Goal: Task Accomplishment & Management: Complete application form

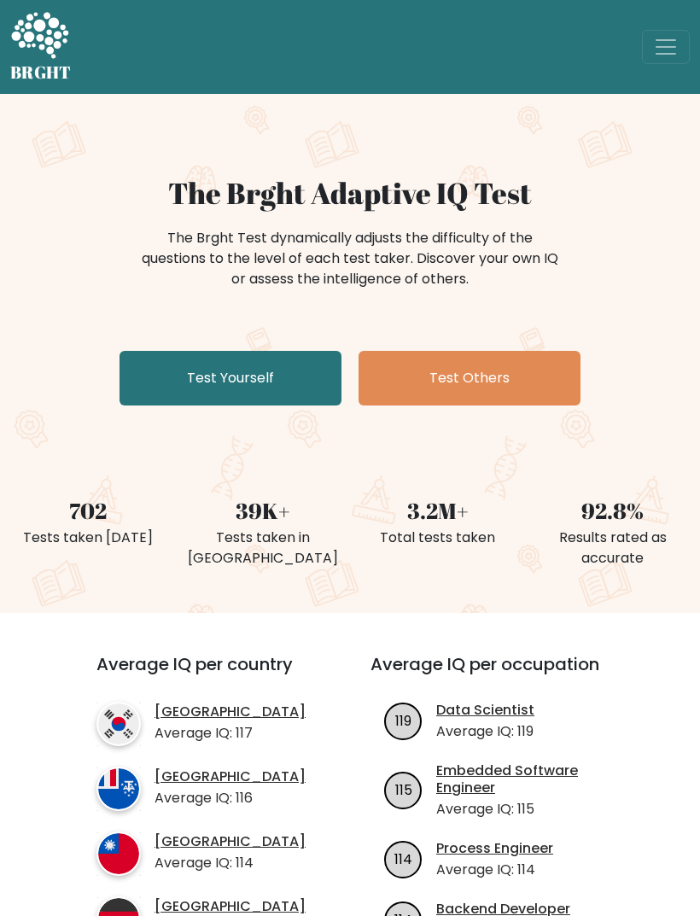
click at [181, 378] on link "Test Yourself" at bounding box center [230, 378] width 222 height 55
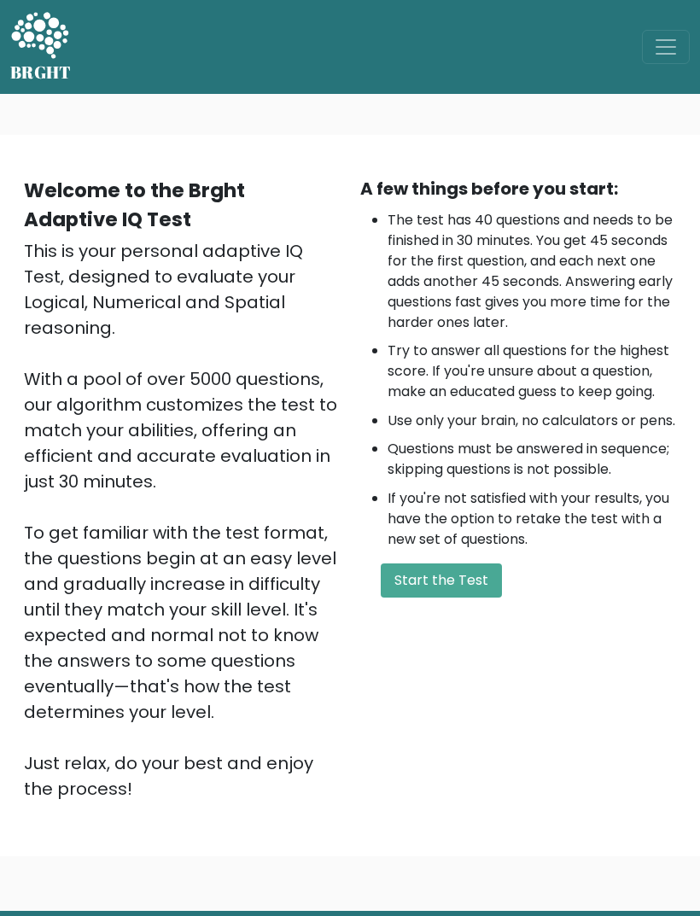
click at [475, 597] on button "Start the Test" at bounding box center [441, 580] width 121 height 34
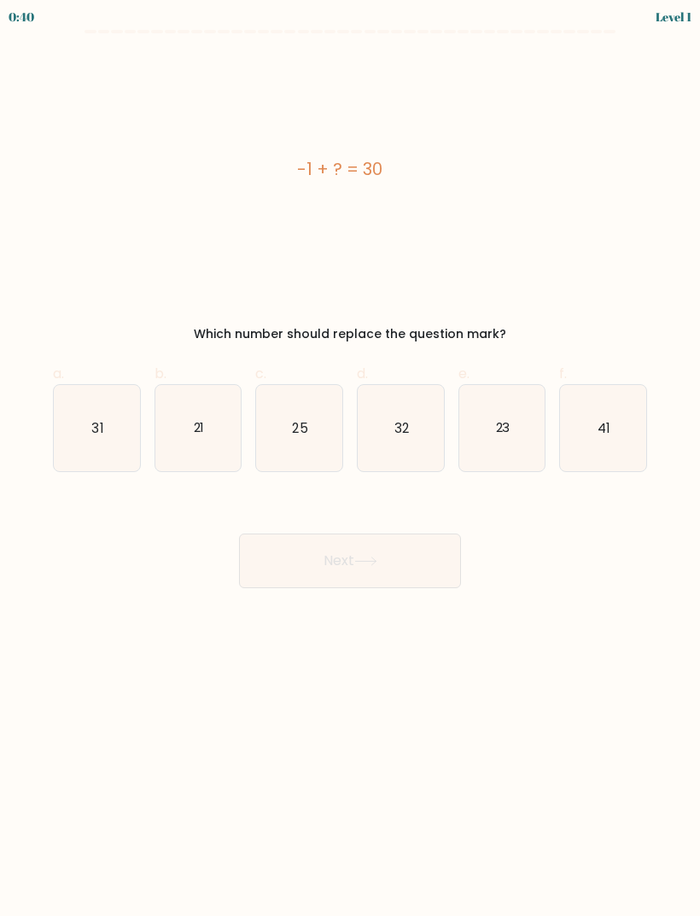
click at [80, 430] on icon "31" at bounding box center [97, 428] width 86 height 86
click at [350, 458] on input "a. 31" at bounding box center [350, 463] width 1 height 11
radio input "true"
click at [422, 575] on button "Next" at bounding box center [350, 560] width 222 height 55
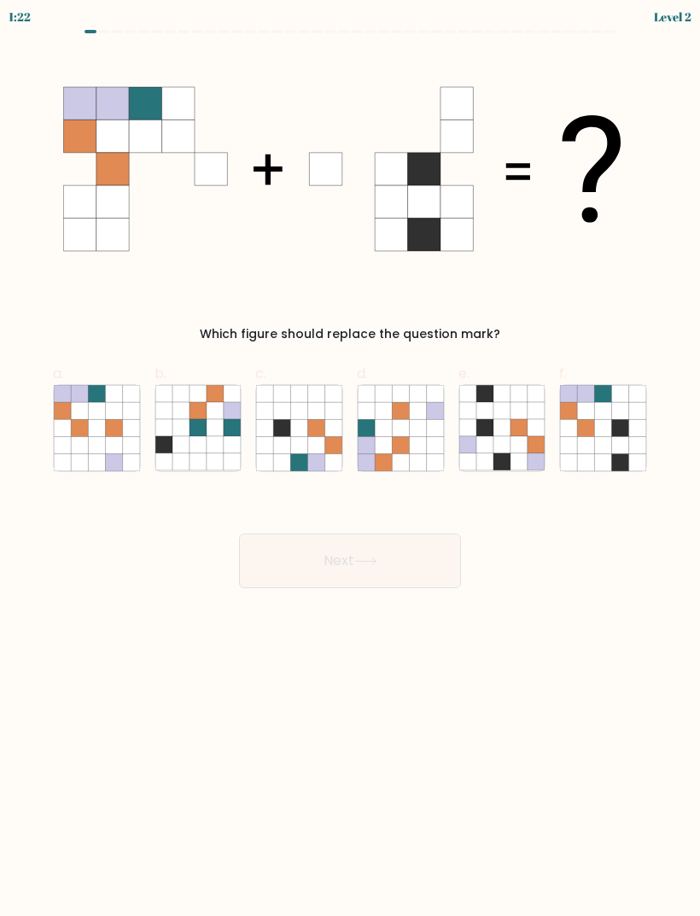
click at [610, 446] on icon at bounding box center [603, 444] width 17 height 17
click at [351, 458] on input "f." at bounding box center [350, 463] width 1 height 11
radio input "true"
click at [429, 576] on button "Next" at bounding box center [350, 560] width 222 height 55
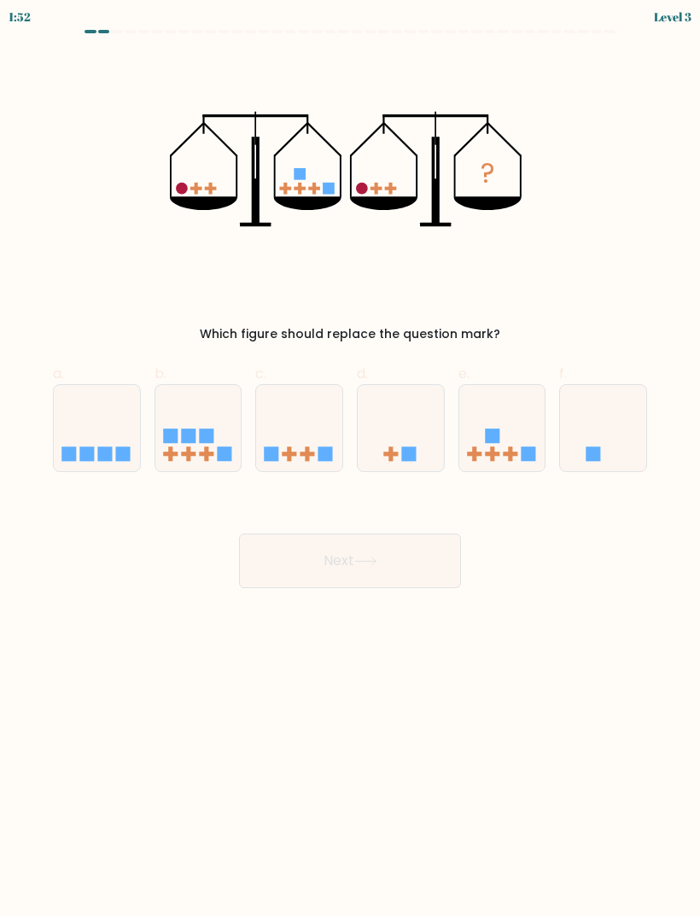
click at [499, 441] on rect at bounding box center [492, 435] width 15 height 15
click at [351, 458] on input "e." at bounding box center [350, 463] width 1 height 11
radio input "true"
click at [406, 575] on button "Next" at bounding box center [350, 560] width 222 height 55
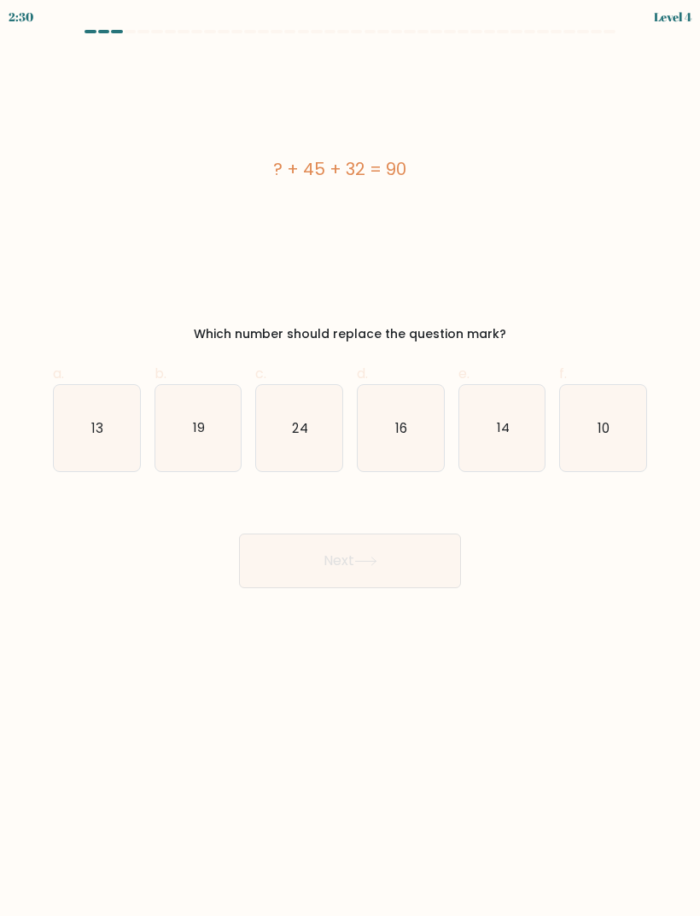
click at [108, 434] on icon "13" at bounding box center [97, 428] width 86 height 86
click at [350, 458] on input "a. 13" at bounding box center [350, 463] width 1 height 11
radio input "true"
click at [400, 562] on button "Next" at bounding box center [350, 560] width 222 height 55
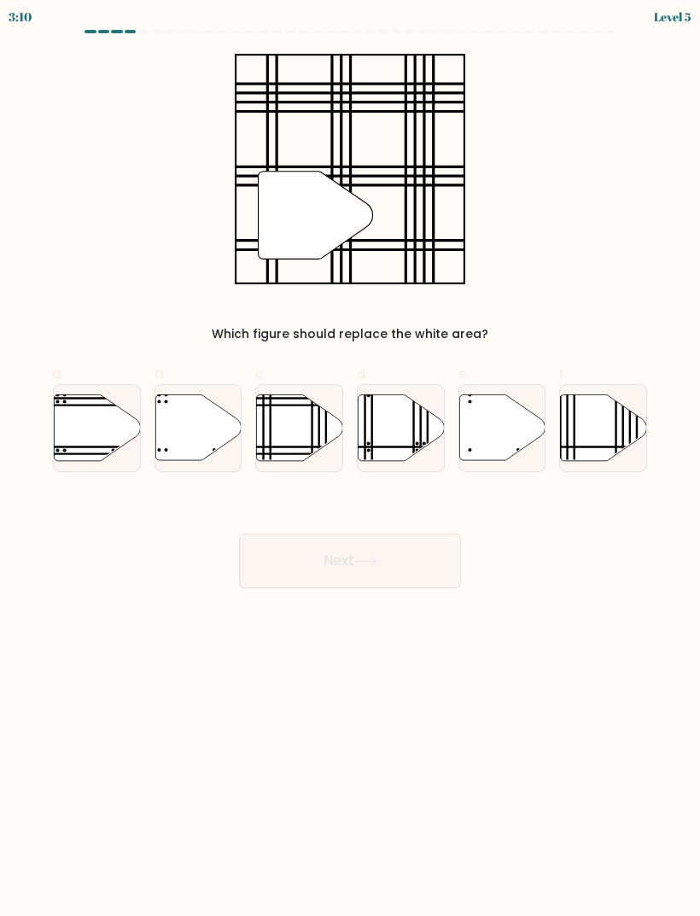
click at [303, 437] on icon at bounding box center [300, 427] width 86 height 66
click at [350, 458] on input "c." at bounding box center [350, 463] width 1 height 11
radio input "true"
click at [395, 566] on button "Next" at bounding box center [350, 560] width 222 height 55
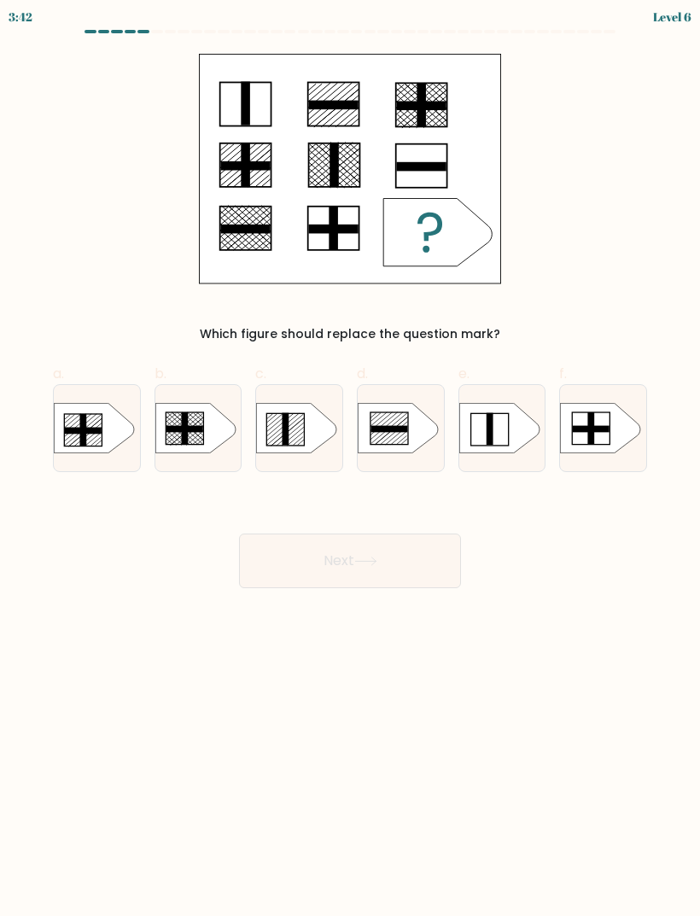
click at [290, 447] on icon at bounding box center [297, 428] width 80 height 50
click at [350, 458] on input "c." at bounding box center [350, 463] width 1 height 11
radio input "true"
click at [397, 573] on button "Next" at bounding box center [350, 560] width 222 height 55
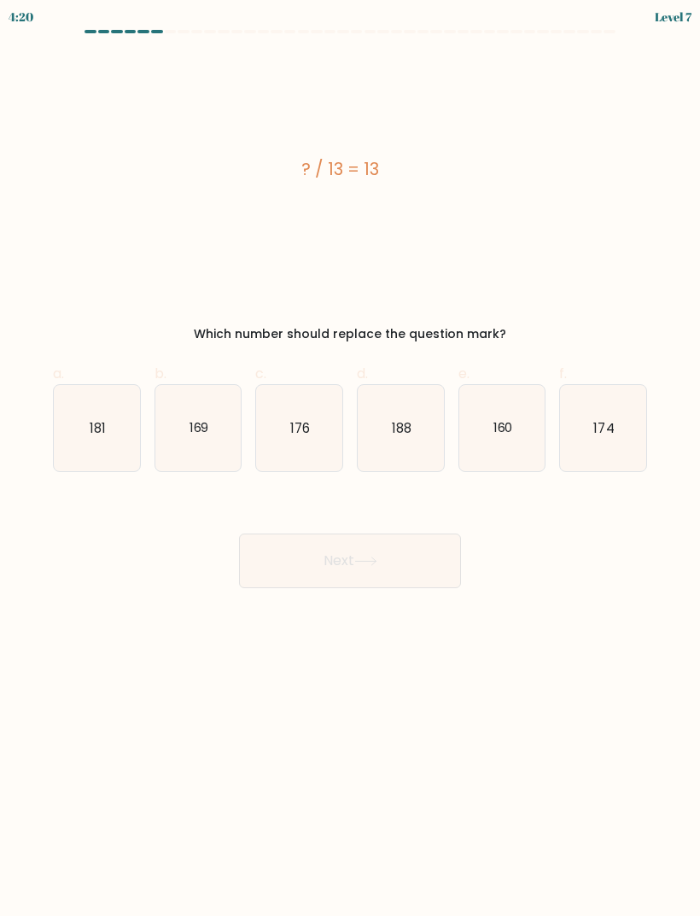
click at [203, 453] on icon "169" at bounding box center [198, 428] width 86 height 86
click at [350, 458] on input "b. 169" at bounding box center [350, 463] width 1 height 11
radio input "true"
click at [349, 556] on button "Next" at bounding box center [350, 560] width 222 height 55
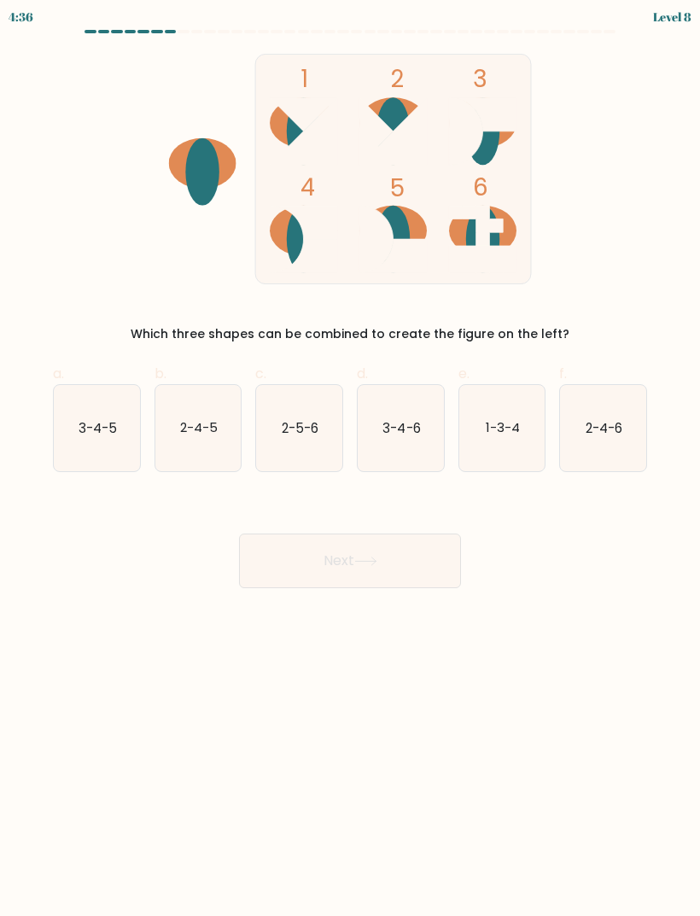
click at [110, 434] on text "3-4-5" at bounding box center [98, 427] width 38 height 18
click at [350, 458] on input "a. 3-4-5" at bounding box center [350, 463] width 1 height 11
radio input "true"
click at [398, 564] on button "Next" at bounding box center [350, 560] width 222 height 55
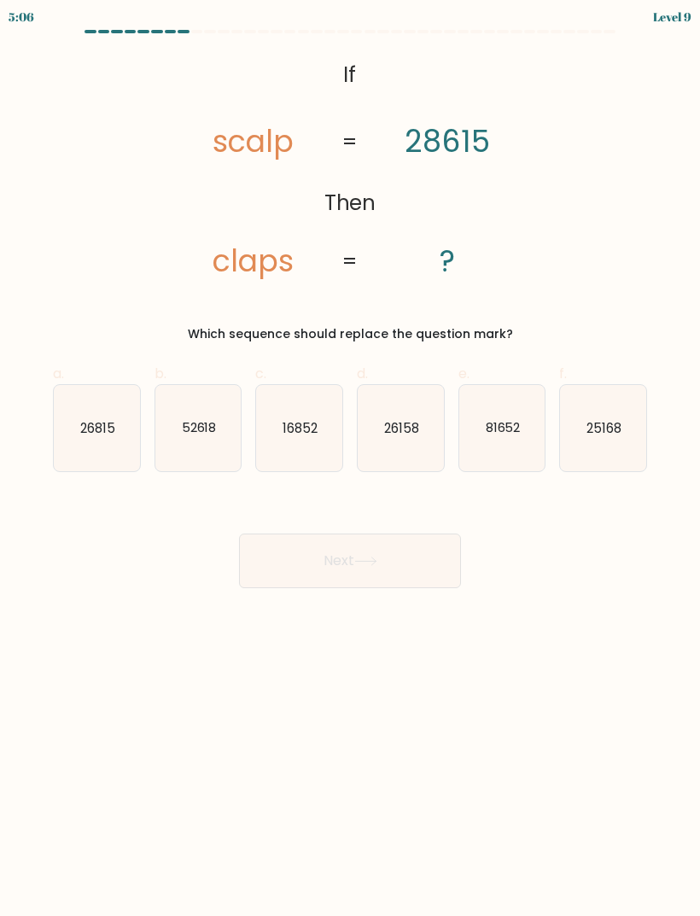
click at [498, 434] on text "81652" at bounding box center [502, 427] width 35 height 18
click at [351, 458] on input "e. 81652" at bounding box center [350, 463] width 1 height 11
radio input "true"
click at [420, 566] on button "Next" at bounding box center [350, 560] width 222 height 55
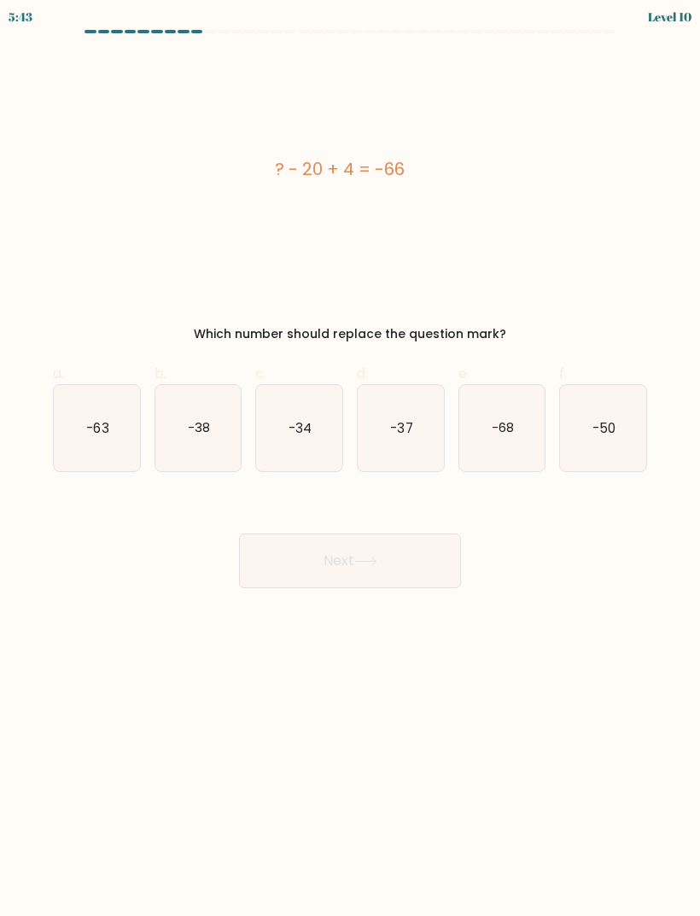
click at [603, 440] on icon "-50" at bounding box center [603, 428] width 86 height 86
click at [351, 458] on input "f. -50" at bounding box center [350, 463] width 1 height 11
radio input "true"
click at [416, 577] on button "Next" at bounding box center [350, 560] width 222 height 55
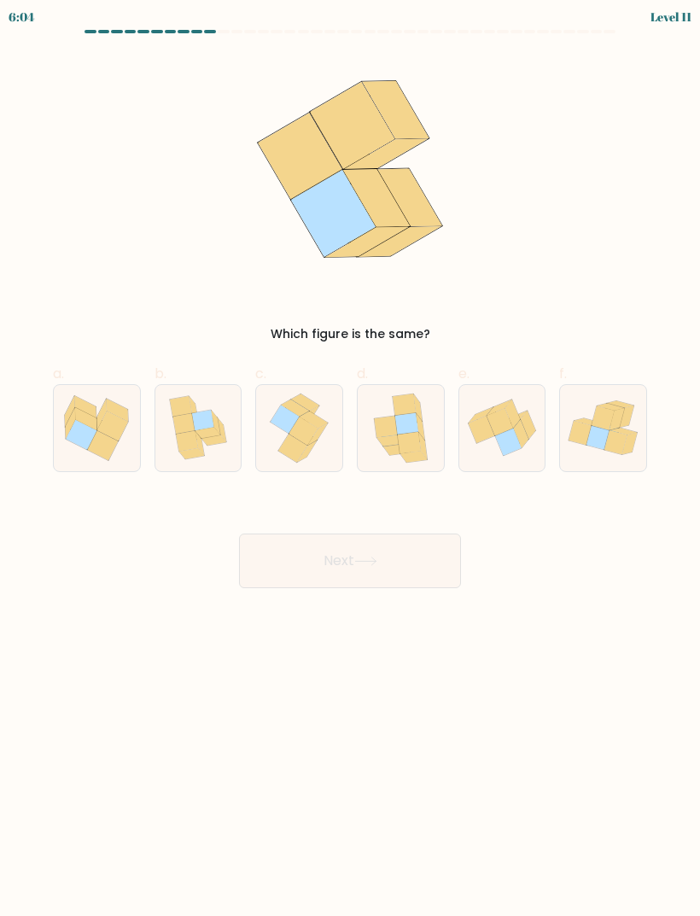
click at [99, 462] on icon at bounding box center [97, 428] width 86 height 77
click at [350, 462] on input "a." at bounding box center [350, 463] width 1 height 11
radio input "true"
click at [404, 558] on button "Next" at bounding box center [350, 560] width 222 height 55
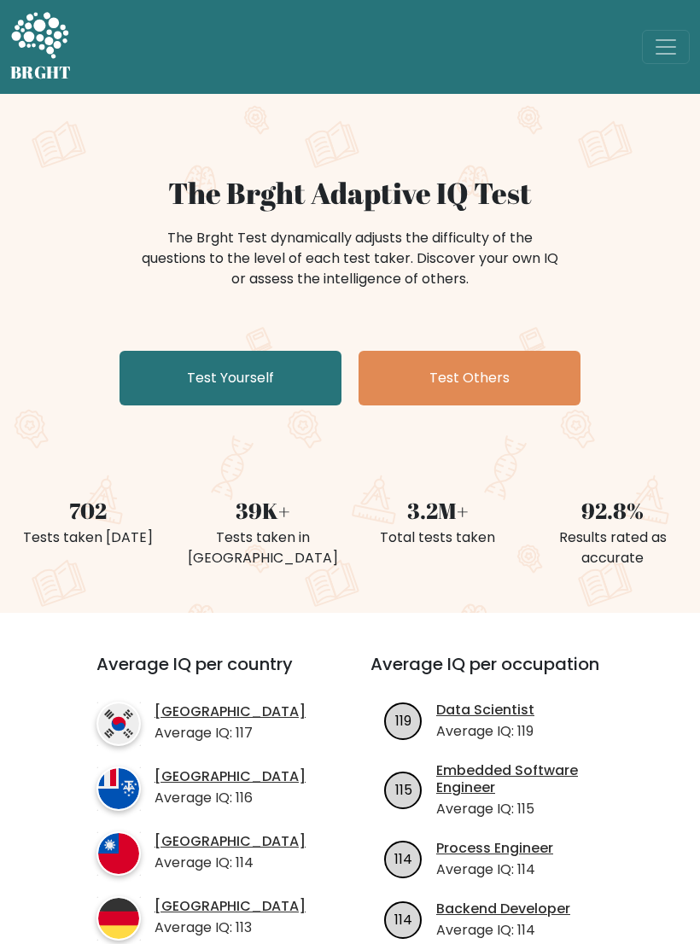
click at [189, 389] on link "Test Yourself" at bounding box center [230, 378] width 222 height 55
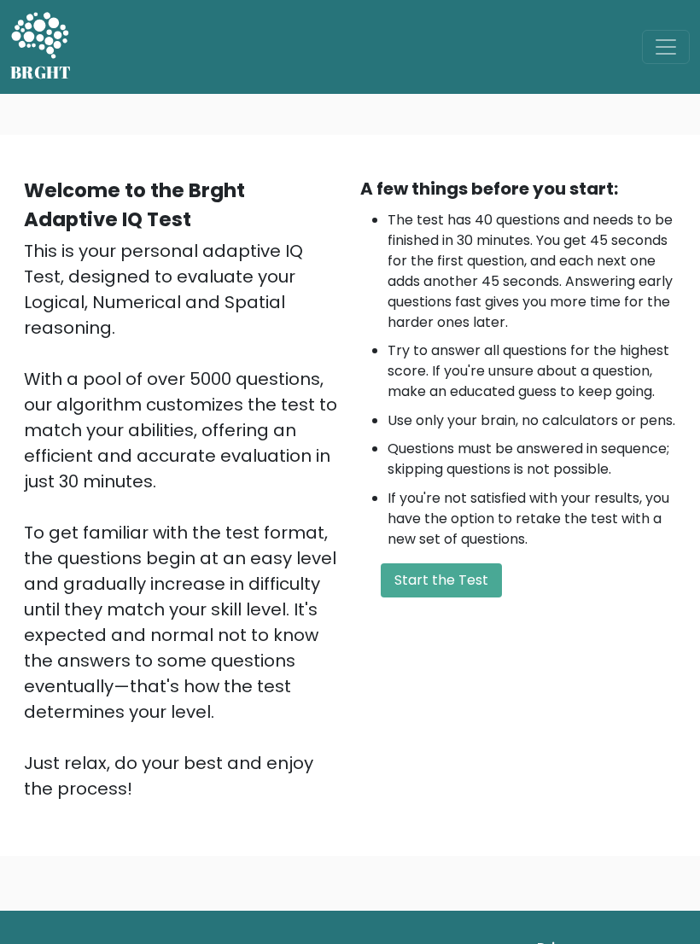
click at [479, 597] on button "Start the Test" at bounding box center [441, 580] width 121 height 34
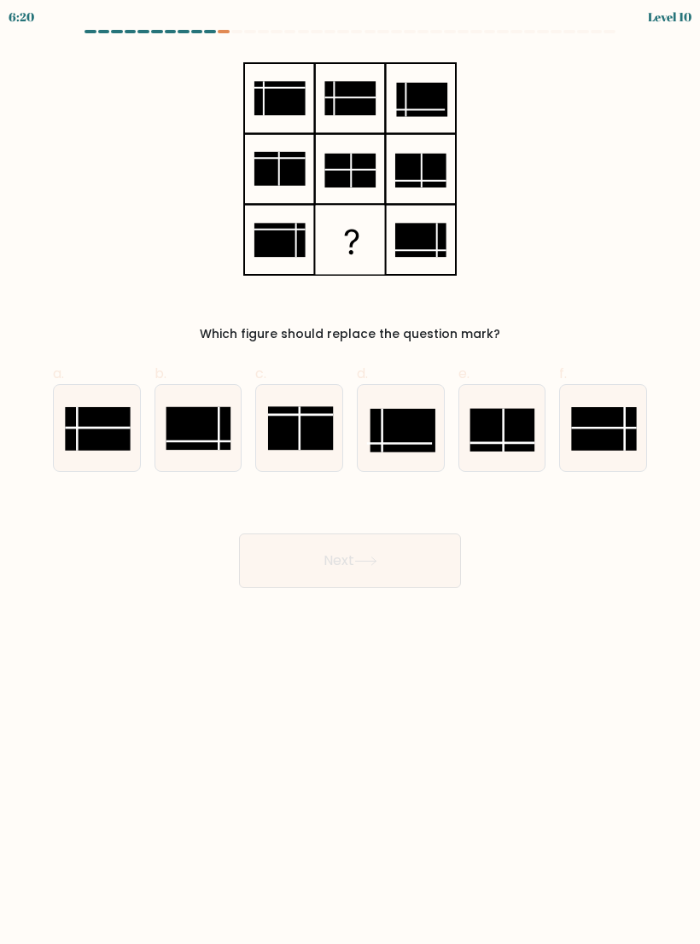
click at [201, 427] on rect at bounding box center [198, 429] width 65 height 44
click at [350, 472] on input "b." at bounding box center [350, 477] width 1 height 11
radio input "true"
click at [103, 435] on rect at bounding box center [97, 429] width 65 height 44
click at [350, 472] on input "a." at bounding box center [350, 477] width 1 height 11
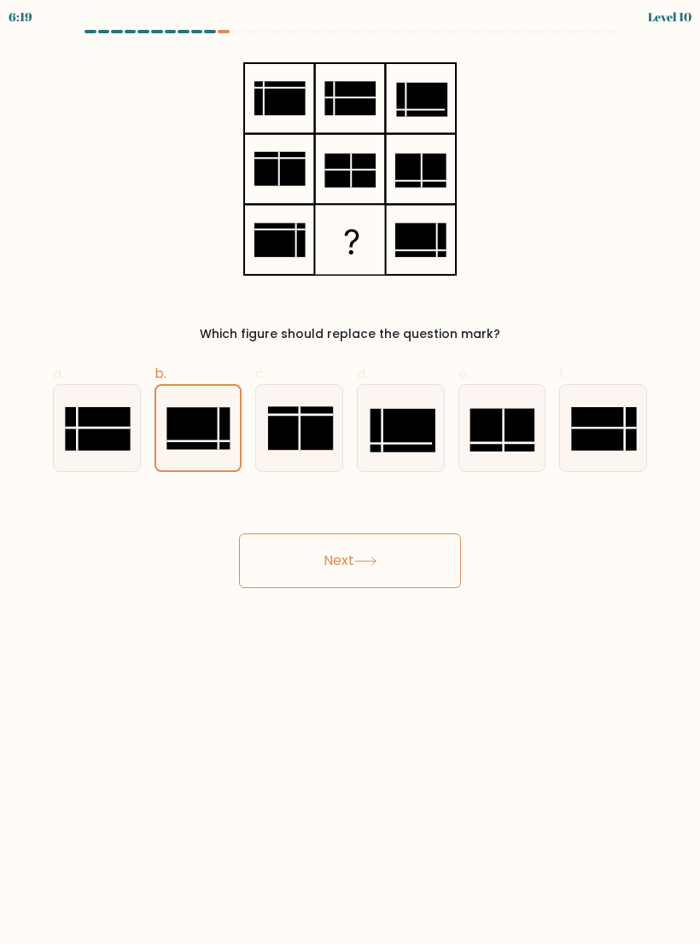
radio input "true"
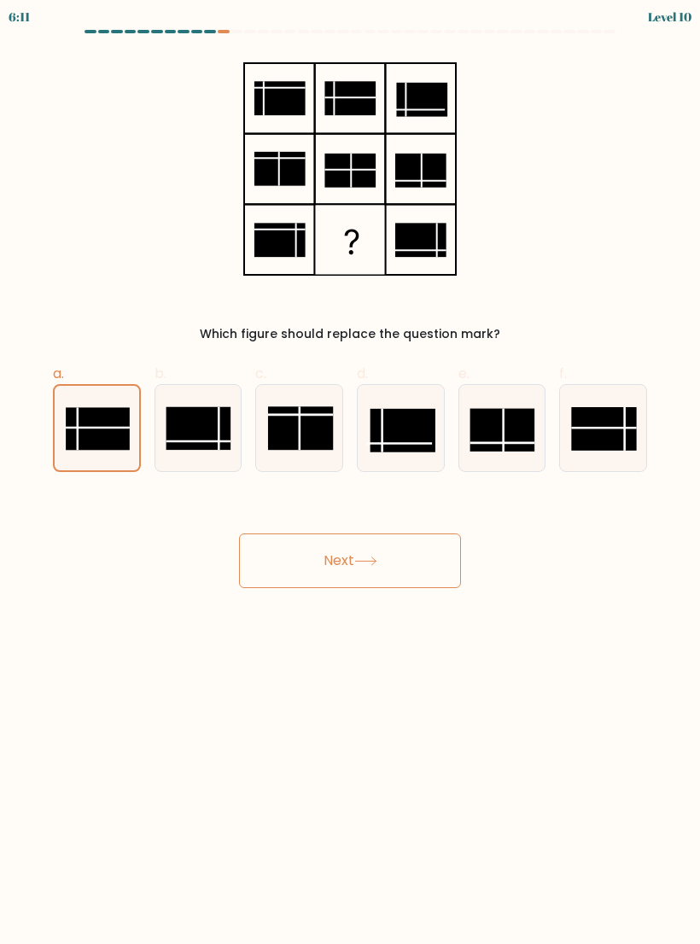
click at [597, 411] on rect at bounding box center [604, 429] width 65 height 44
click at [351, 472] on input "f." at bounding box center [350, 477] width 1 height 11
radio input "true"
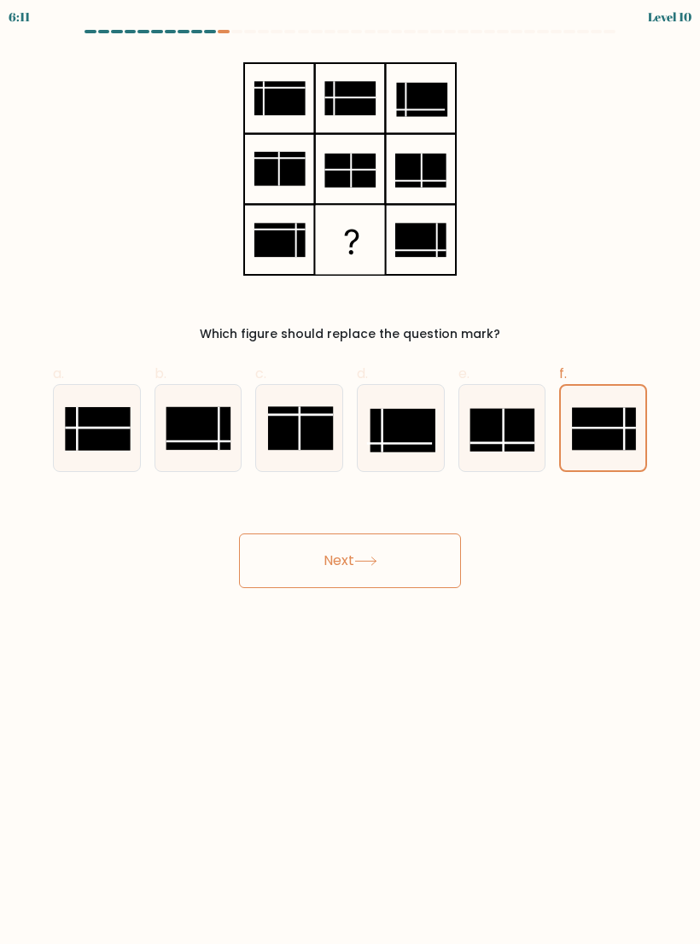
click at [446, 559] on button "Next" at bounding box center [350, 560] width 222 height 55
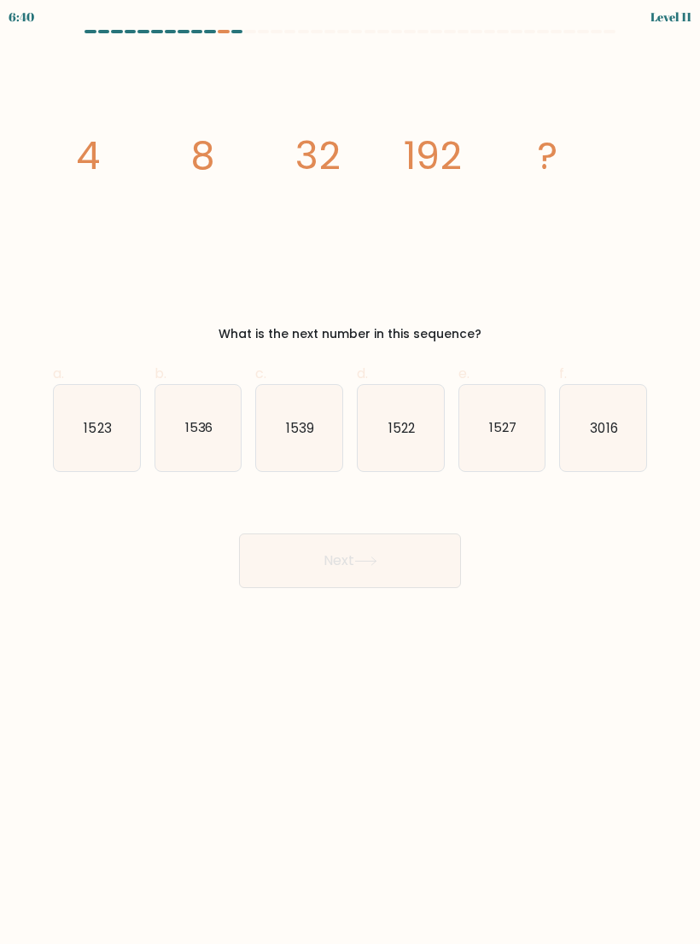
click at [226, 447] on icon "1536" at bounding box center [198, 428] width 86 height 86
click at [350, 472] on input "b. 1536" at bounding box center [350, 477] width 1 height 11
radio input "true"
click at [393, 557] on button "Next" at bounding box center [350, 560] width 222 height 55
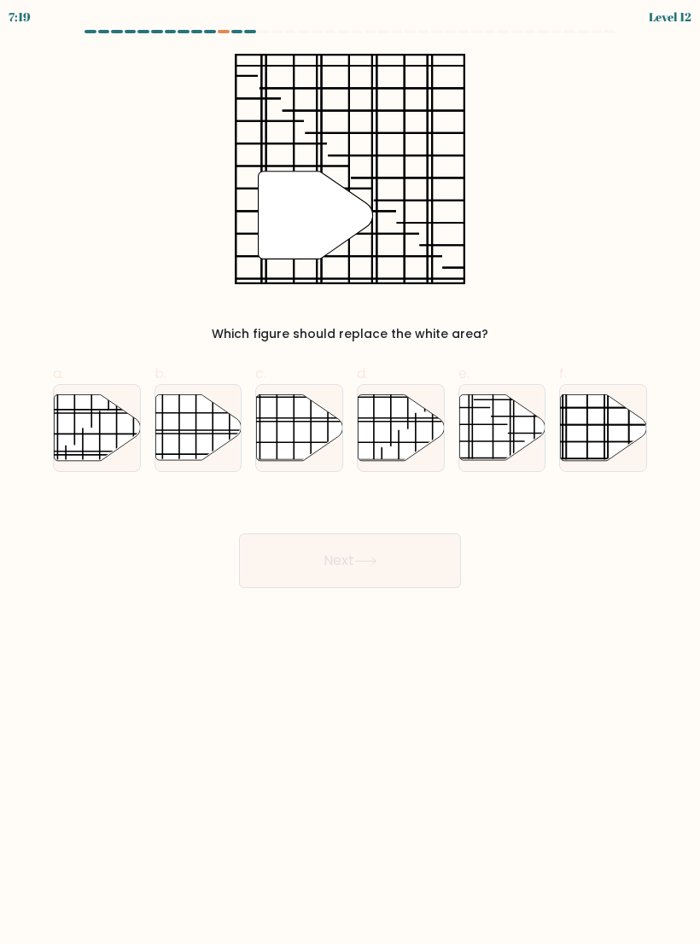
click at [618, 447] on icon at bounding box center [604, 427] width 86 height 66
click at [351, 472] on input "f." at bounding box center [350, 477] width 1 height 11
radio input "true"
click at [424, 551] on button "Next" at bounding box center [350, 560] width 222 height 55
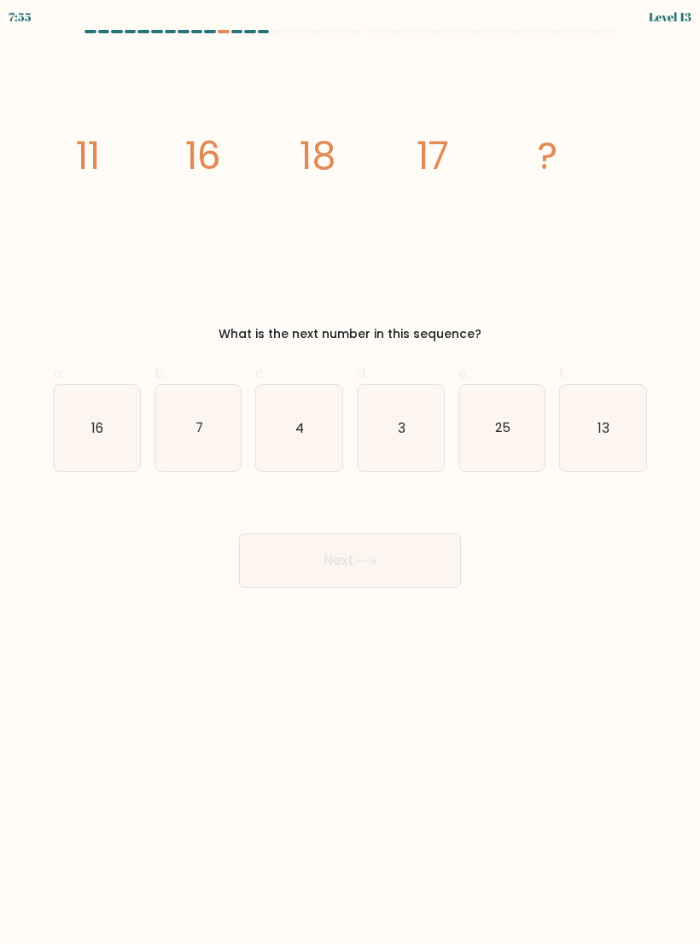
click at [604, 440] on icon "13" at bounding box center [603, 428] width 86 height 86
click at [351, 472] on input "f. 13" at bounding box center [350, 477] width 1 height 11
radio input "true"
click at [423, 568] on button "Next" at bounding box center [350, 560] width 222 height 55
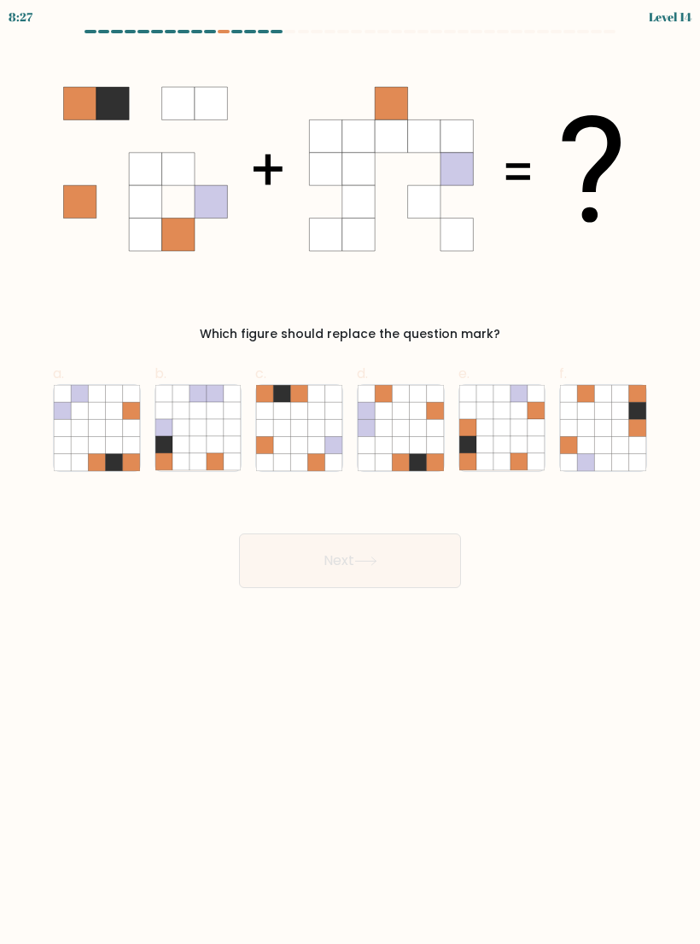
click at [412, 452] on icon at bounding box center [417, 444] width 17 height 17
click at [351, 472] on input "d." at bounding box center [350, 477] width 1 height 11
radio input "true"
click at [395, 564] on button "Next" at bounding box center [350, 560] width 222 height 55
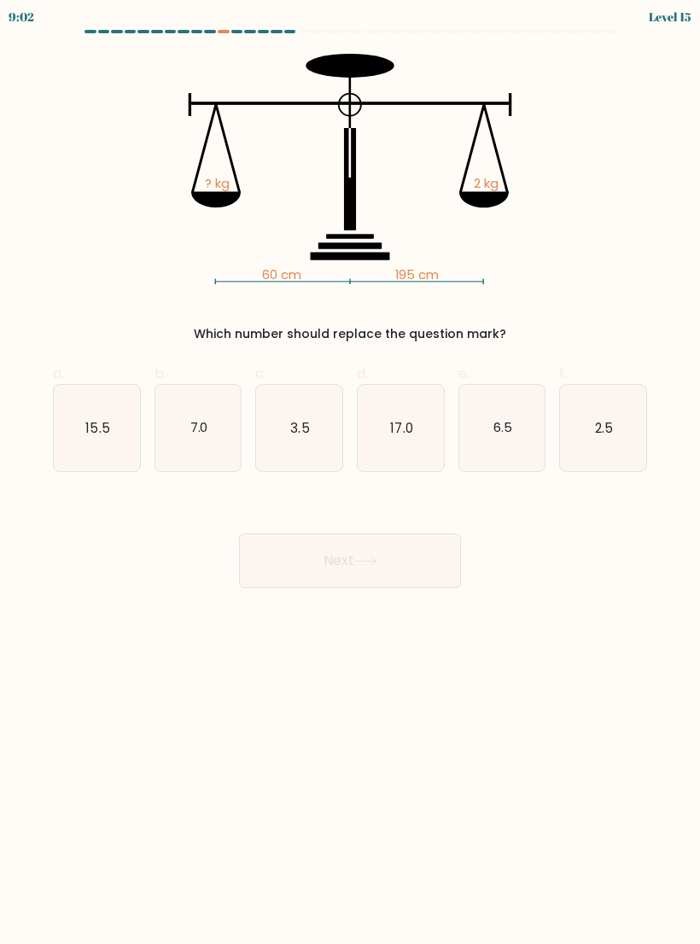
click at [501, 442] on icon "6.5" at bounding box center [502, 428] width 86 height 86
click at [351, 472] on input "e. 6.5" at bounding box center [350, 477] width 1 height 11
radio input "true"
click at [418, 575] on button "Next" at bounding box center [350, 560] width 222 height 55
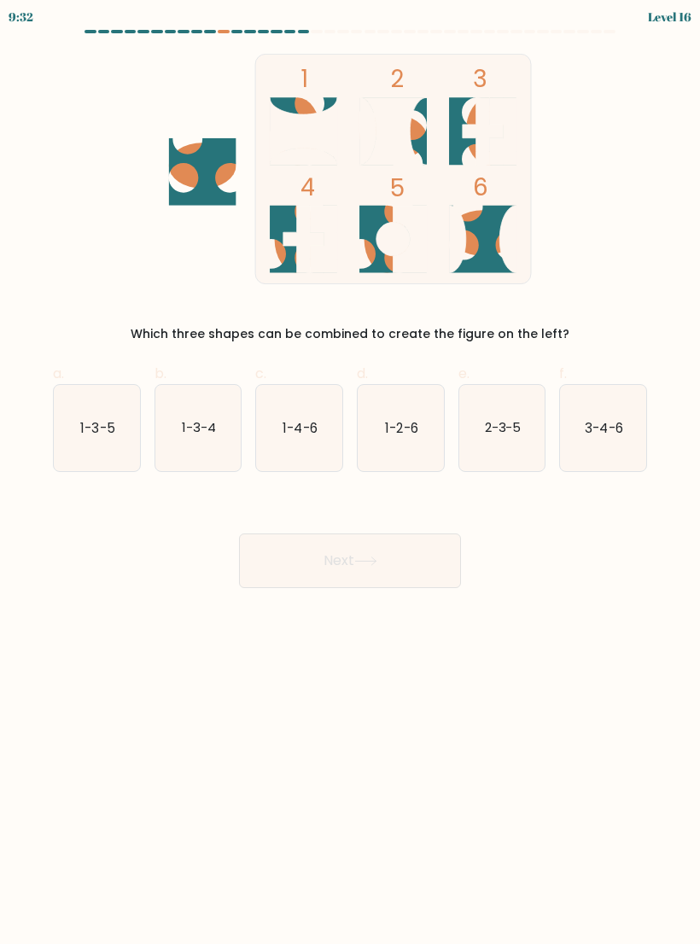
click at [406, 440] on icon "1-2-6" at bounding box center [401, 428] width 86 height 86
click at [351, 472] on input "d. 1-2-6" at bounding box center [350, 477] width 1 height 11
radio input "true"
click at [411, 559] on button "Next" at bounding box center [350, 560] width 222 height 55
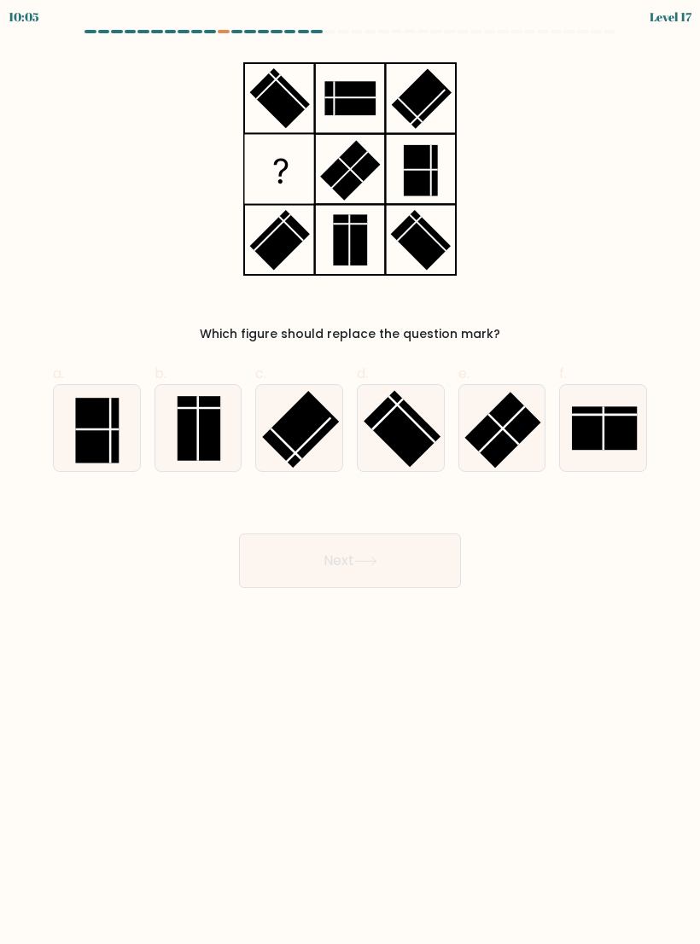
click at [641, 437] on icon at bounding box center [603, 428] width 86 height 86
click at [351, 472] on input "f." at bounding box center [350, 477] width 1 height 11
radio input "true"
click at [431, 559] on button "Next" at bounding box center [350, 560] width 222 height 55
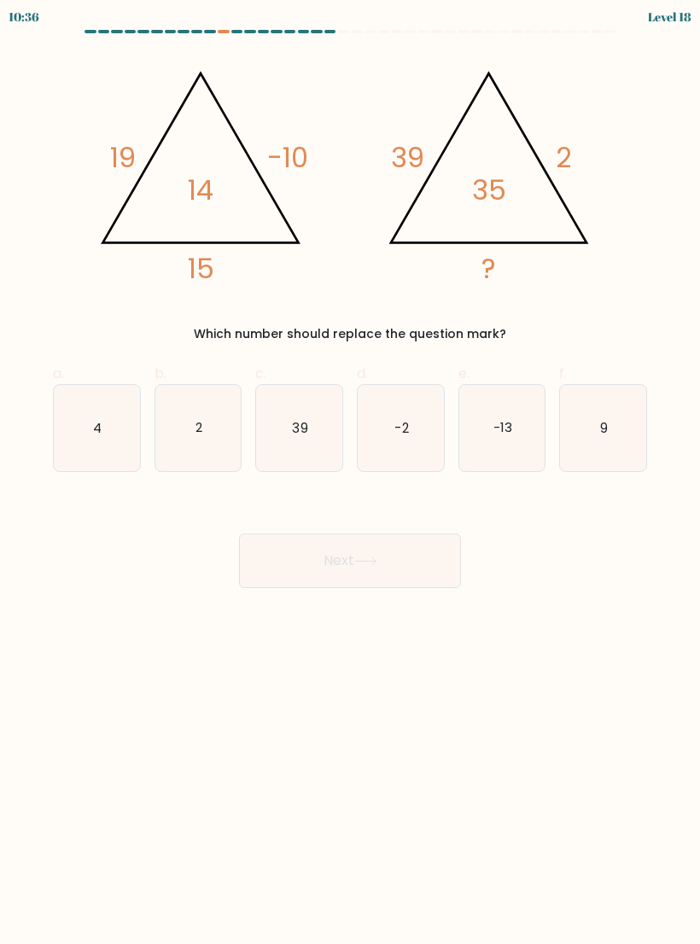
click at [204, 417] on icon "2" at bounding box center [198, 428] width 86 height 86
click at [350, 472] on input "b. 2" at bounding box center [350, 477] width 1 height 11
radio input "true"
click at [426, 562] on button "Next" at bounding box center [350, 560] width 222 height 55
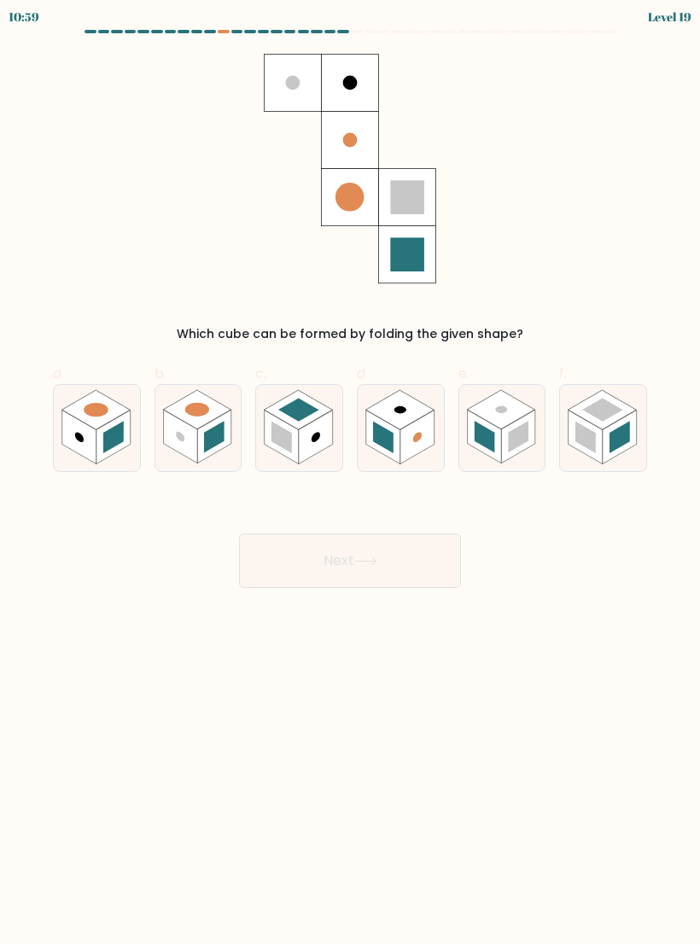
click at [92, 415] on circle at bounding box center [96, 409] width 34 height 20
click at [350, 472] on input "a." at bounding box center [350, 477] width 1 height 11
radio input "true"
click at [423, 574] on button "Next" at bounding box center [350, 560] width 222 height 55
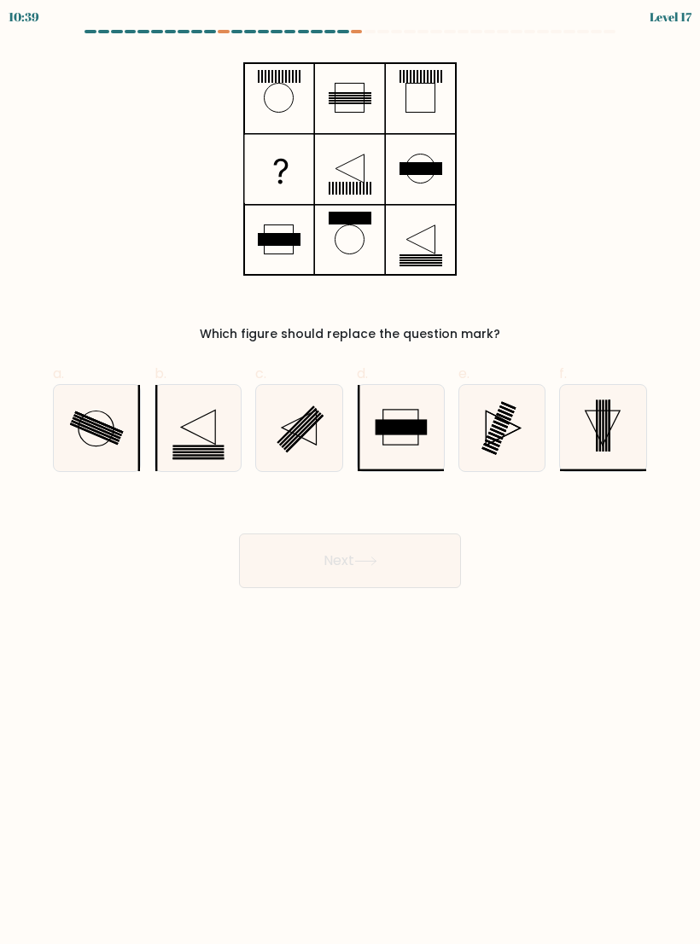
click at [313, 446] on icon at bounding box center [299, 428] width 86 height 86
click at [350, 472] on input "c." at bounding box center [350, 477] width 1 height 11
radio input "true"
click at [439, 569] on button "Next" at bounding box center [350, 560] width 222 height 55
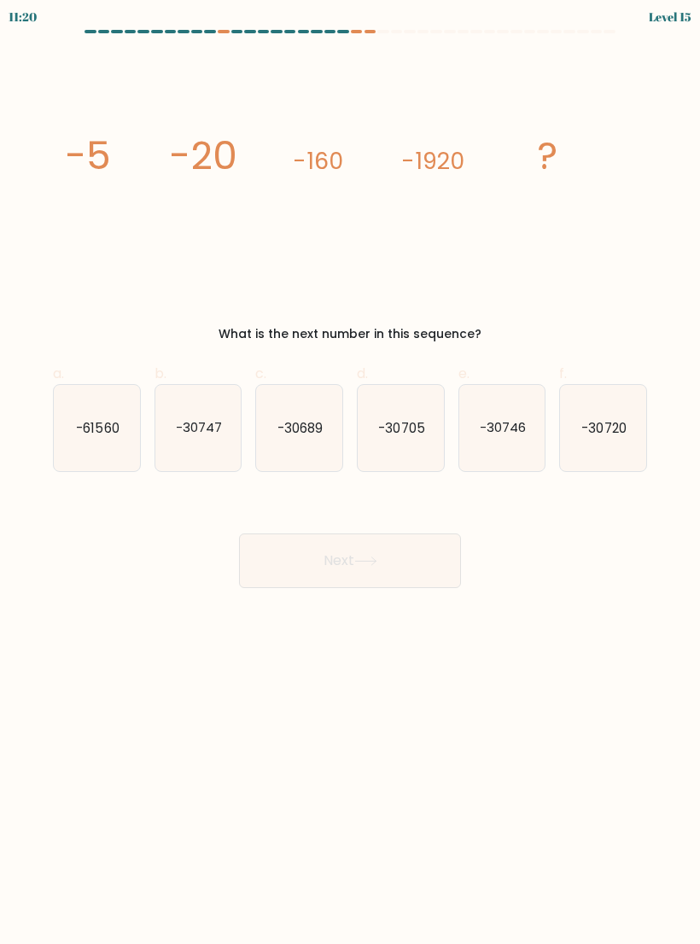
click at [193, 429] on text "-30747" at bounding box center [199, 427] width 46 height 18
click at [350, 472] on input "b. -30747" at bounding box center [350, 477] width 1 height 11
radio input "true"
click at [431, 555] on button "Next" at bounding box center [350, 560] width 222 height 55
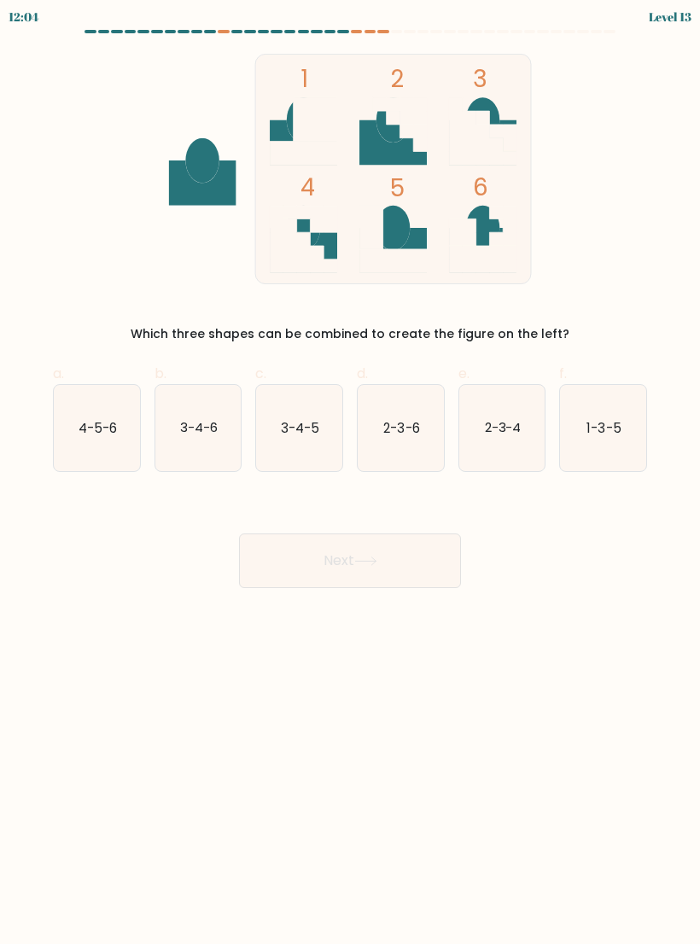
click at [188, 421] on text "3-4-6" at bounding box center [199, 427] width 38 height 18
click at [350, 472] on input "b. 3-4-6" at bounding box center [350, 477] width 1 height 11
radio input "true"
click at [431, 561] on button "Next" at bounding box center [350, 560] width 222 height 55
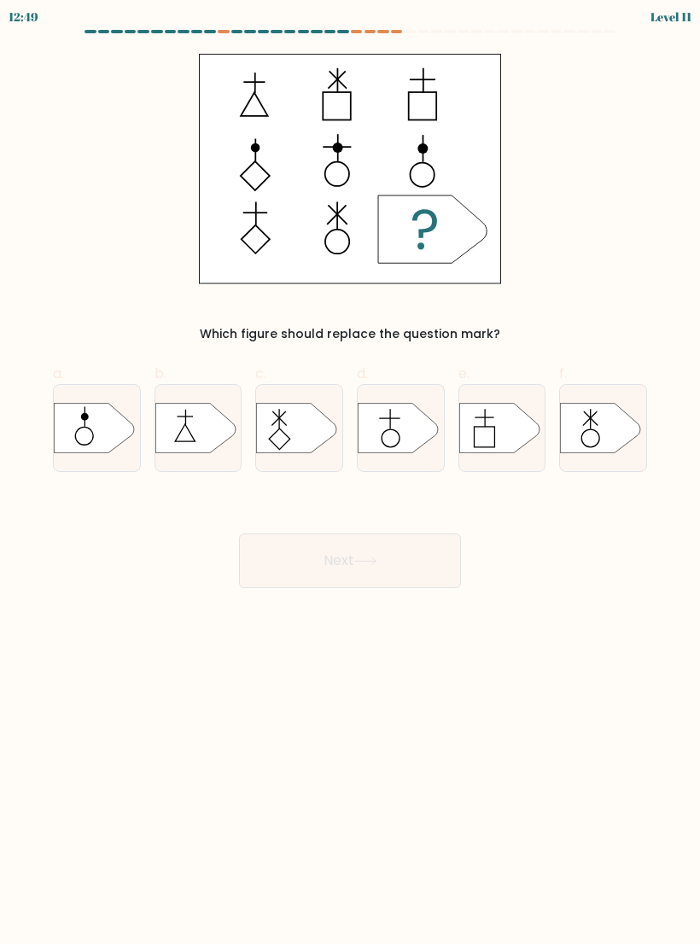
click at [195, 423] on icon at bounding box center [195, 428] width 80 height 50
click at [350, 472] on input "b." at bounding box center [350, 477] width 1 height 11
radio input "true"
click at [434, 559] on button "Next" at bounding box center [350, 560] width 222 height 55
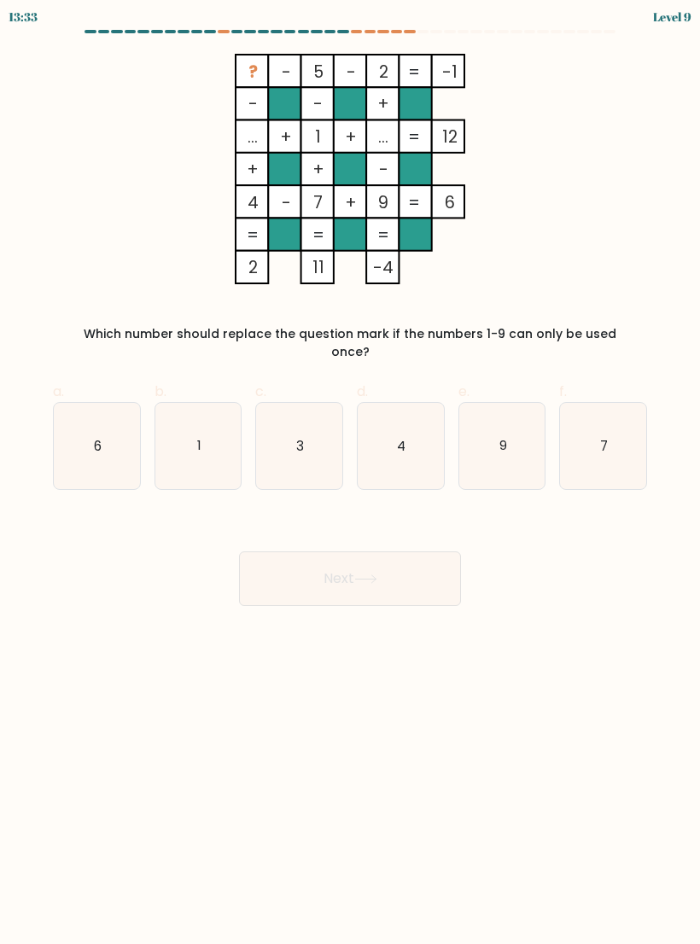
click at [430, 567] on button "Next" at bounding box center [350, 578] width 222 height 55
click at [184, 424] on icon "1" at bounding box center [198, 446] width 86 height 86
click at [350, 472] on input "b. 1" at bounding box center [350, 477] width 1 height 11
radio input "true"
click at [434, 564] on button "Next" at bounding box center [350, 578] width 222 height 55
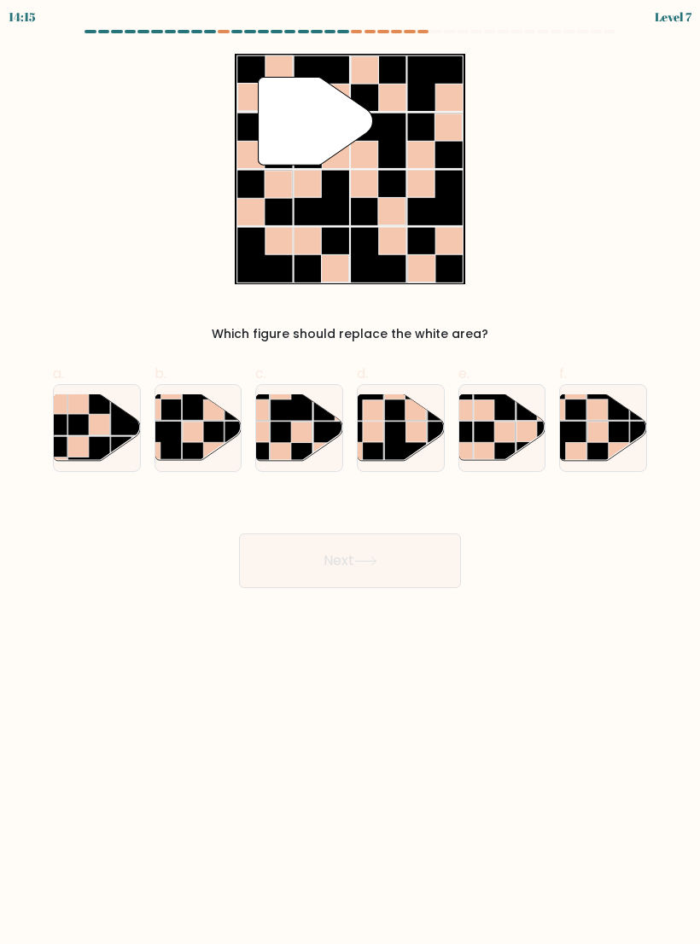
click at [200, 428] on rect at bounding box center [193, 432] width 20 height 20
click at [350, 472] on input "b." at bounding box center [350, 477] width 1 height 11
radio input "true"
click at [428, 567] on button "Next" at bounding box center [350, 560] width 222 height 55
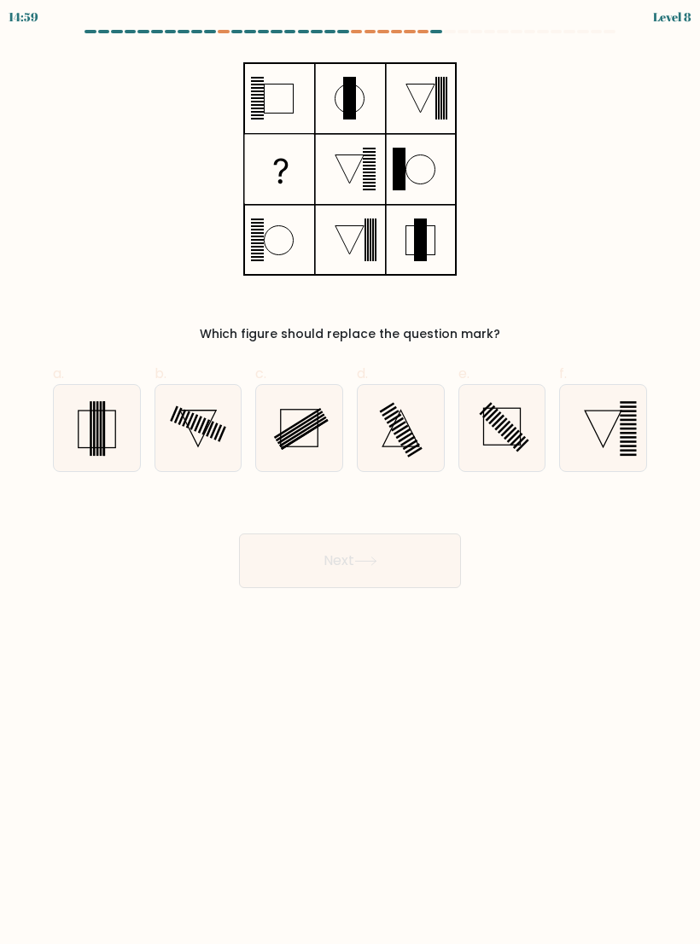
click at [204, 427] on icon at bounding box center [198, 428] width 86 height 86
click at [350, 472] on input "b." at bounding box center [350, 477] width 1 height 11
radio input "true"
click at [430, 566] on button "Next" at bounding box center [350, 560] width 222 height 55
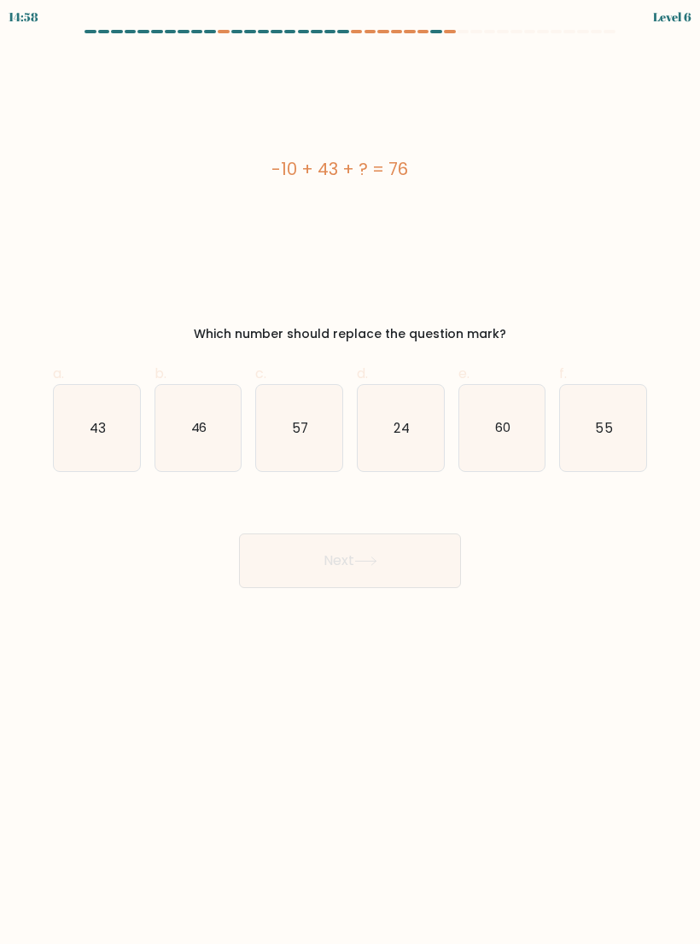
click at [202, 427] on text "46" at bounding box center [198, 427] width 16 height 18
click at [350, 472] on input "b. 46" at bounding box center [350, 477] width 1 height 11
radio input "true"
click at [424, 573] on button "Next" at bounding box center [350, 560] width 222 height 55
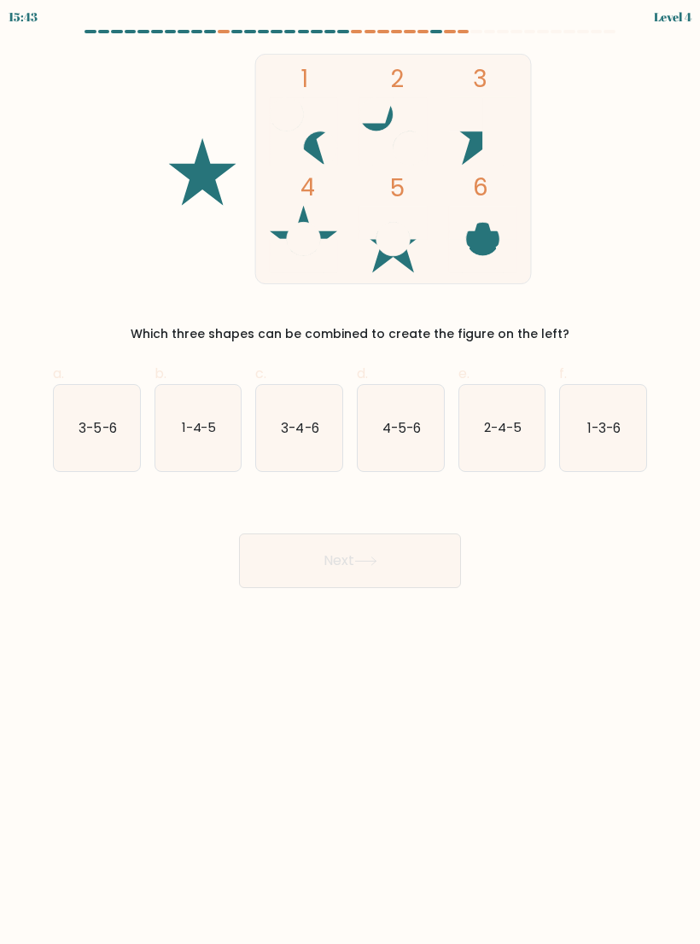
click at [199, 427] on text "1-4-5" at bounding box center [198, 427] width 35 height 18
click at [350, 472] on input "b. 1-4-5" at bounding box center [350, 477] width 1 height 11
radio input "true"
click at [422, 576] on button "Next" at bounding box center [350, 560] width 222 height 55
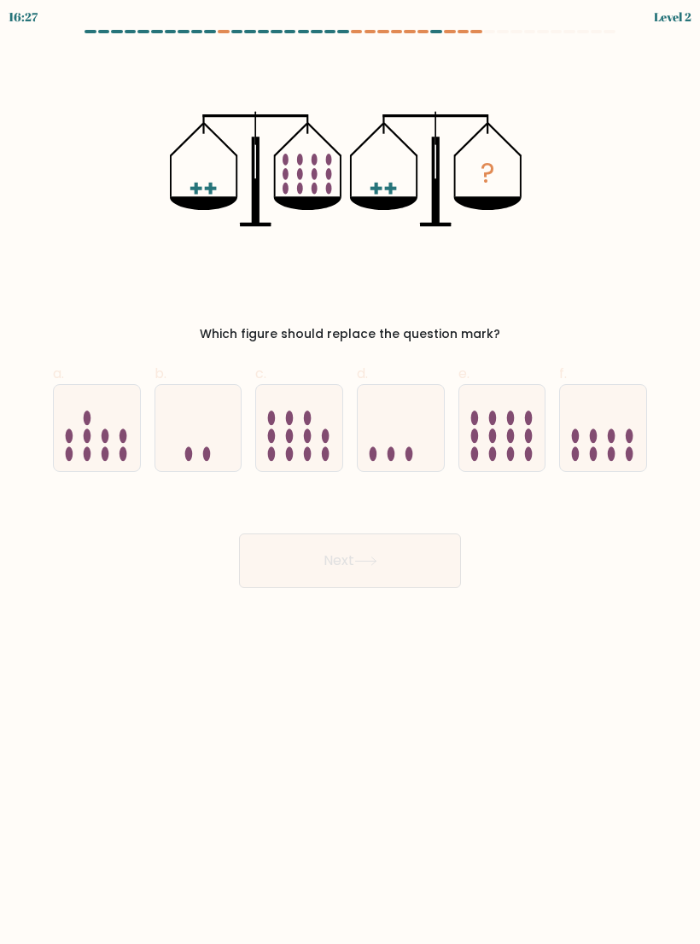
click at [198, 423] on icon at bounding box center [198, 428] width 86 height 71
click at [350, 472] on input "b." at bounding box center [350, 477] width 1 height 11
radio input "true"
click at [423, 574] on button "Next" at bounding box center [350, 560] width 222 height 55
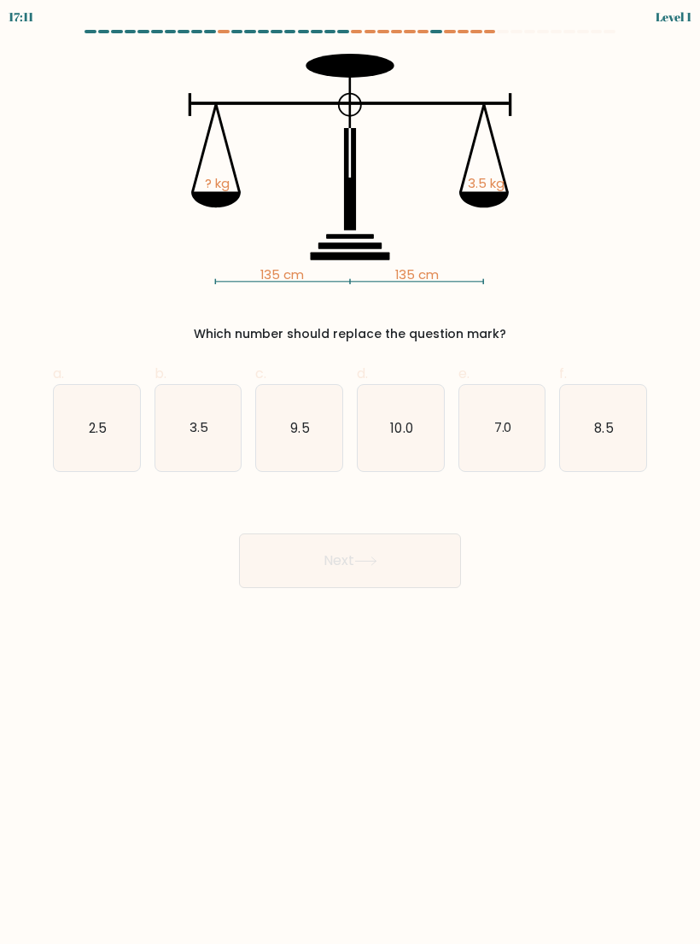
click at [205, 432] on text "3.5" at bounding box center [198, 427] width 19 height 18
click at [350, 472] on input "b. 3.5" at bounding box center [350, 477] width 1 height 11
radio input "true"
click at [431, 568] on button "Next" at bounding box center [350, 560] width 222 height 55
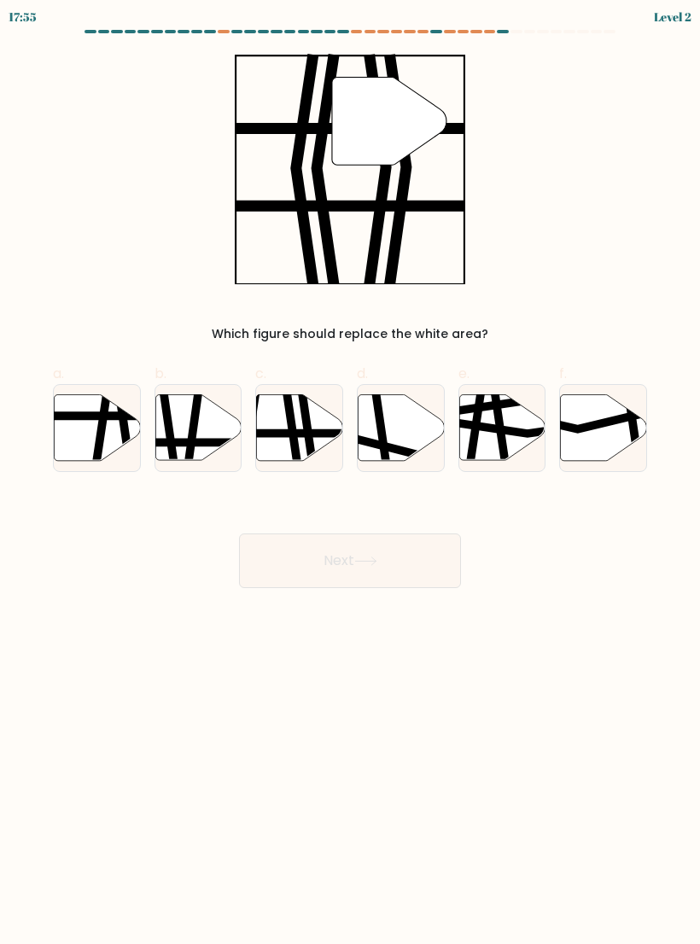
click at [198, 428] on icon at bounding box center [198, 427] width 86 height 66
click at [350, 472] on input "b." at bounding box center [350, 477] width 1 height 11
radio input "true"
click at [436, 568] on button "Next" at bounding box center [350, 560] width 222 height 55
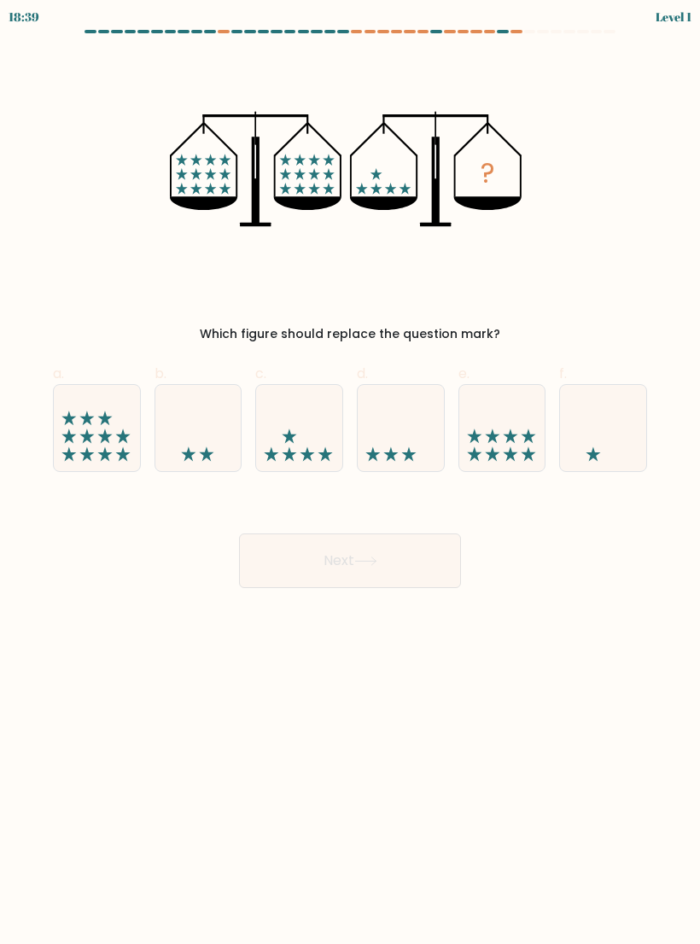
click at [207, 434] on icon at bounding box center [198, 428] width 86 height 71
click at [350, 472] on input "b." at bounding box center [350, 477] width 1 height 11
radio input "true"
click at [429, 571] on button "Next" at bounding box center [350, 560] width 222 height 55
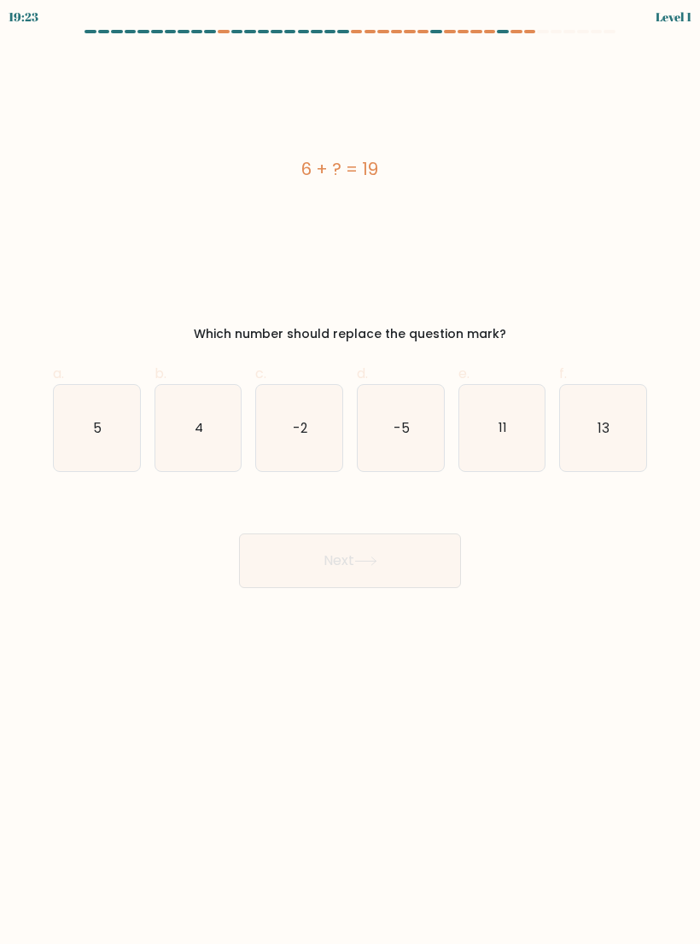
click at [289, 437] on icon "-2" at bounding box center [299, 428] width 86 height 86
click at [350, 472] on input "c. -2" at bounding box center [350, 477] width 1 height 11
radio input "true"
click at [422, 568] on button "Next" at bounding box center [350, 560] width 222 height 55
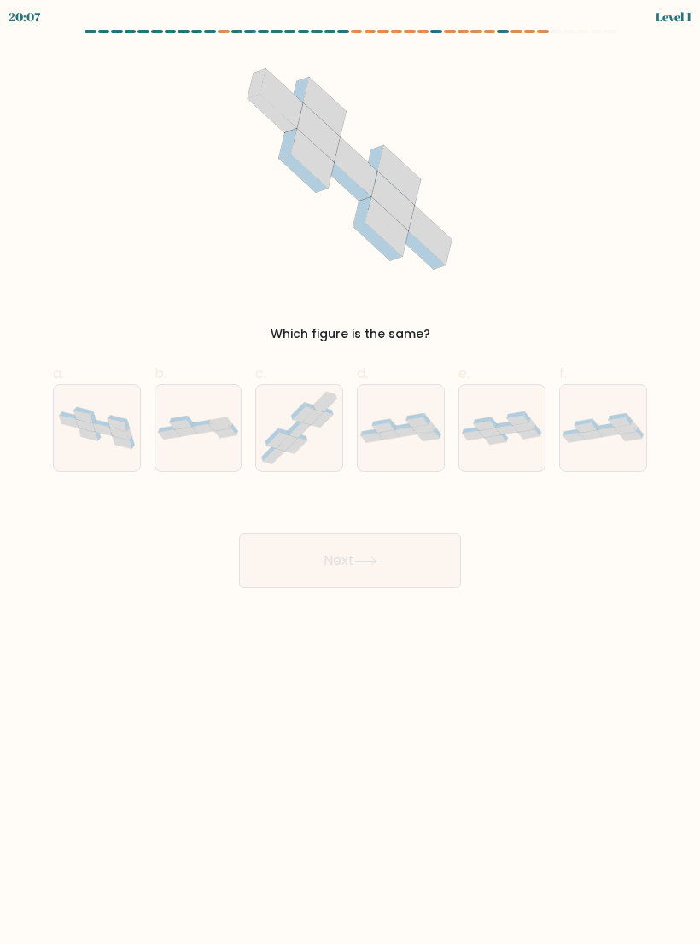
click at [528, 458] on div at bounding box center [502, 428] width 88 height 88
click at [351, 472] on input "e." at bounding box center [350, 477] width 1 height 11
radio input "true"
click at [425, 584] on button "Next" at bounding box center [350, 560] width 222 height 55
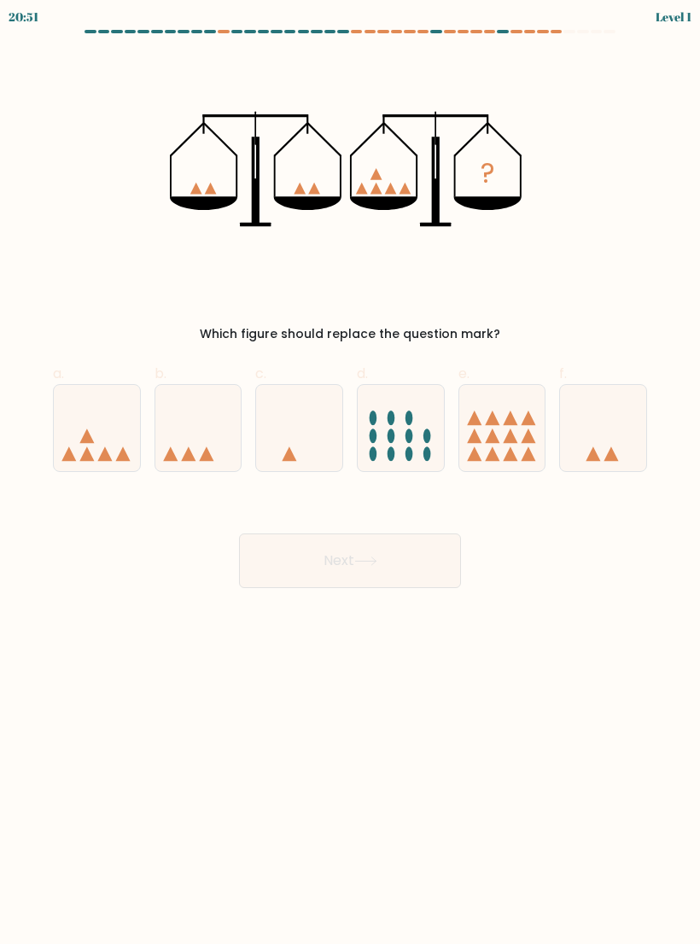
click at [184, 440] on icon at bounding box center [198, 428] width 86 height 71
click at [350, 472] on input "b." at bounding box center [350, 477] width 1 height 11
radio input "true"
click at [410, 586] on button "Next" at bounding box center [350, 560] width 222 height 55
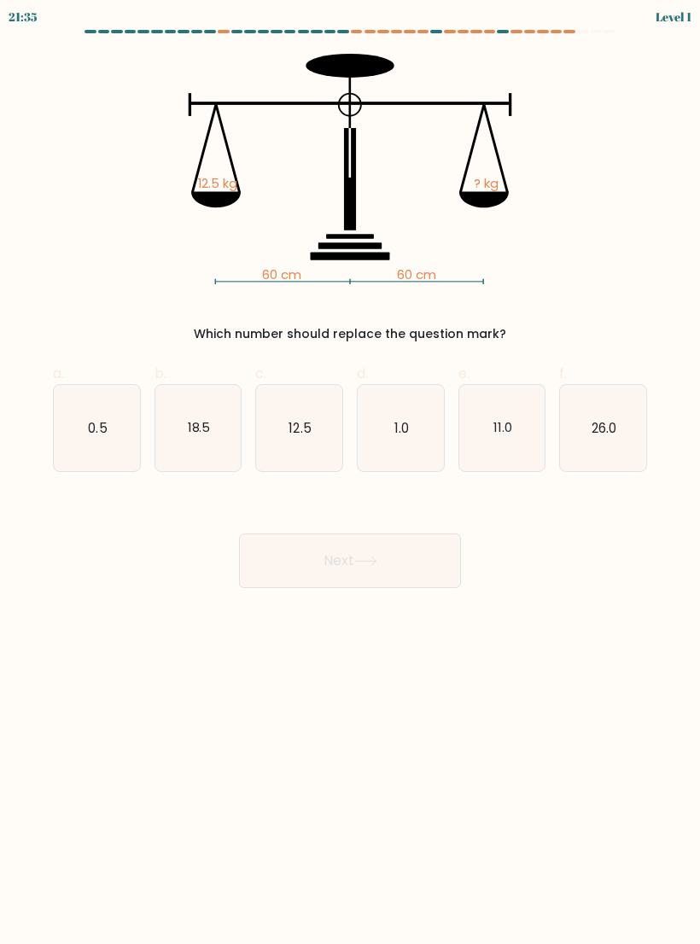
click at [108, 416] on icon "0.5" at bounding box center [97, 428] width 86 height 86
click at [350, 472] on input "a. 0.5" at bounding box center [350, 477] width 1 height 11
radio input "true"
click at [430, 568] on button "Next" at bounding box center [350, 560] width 222 height 55
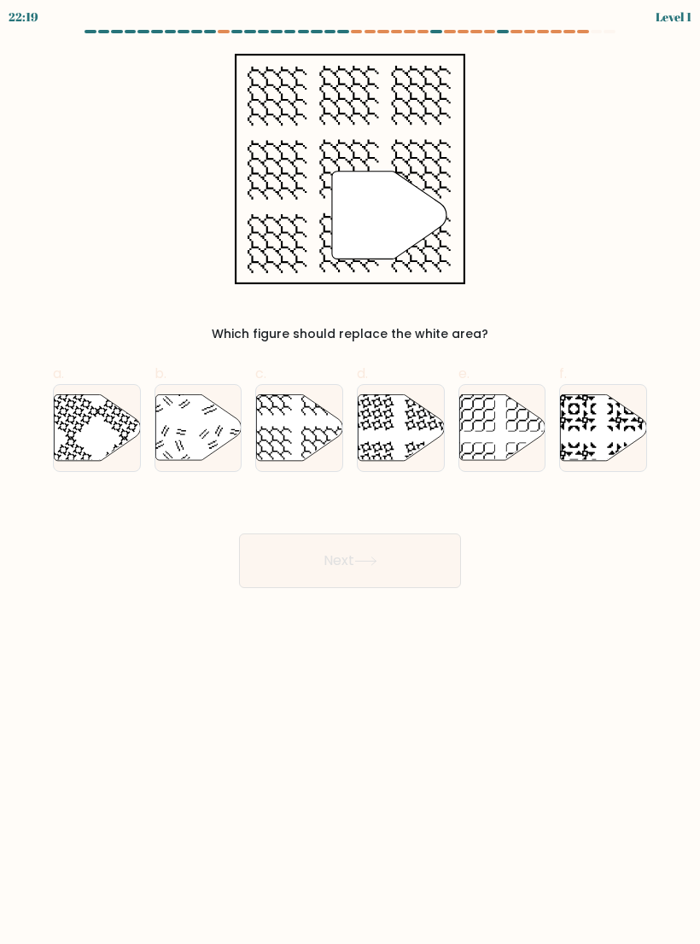
click at [207, 437] on icon at bounding box center [198, 427] width 86 height 66
click at [350, 472] on input "b." at bounding box center [350, 477] width 1 height 11
radio input "true"
click at [432, 568] on button "Next" at bounding box center [350, 560] width 222 height 55
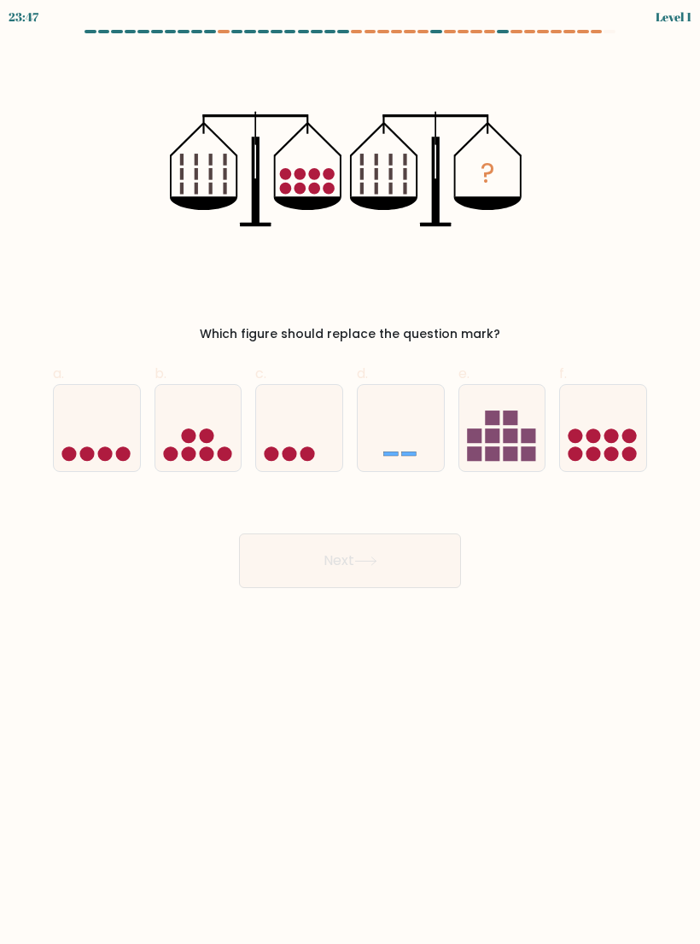
click at [427, 576] on button "Next" at bounding box center [350, 560] width 222 height 55
click at [300, 405] on icon at bounding box center [299, 428] width 86 height 71
click at [350, 472] on input "c." at bounding box center [350, 477] width 1 height 11
radio input "true"
click at [425, 580] on button "Next" at bounding box center [350, 560] width 222 height 55
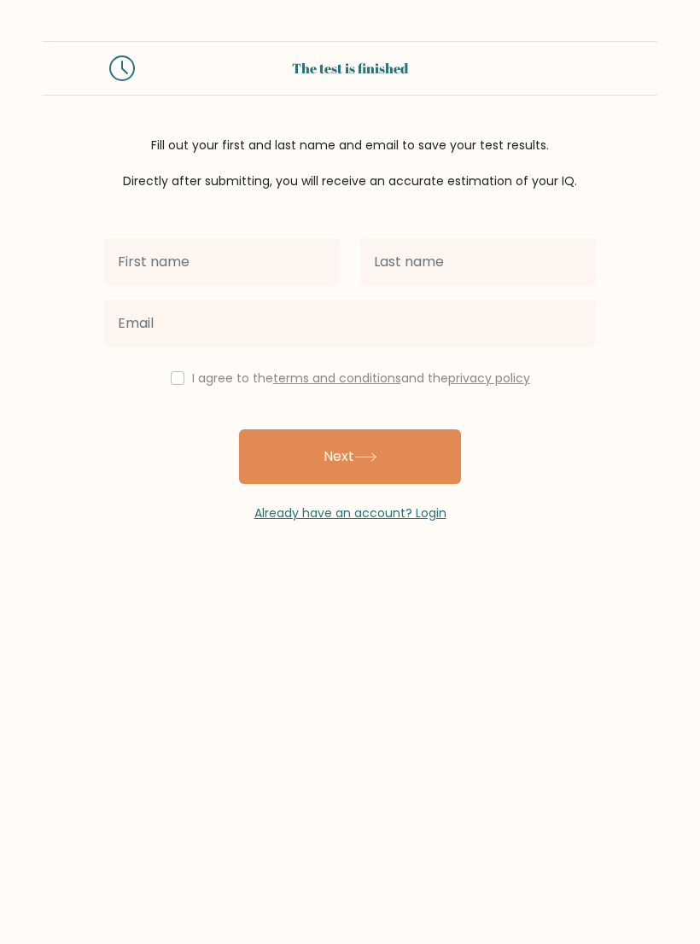
click at [279, 521] on link "Already have an account? Login" at bounding box center [350, 512] width 192 height 17
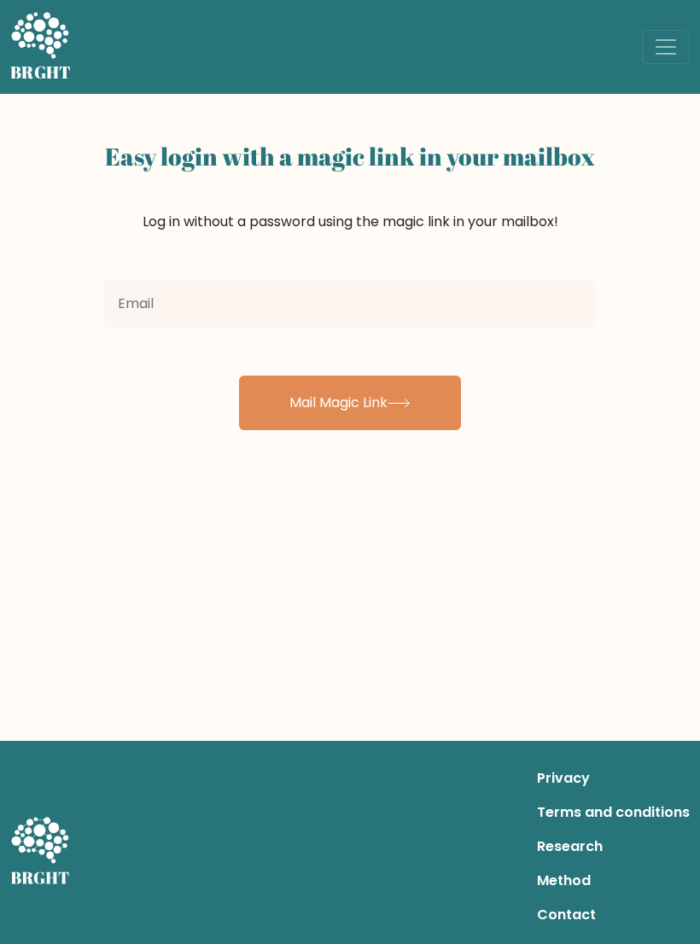
click at [137, 309] on input "email" at bounding box center [350, 304] width 492 height 48
type input "[EMAIL_ADDRESS][DOMAIN_NAME]"
click at [289, 424] on button "Mail Magic Link" at bounding box center [350, 403] width 222 height 55
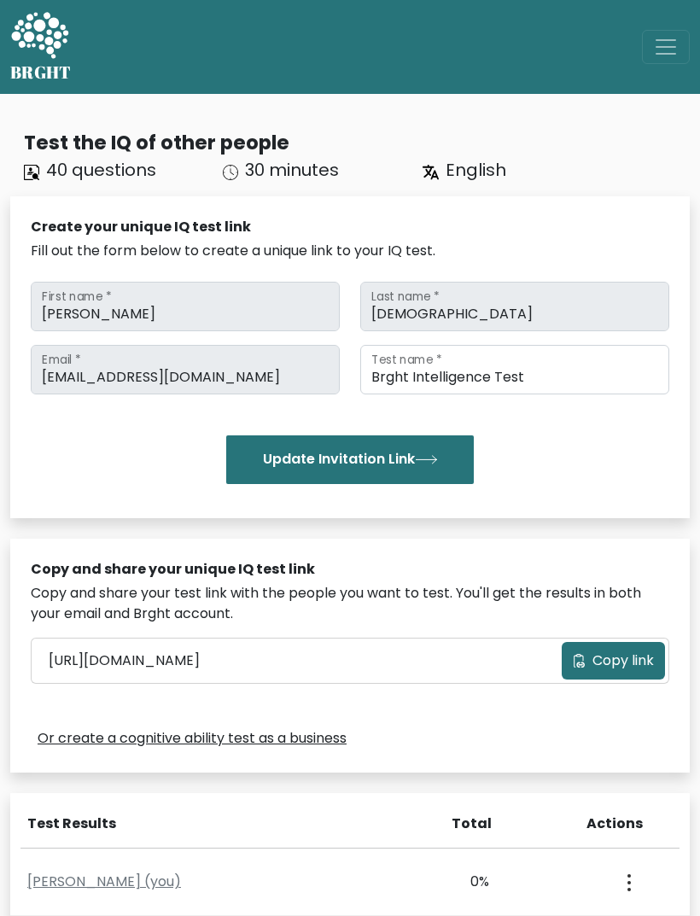
click at [646, 49] on button "Toggle navigation" at bounding box center [666, 47] width 48 height 34
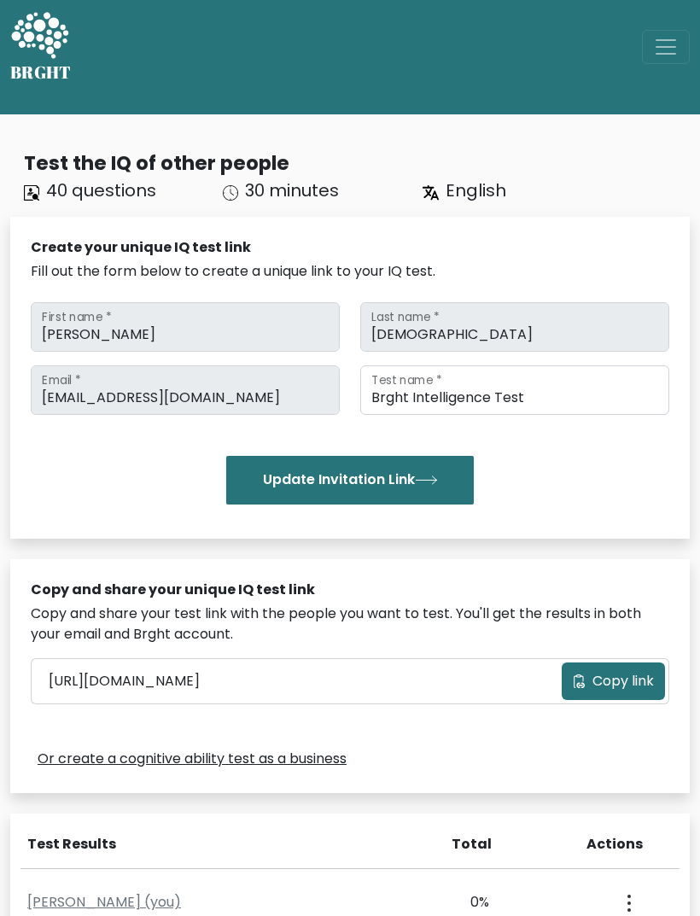
click at [673, 46] on span "Toggle navigation" at bounding box center [666, 47] width 26 height 26
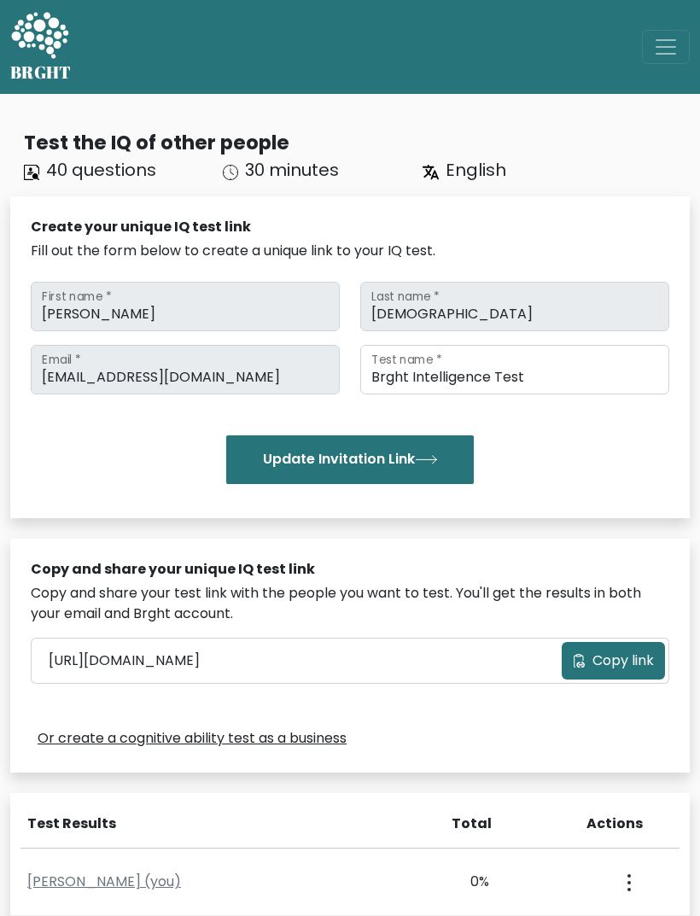
click at [666, 50] on span "Toggle navigation" at bounding box center [666, 47] width 26 height 26
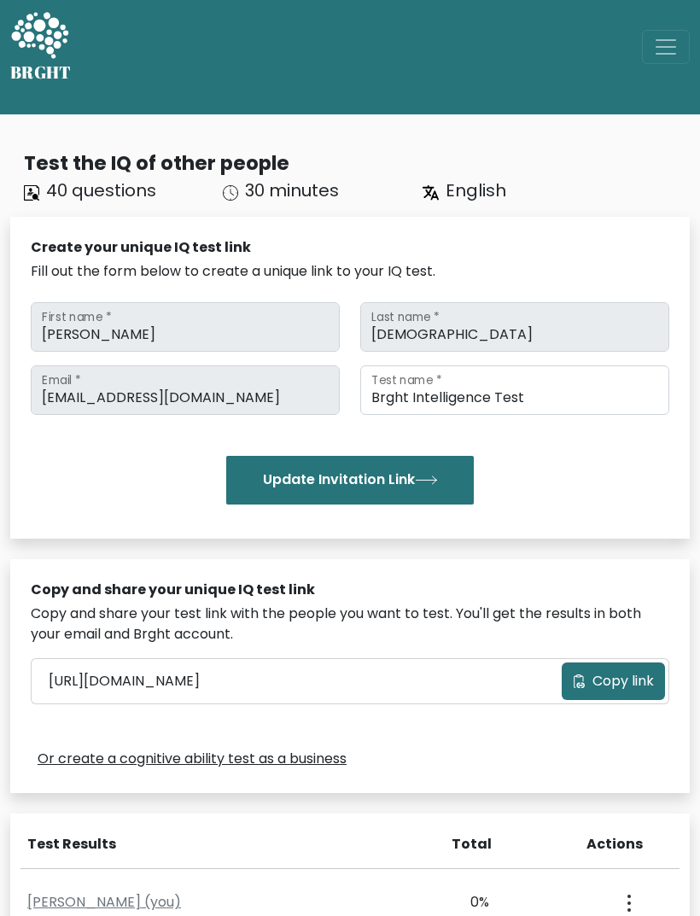
click at [469, 493] on button "Update Invitation Link" at bounding box center [350, 480] width 248 height 48
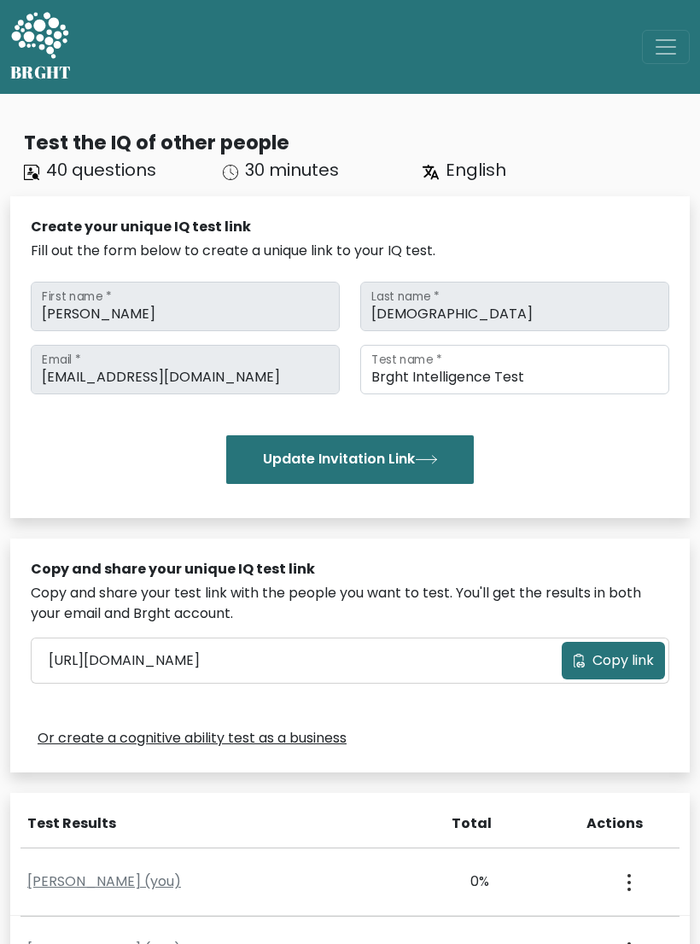
click at [683, 38] on button "Toggle navigation" at bounding box center [666, 47] width 48 height 34
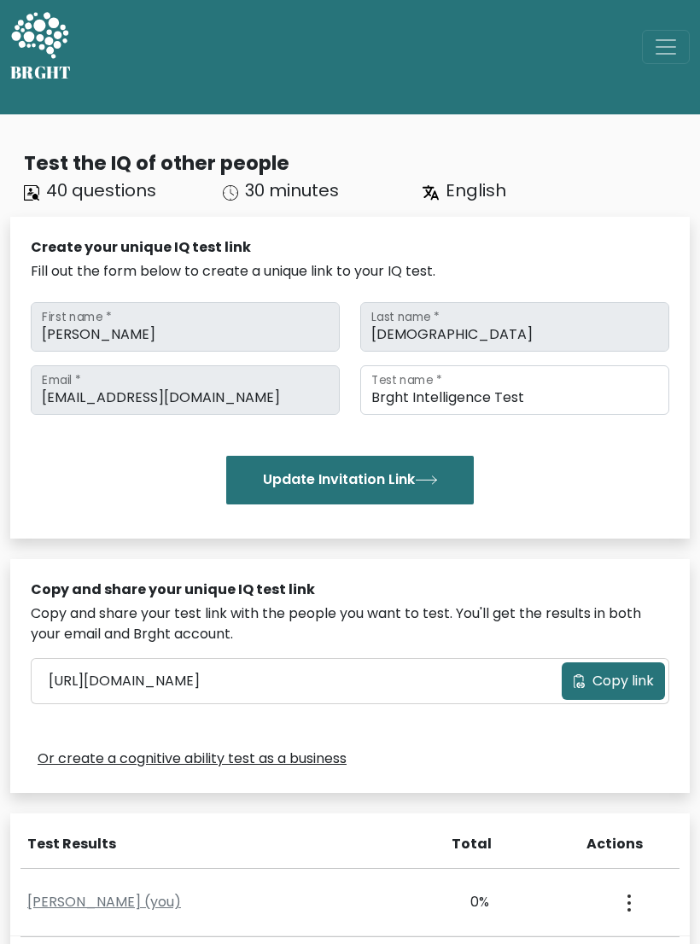
click at [654, 61] on button "Toggle navigation" at bounding box center [666, 47] width 48 height 34
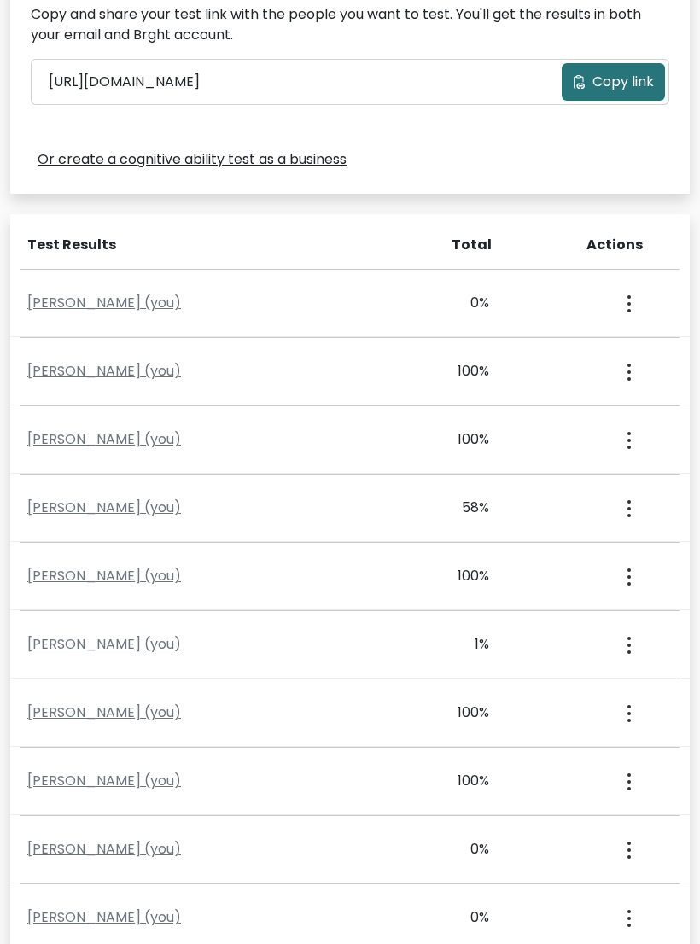
click at [627, 383] on button "button" at bounding box center [628, 372] width 14 height 53
click at [592, 418] on link "View Profile" at bounding box center [565, 420] width 135 height 27
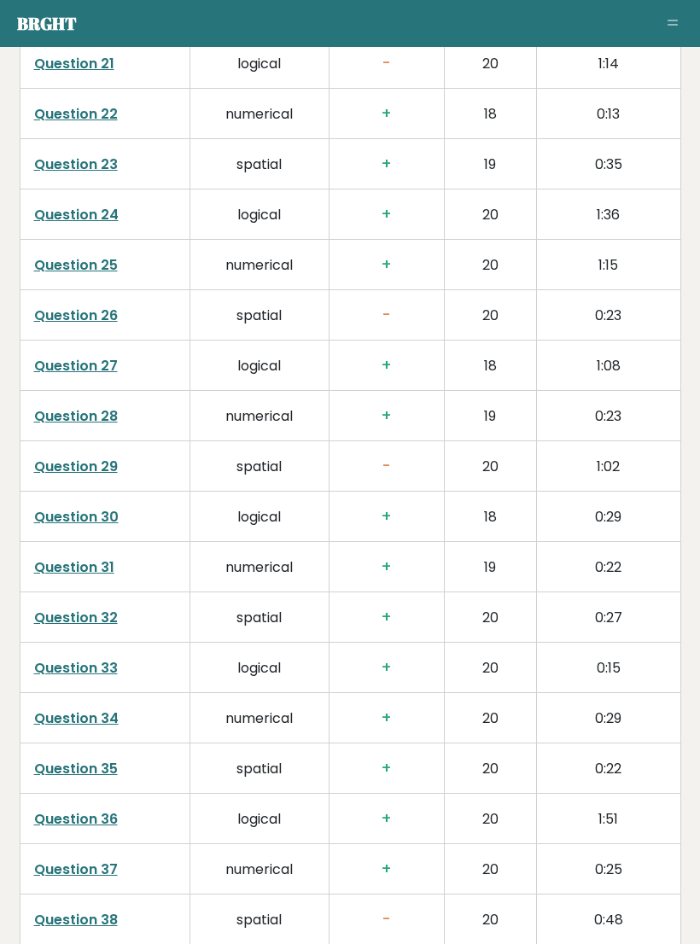
scroll to position [3995, 0]
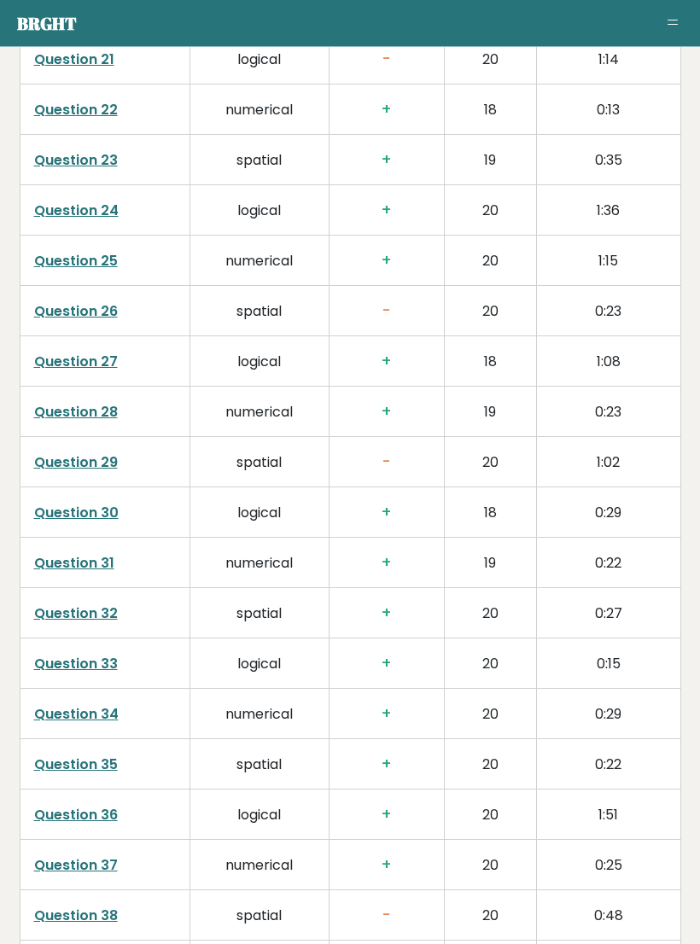
click at [67, 453] on link "Question 29" at bounding box center [76, 463] width 84 height 20
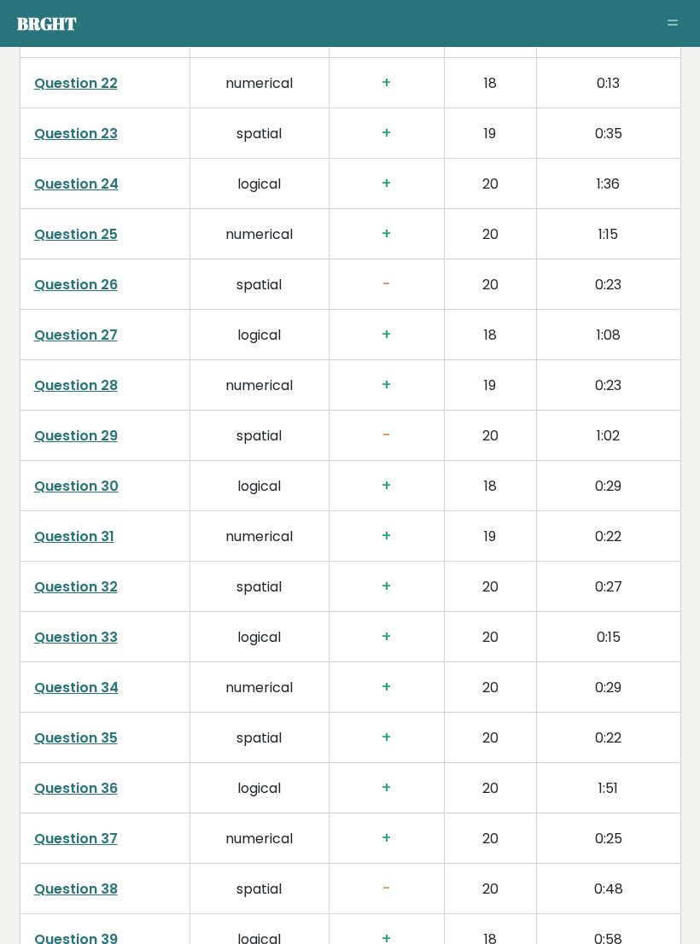
click at [76, 275] on link "Question 26" at bounding box center [76, 285] width 84 height 20
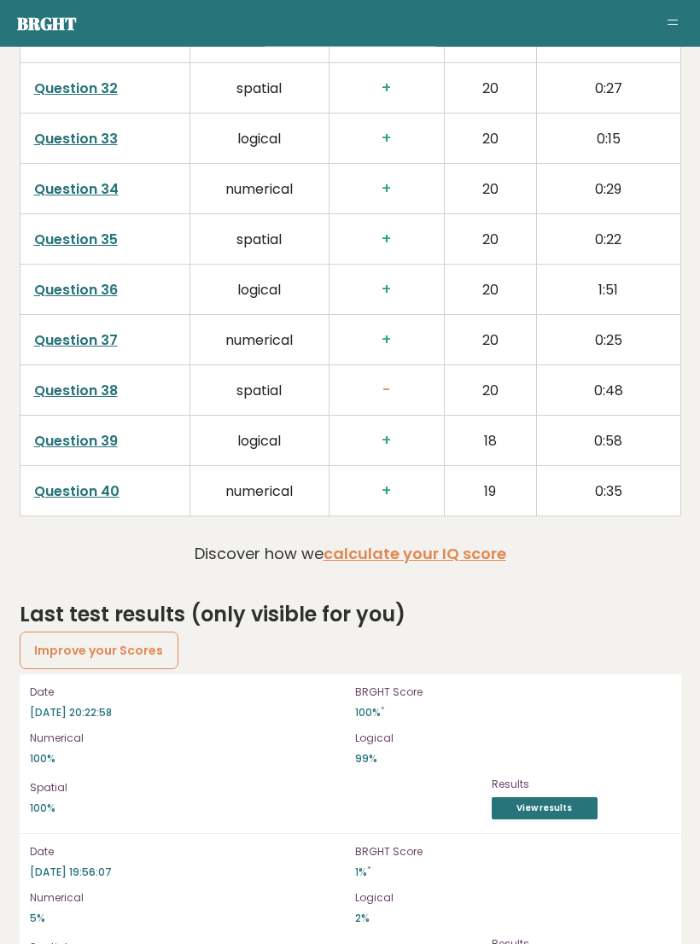
scroll to position [4530, 0]
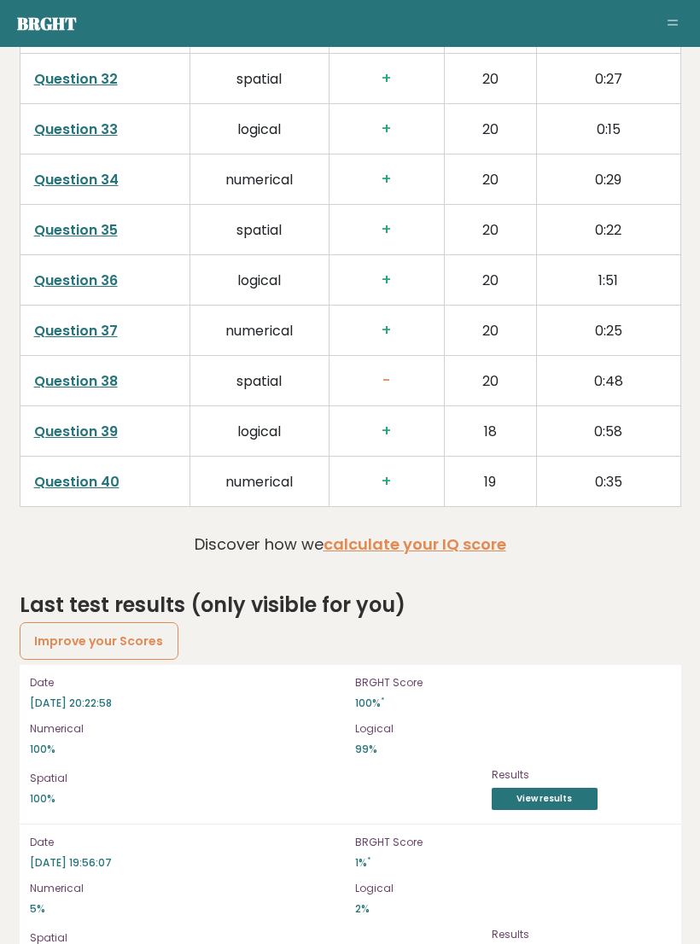
click at [69, 371] on link "Question 38" at bounding box center [76, 381] width 84 height 20
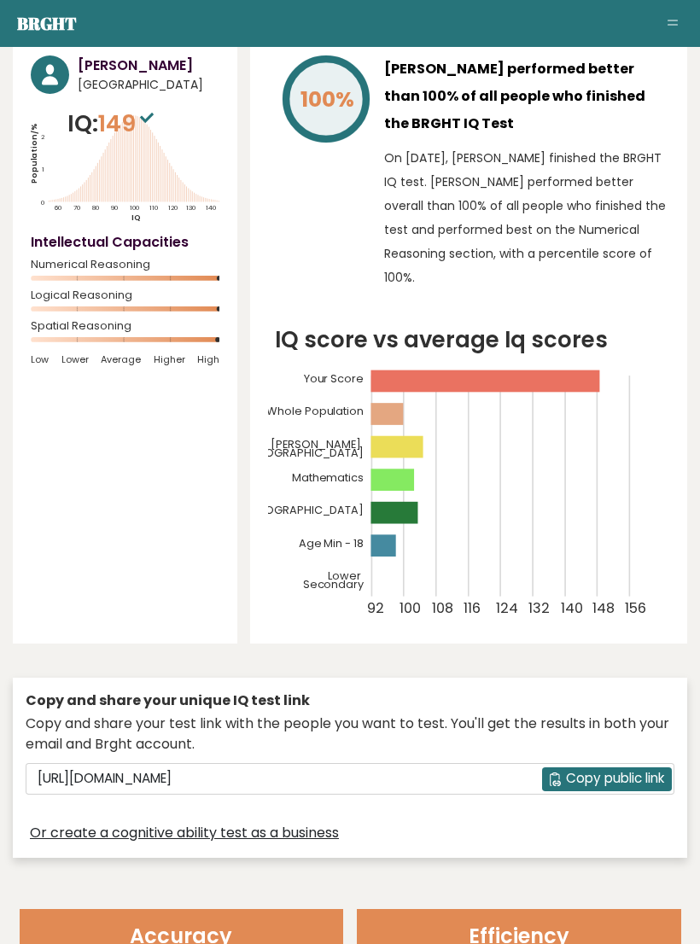
scroll to position [0, 0]
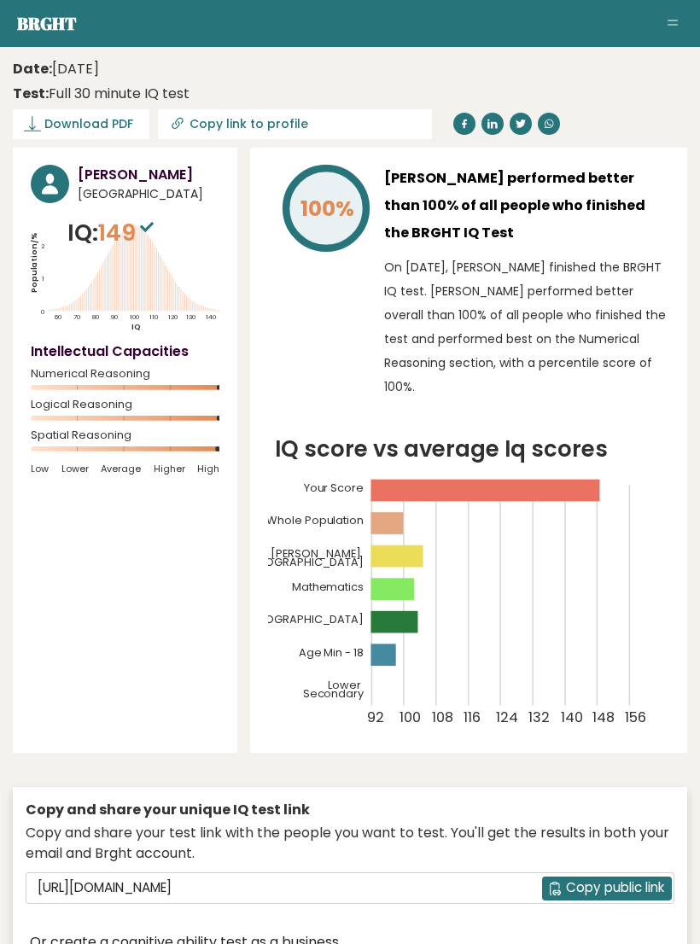
click at [675, 20] on span "Toggle navigation" at bounding box center [672, 20] width 10 height 1
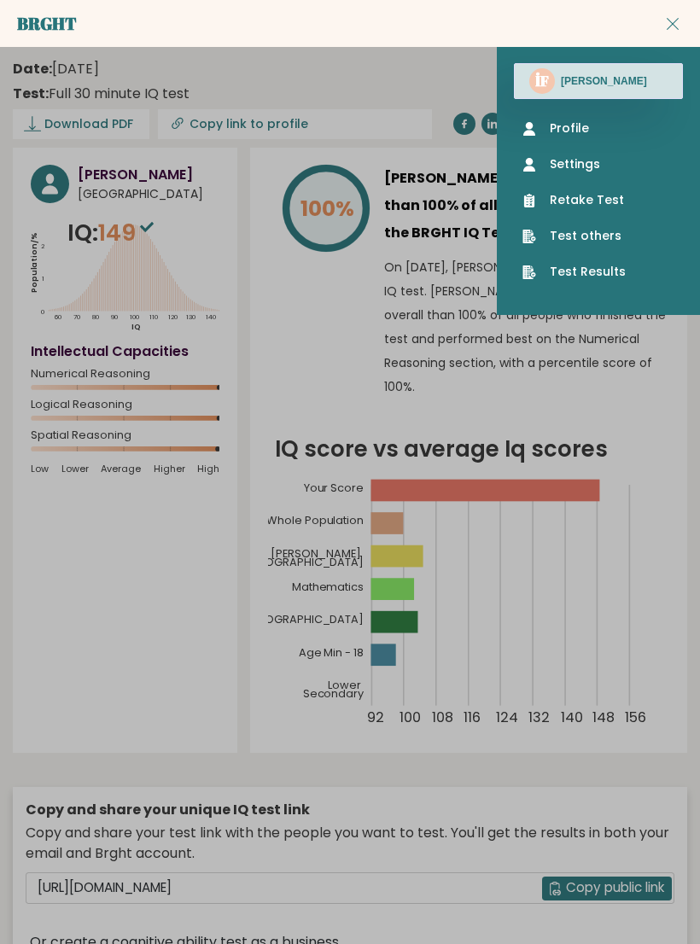
click at [621, 161] on link "Settings" at bounding box center [598, 164] width 152 height 18
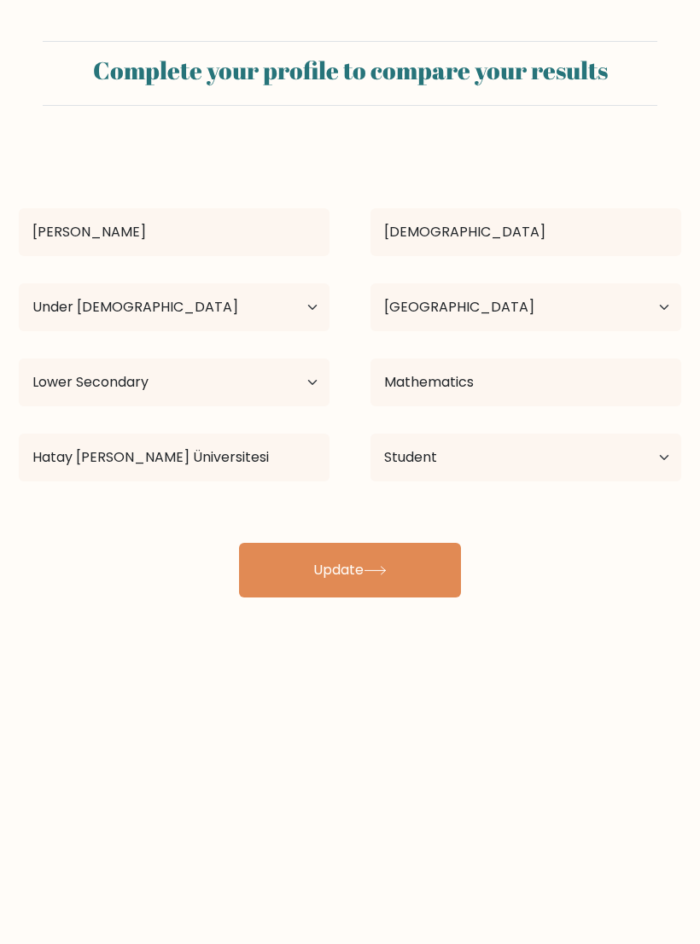
select select "min_18"
select select "TR"
select select "lower_secondary"
select select "student"
click at [109, 312] on select "Age Under 18 years old 18-24 years old 25-34 years old 35-44 years old 45-54 ye…" at bounding box center [174, 307] width 311 height 48
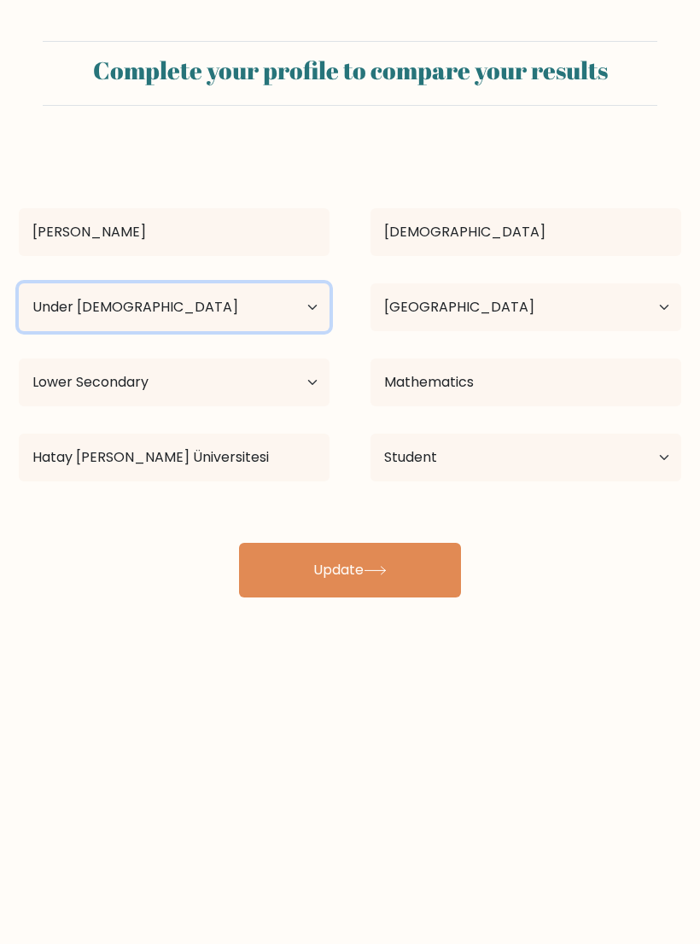
select select "18_24"
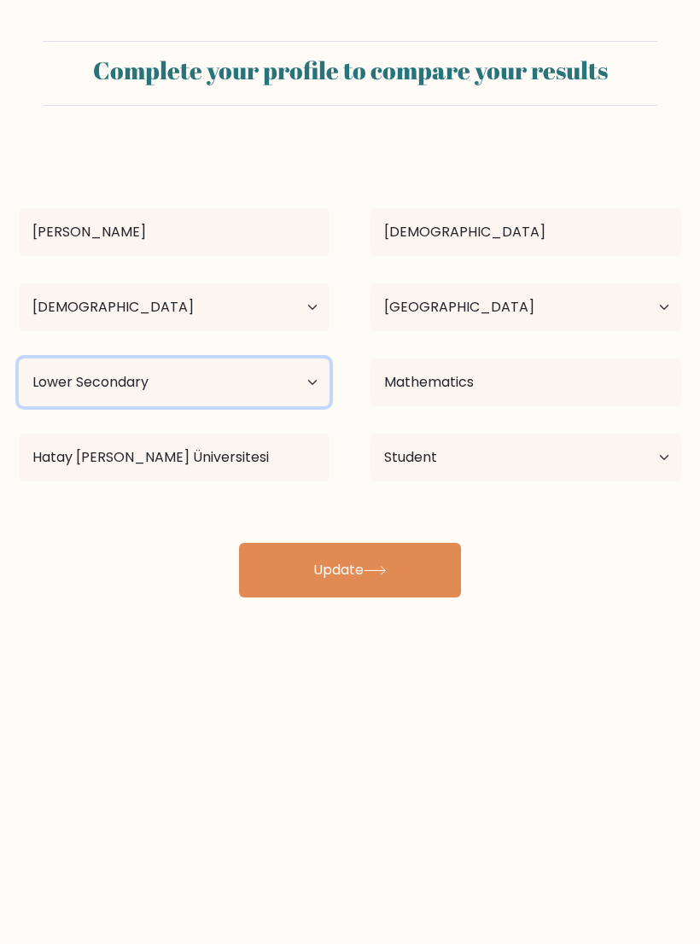
click at [67, 379] on select "Highest education level No schooling Primary Lower Secondary Upper Secondary Oc…" at bounding box center [174, 382] width 311 height 48
select select "no_schooling"
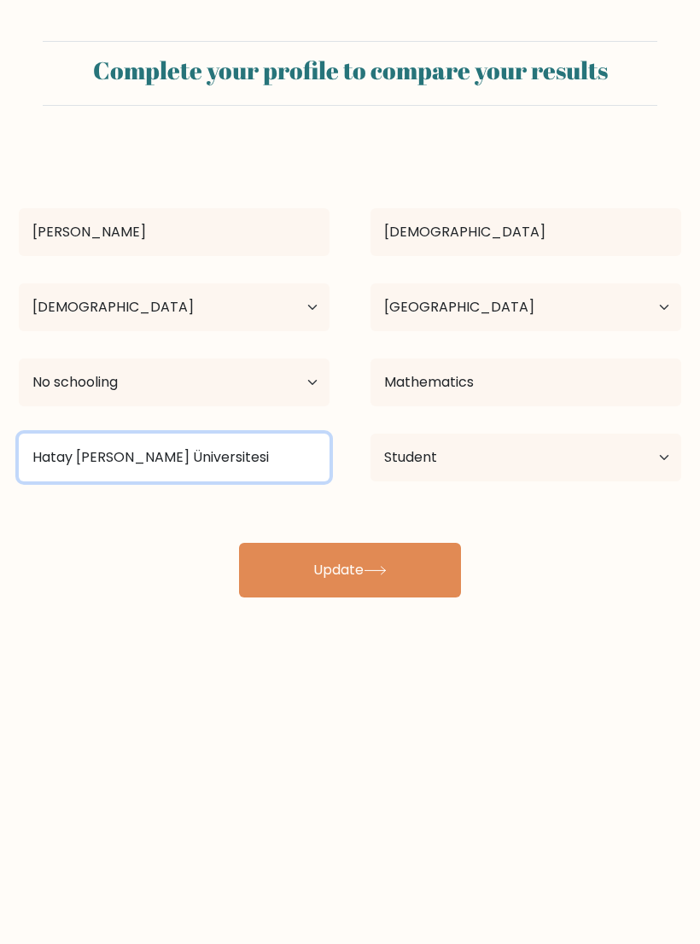
click at [162, 452] on input "Hatay Mustafa Kemal Üniversitesi" at bounding box center [174, 458] width 311 height 48
click at [276, 458] on input "Hatay Mustafa Kemal Üniversitesi" at bounding box center [174, 458] width 311 height 48
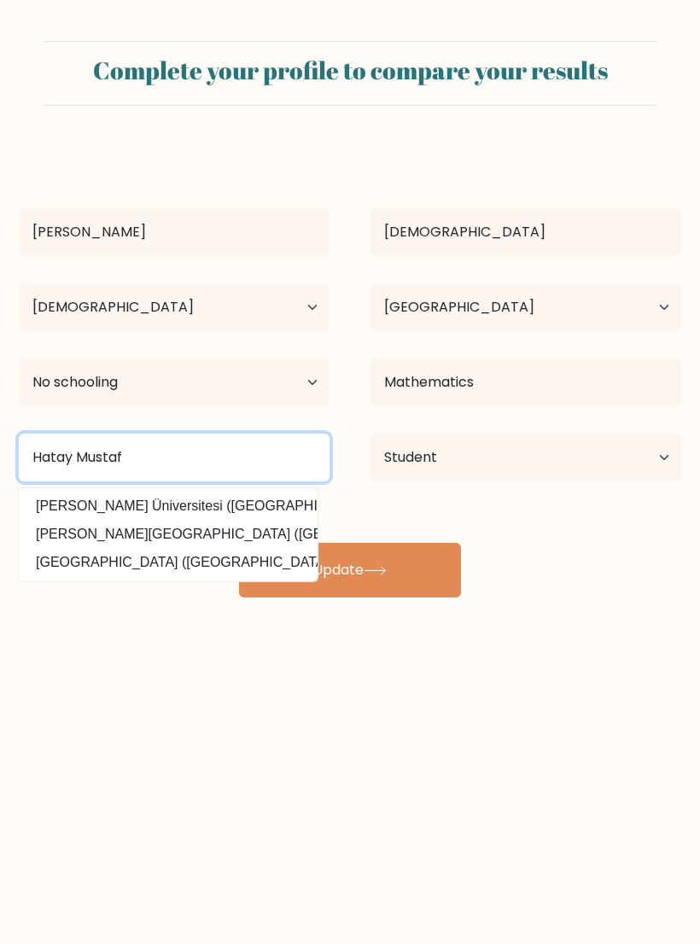
type input "Hatay Musta"
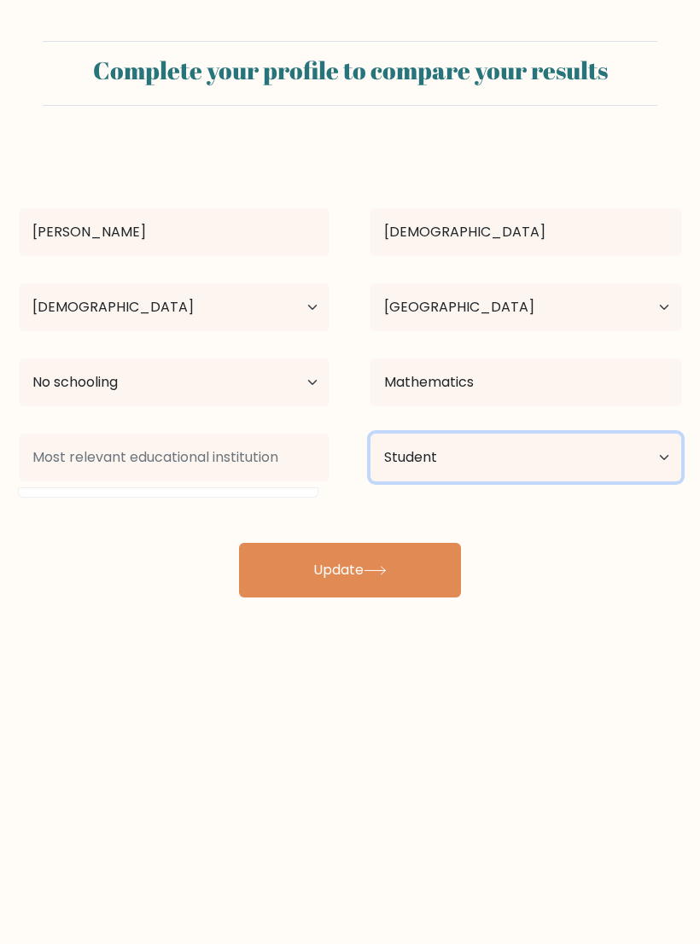
click at [565, 476] on select "Current employment status Employed Student Retired Other / prefer not to answer" at bounding box center [525, 458] width 311 height 48
select select "employed"
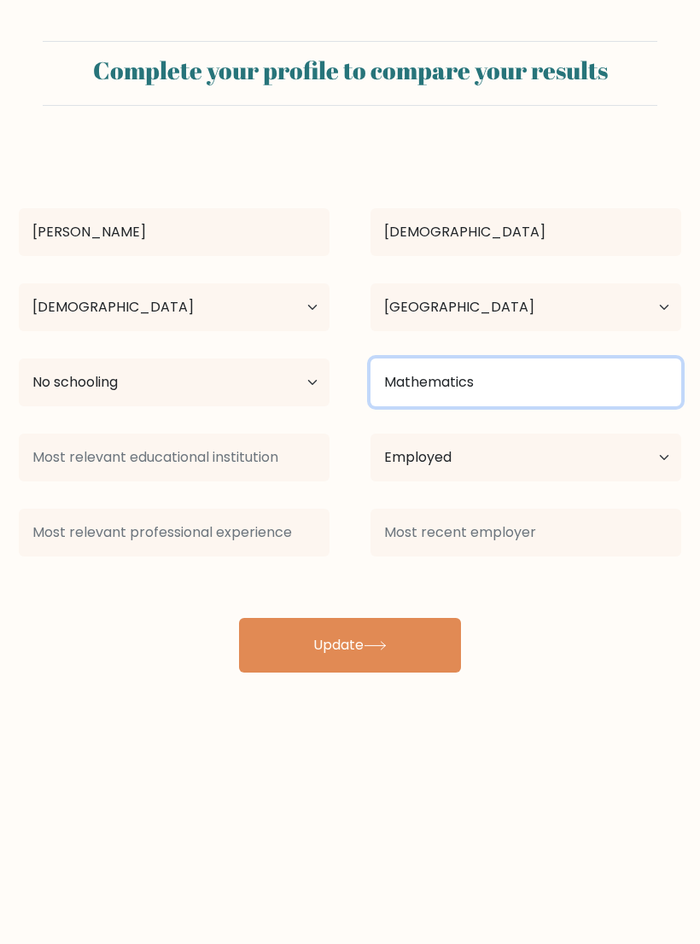
click at [571, 380] on input "Mathematics" at bounding box center [525, 382] width 311 height 48
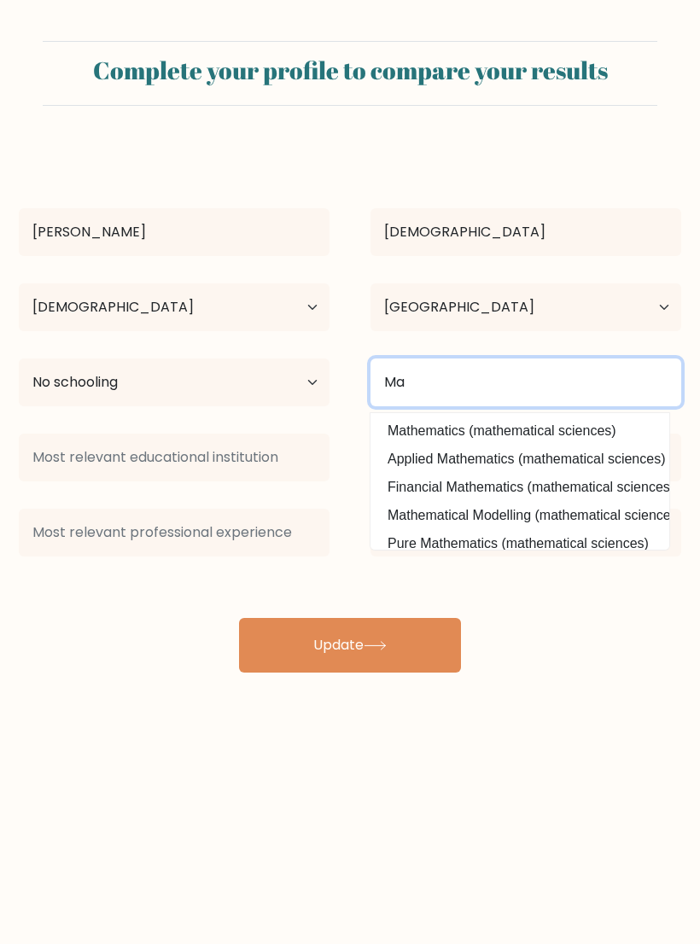
type input "M"
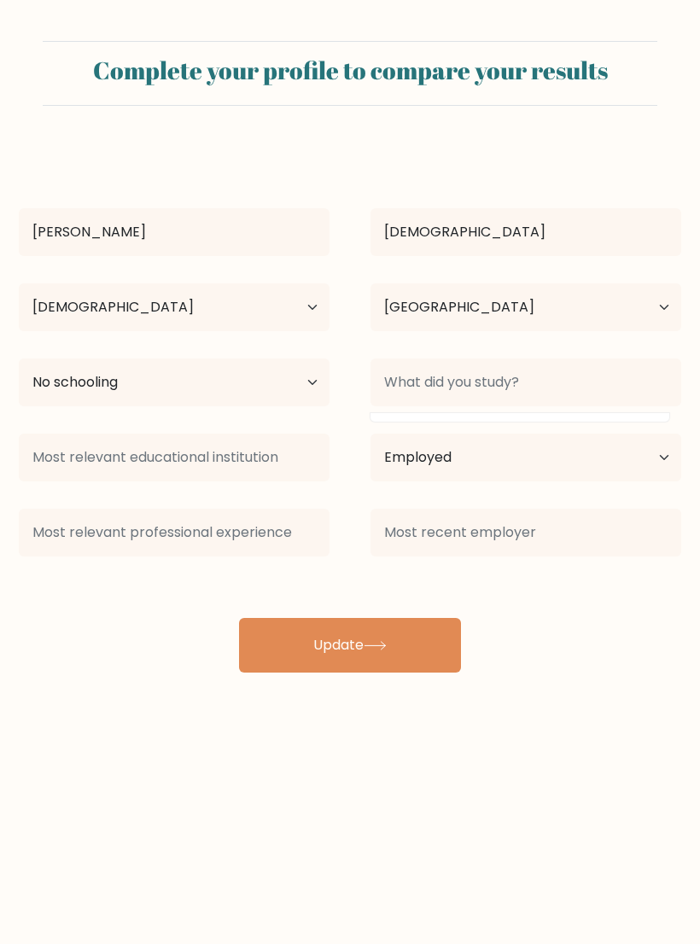
click at [430, 629] on button "Update" at bounding box center [350, 645] width 222 height 55
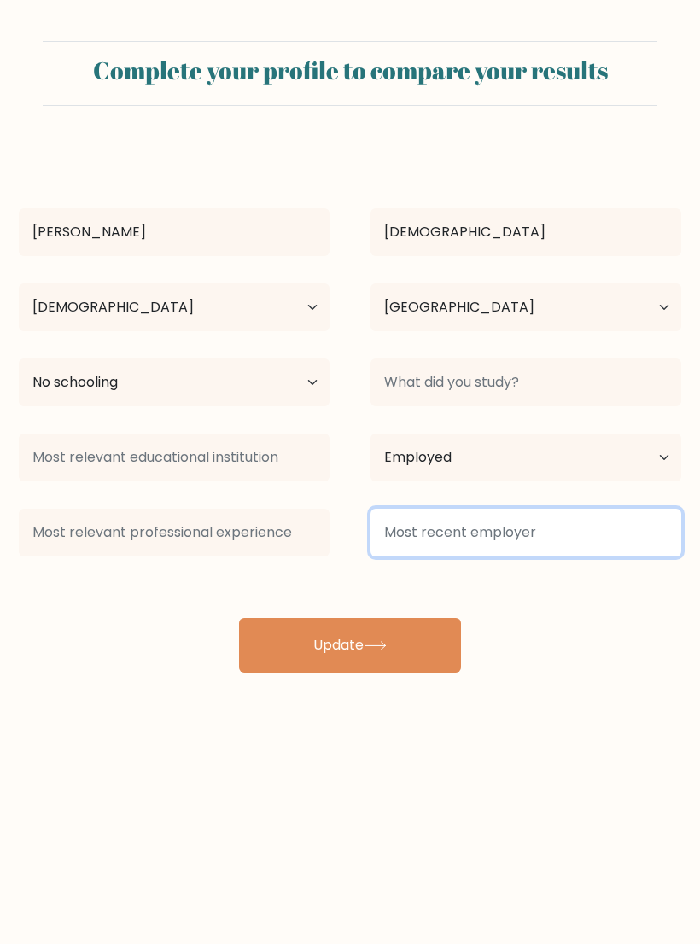
click at [578, 557] on input at bounding box center [525, 533] width 311 height 48
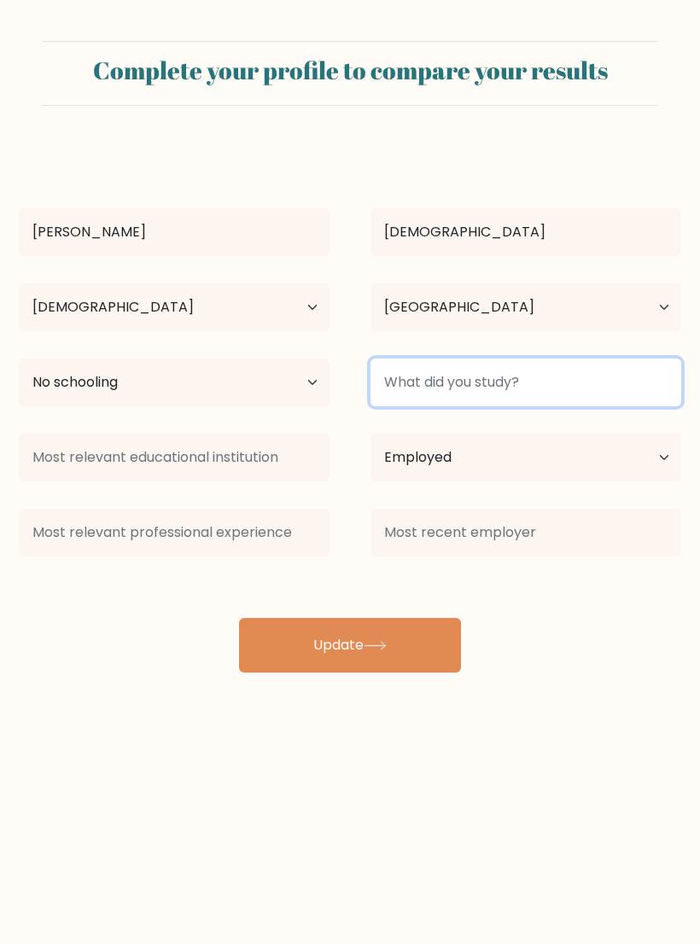
click at [560, 379] on input at bounding box center [525, 382] width 311 height 48
type input "a"
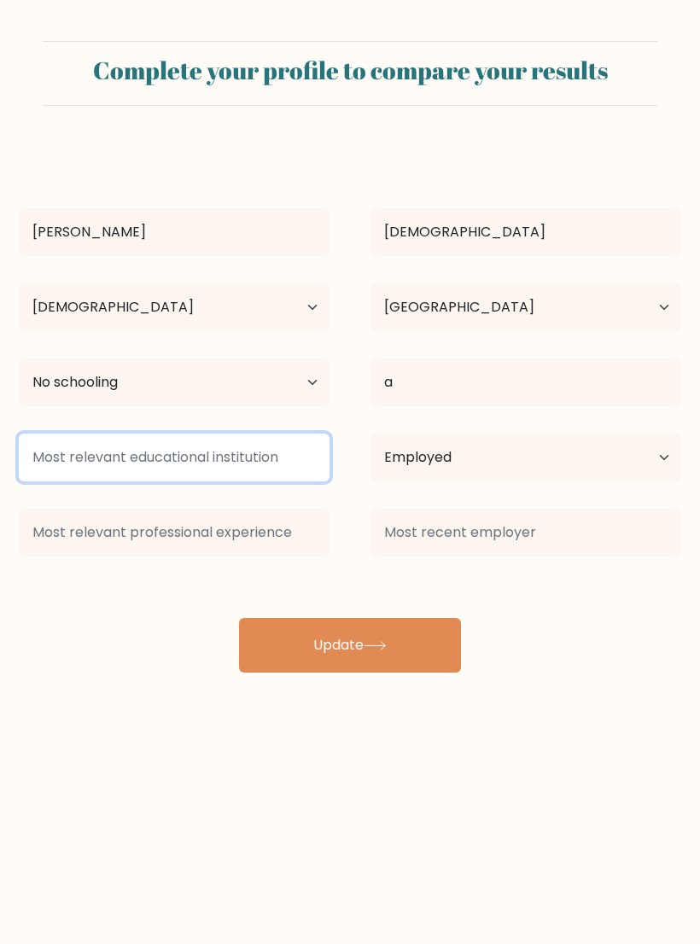
click at [79, 458] on input at bounding box center [174, 458] width 311 height 48
type input "a"
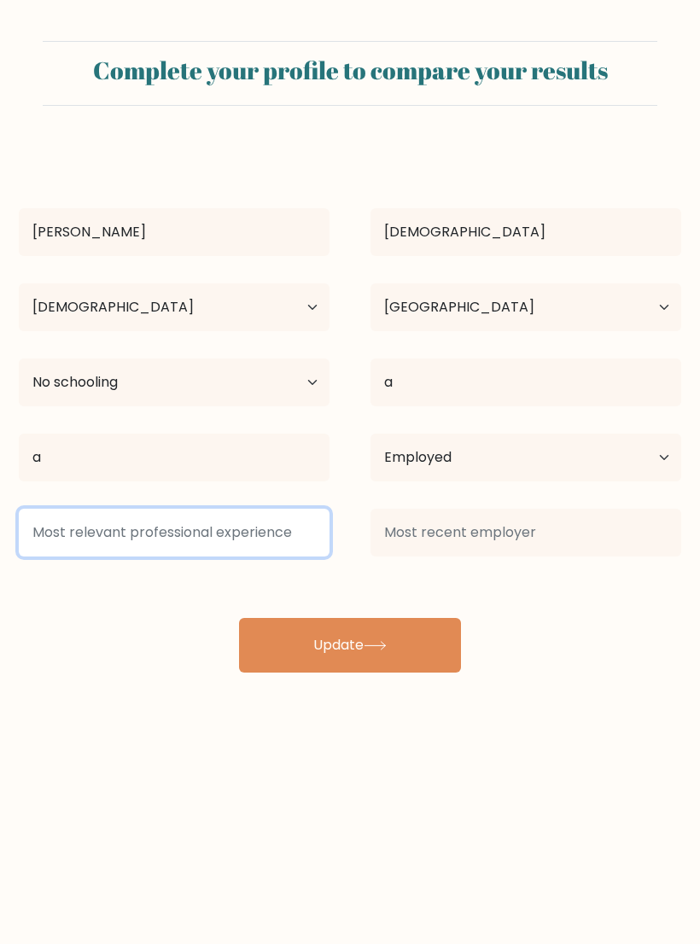
click at [63, 532] on input at bounding box center [174, 533] width 311 height 48
type input "a"
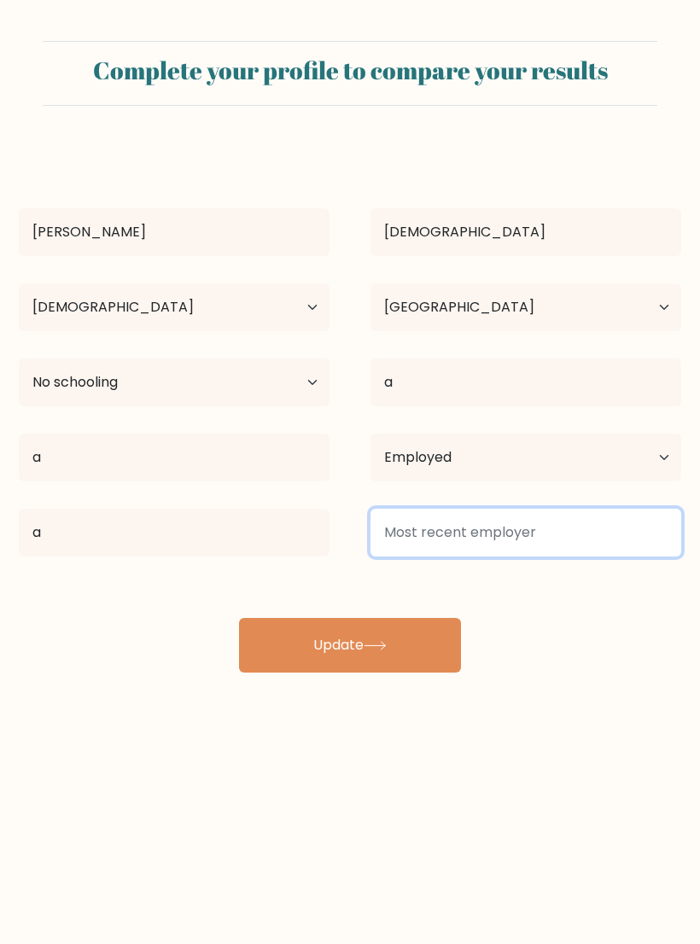
click at [505, 533] on input at bounding box center [525, 533] width 311 height 48
type input "a"
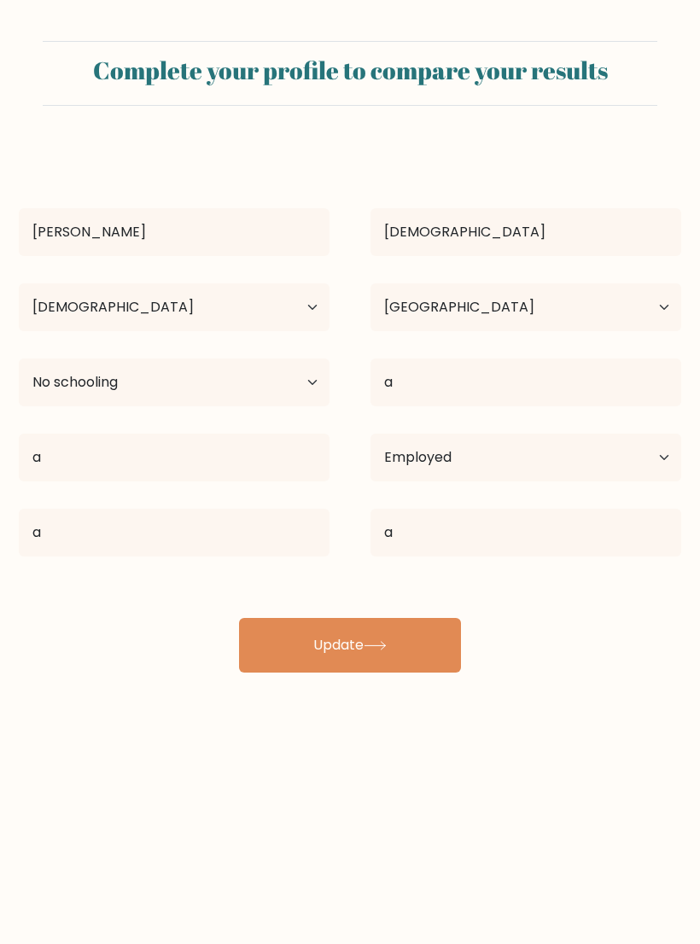
click at [449, 621] on button "Update" at bounding box center [350, 645] width 222 height 55
click at [452, 667] on button "Update" at bounding box center [350, 645] width 222 height 55
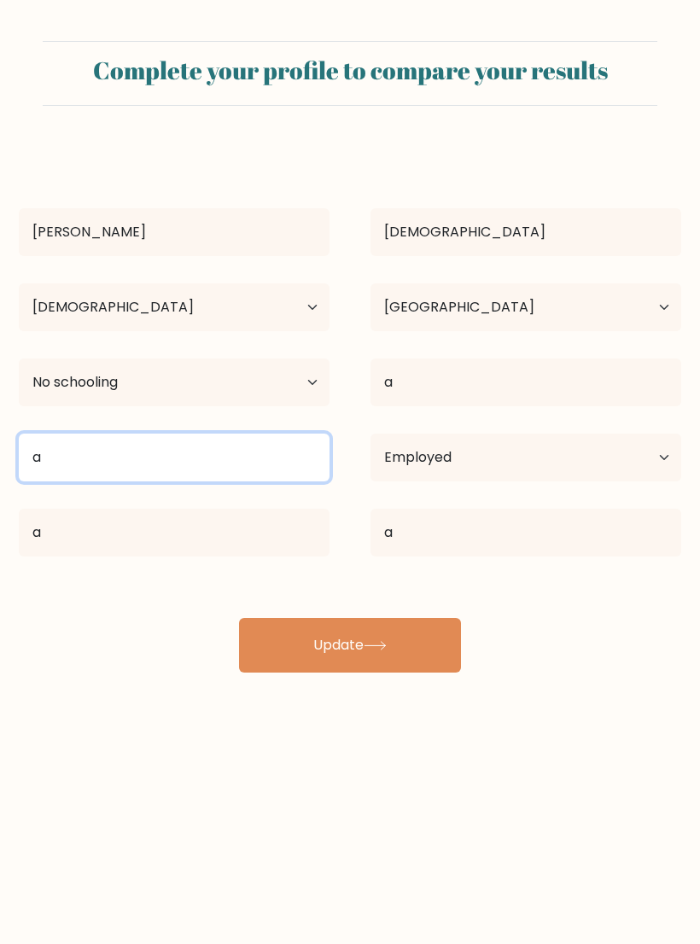
click at [86, 453] on input "a" at bounding box center [174, 458] width 311 height 48
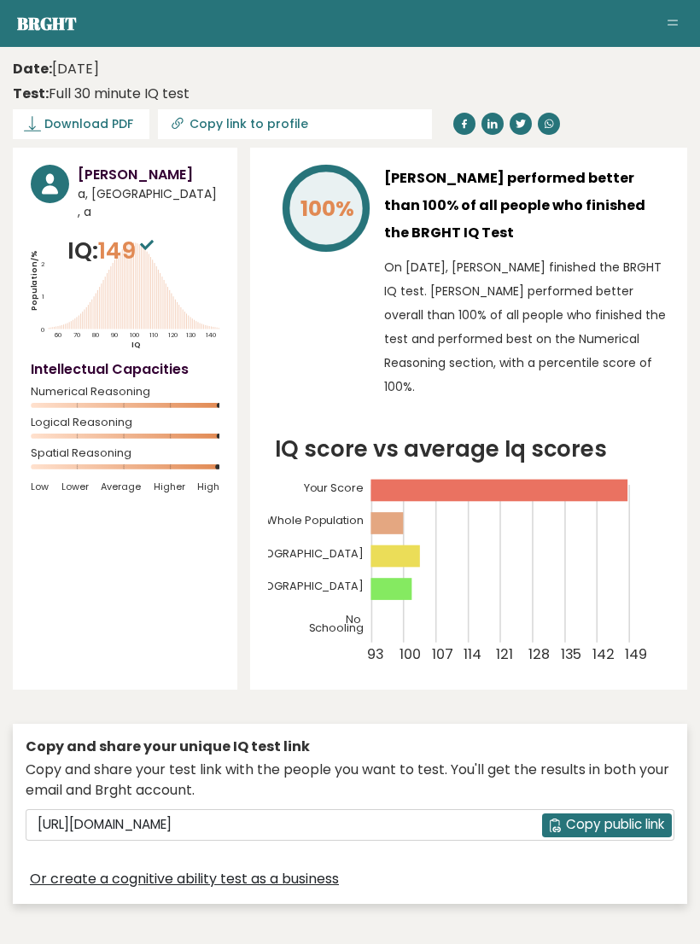
click at [663, 29] on button "Toggle navigation" at bounding box center [672, 24] width 20 height 20
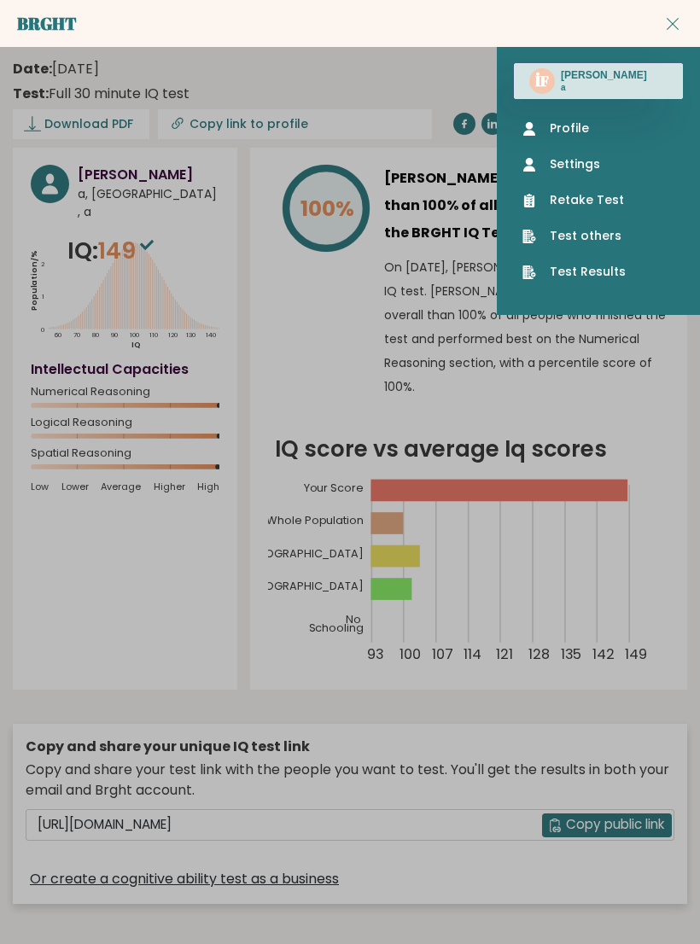
click at [597, 236] on link "Test others" at bounding box center [598, 236] width 152 height 18
click at [603, 269] on link "Test Results" at bounding box center [598, 272] width 152 height 18
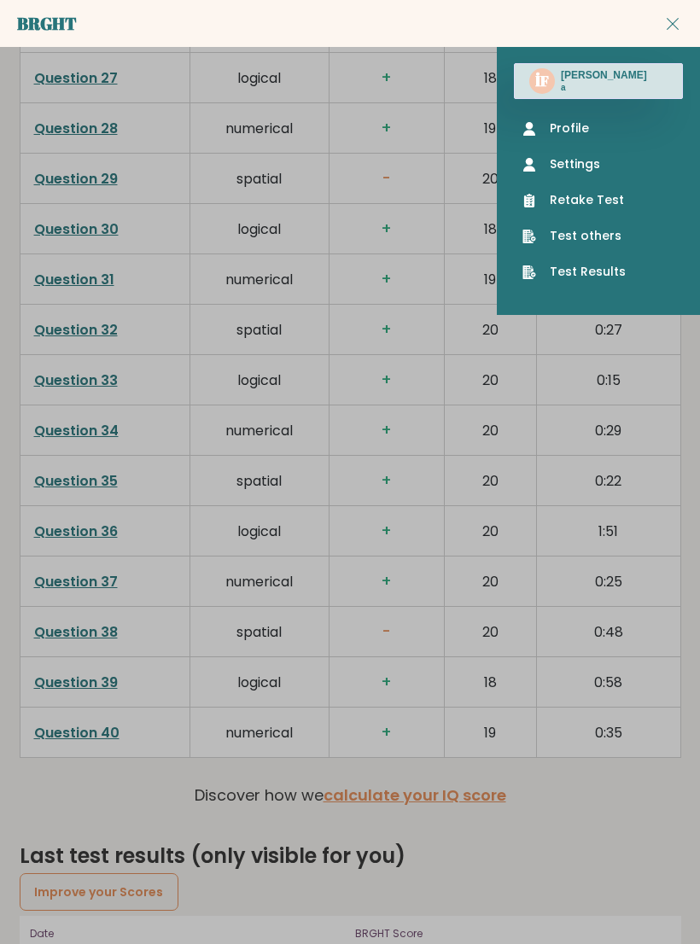
scroll to position [4969, 0]
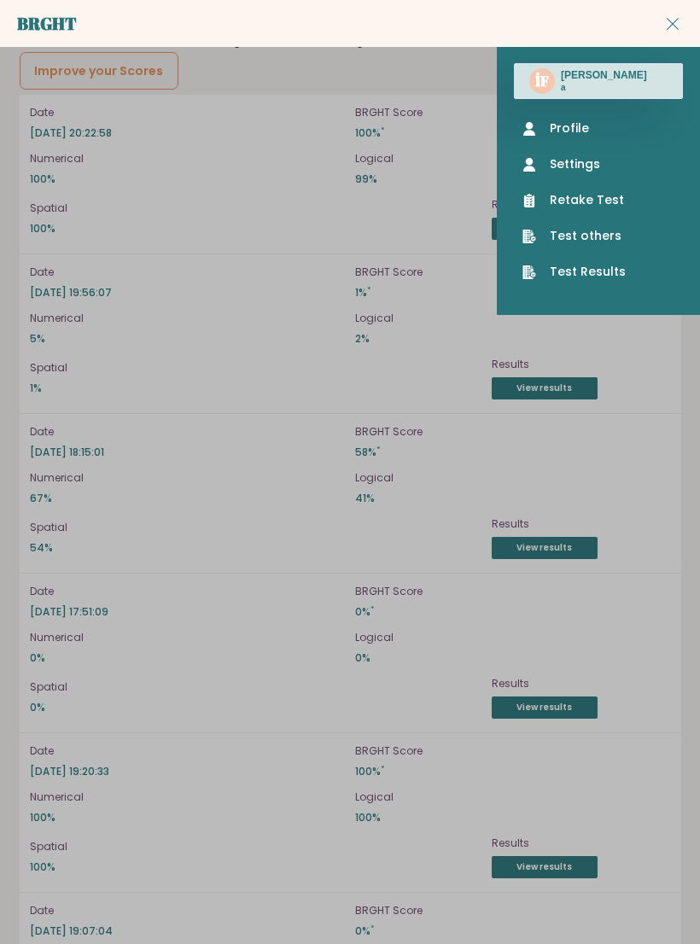
click at [603, 263] on link "Test Results" at bounding box center [598, 272] width 152 height 18
click at [608, 243] on link "Test others" at bounding box center [598, 236] width 152 height 18
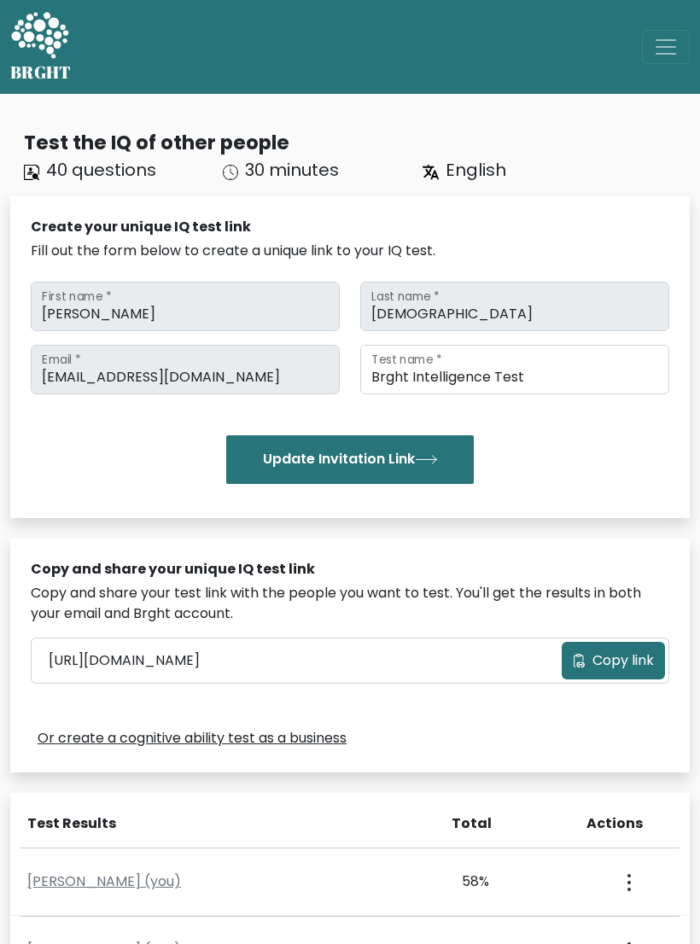
click at [681, 50] on button "Toggle navigation" at bounding box center [666, 47] width 48 height 34
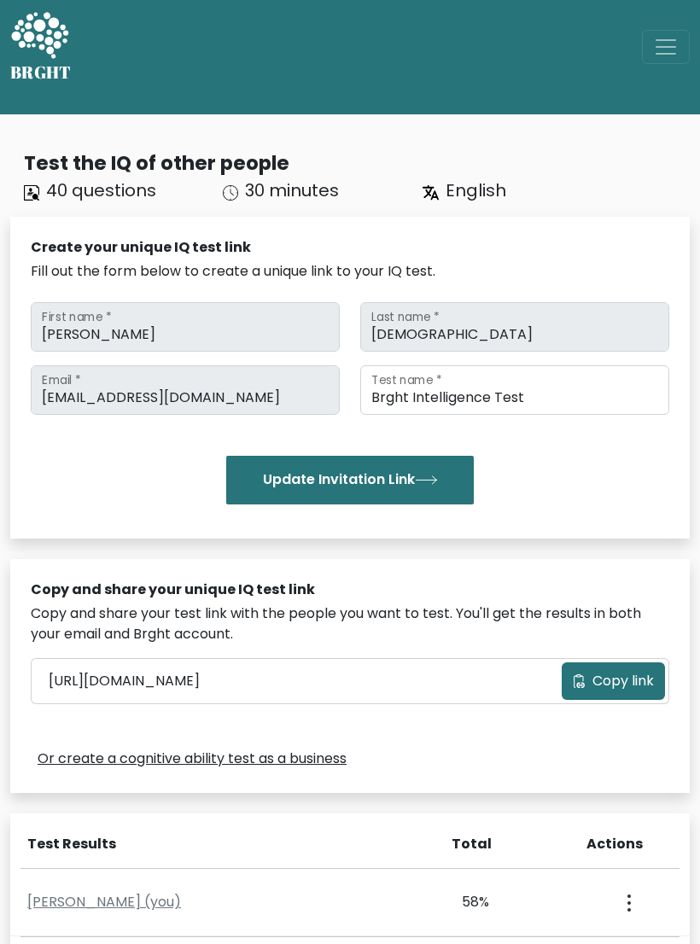
click at [664, 55] on span "Toggle navigation" at bounding box center [666, 47] width 26 height 26
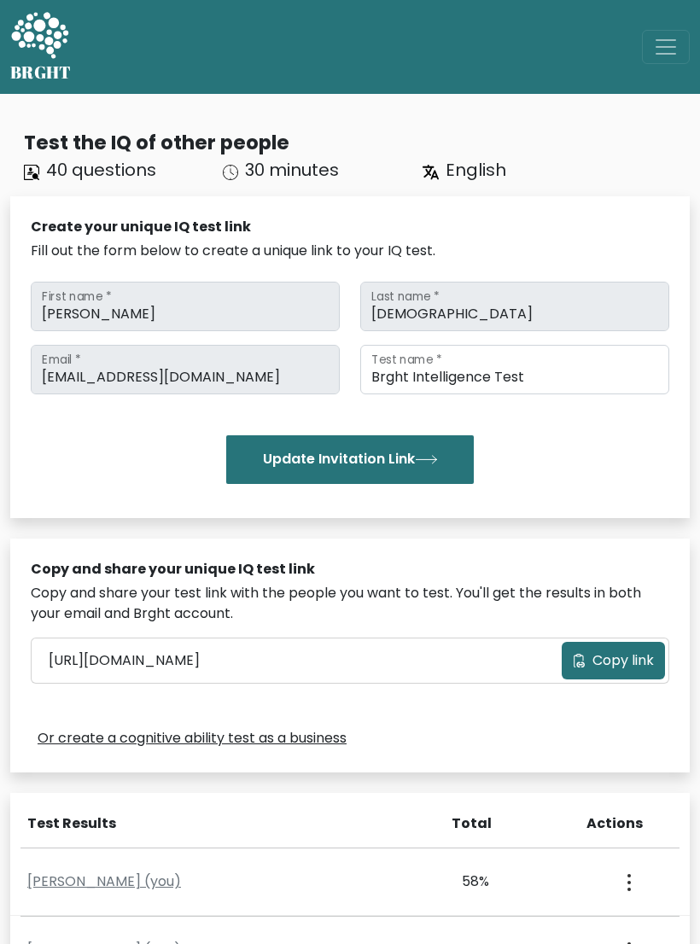
click at [673, 49] on span "Toggle navigation" at bounding box center [666, 47] width 26 height 26
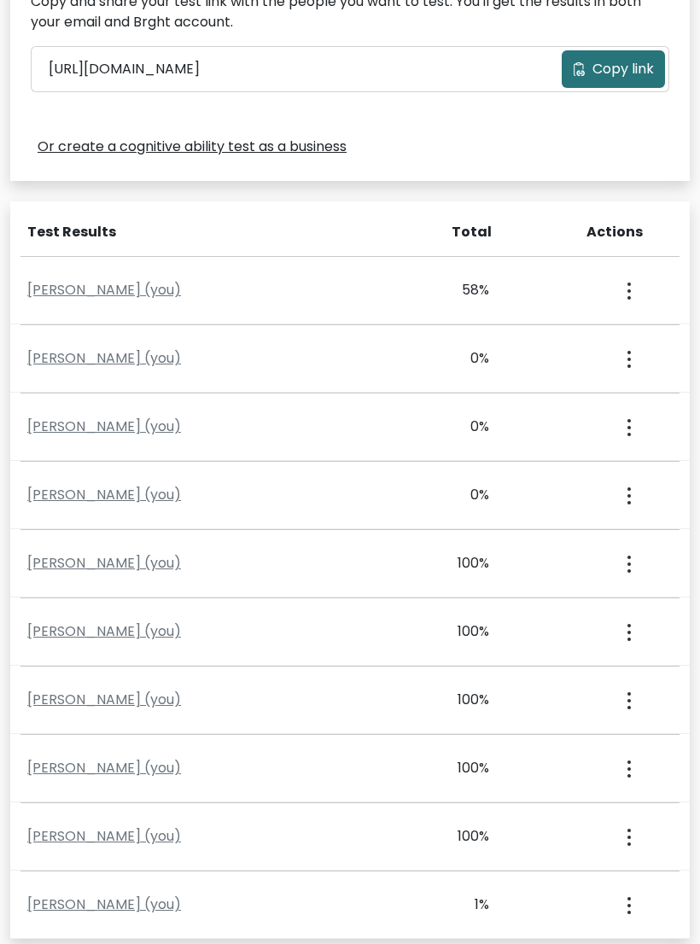
scroll to position [592, 0]
click at [632, 290] on button "button" at bounding box center [628, 289] width 14 height 53
click at [592, 328] on link "View Profile" at bounding box center [565, 338] width 135 height 27
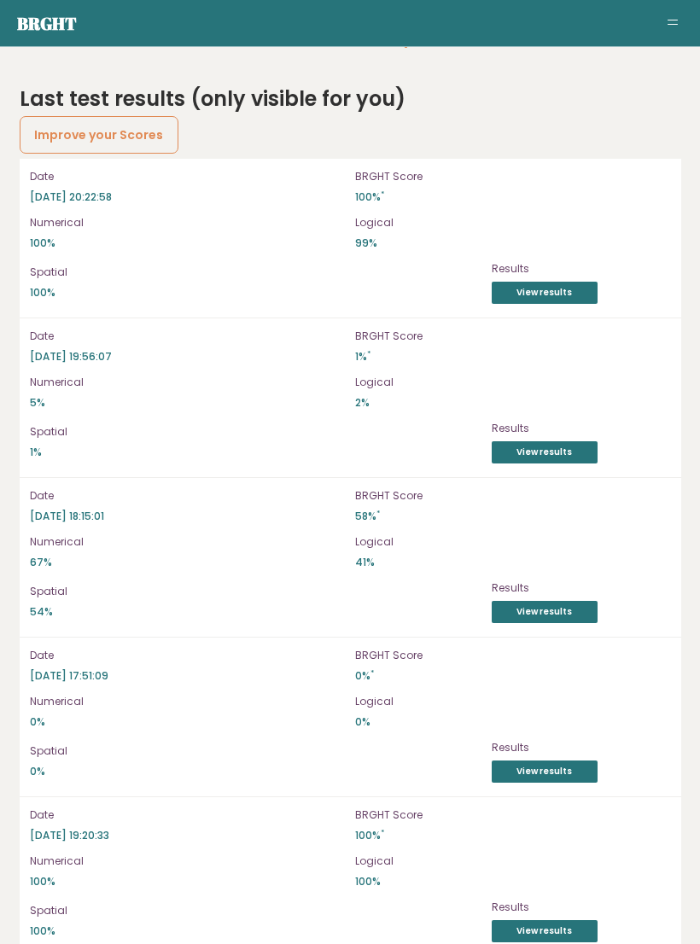
scroll to position [4905, 0]
click at [587, 282] on link "View results" at bounding box center [545, 293] width 106 height 22
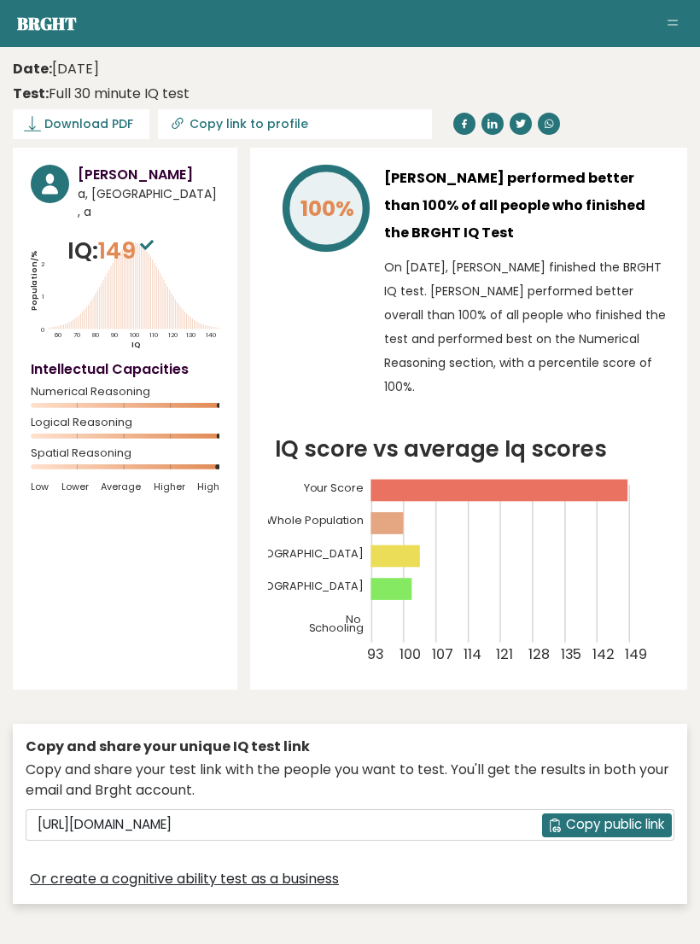
scroll to position [4931, 0]
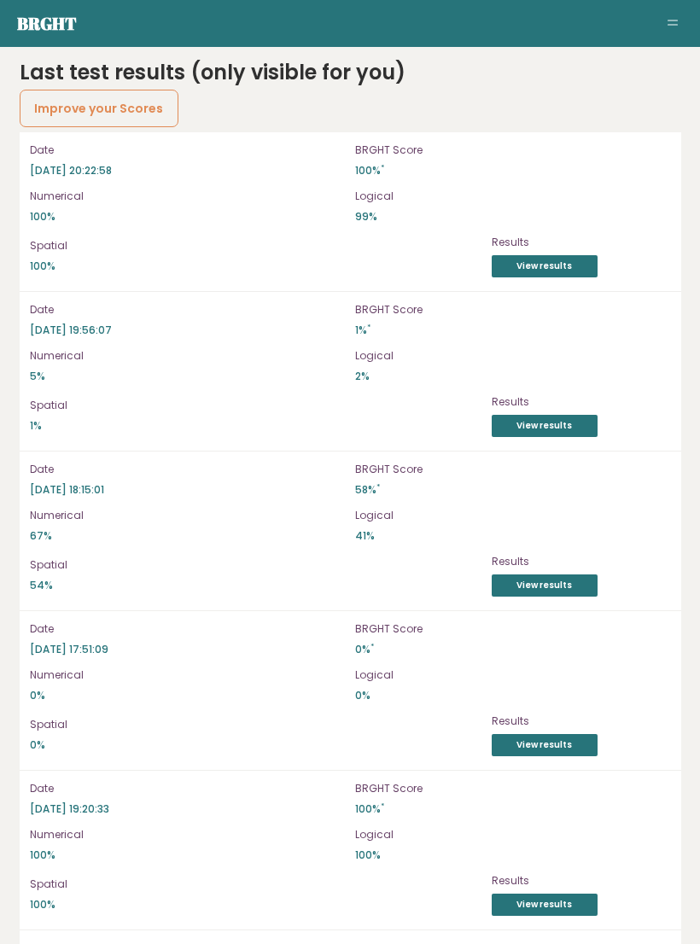
click at [64, 90] on link "Improve your Scores" at bounding box center [100, 109] width 160 height 38
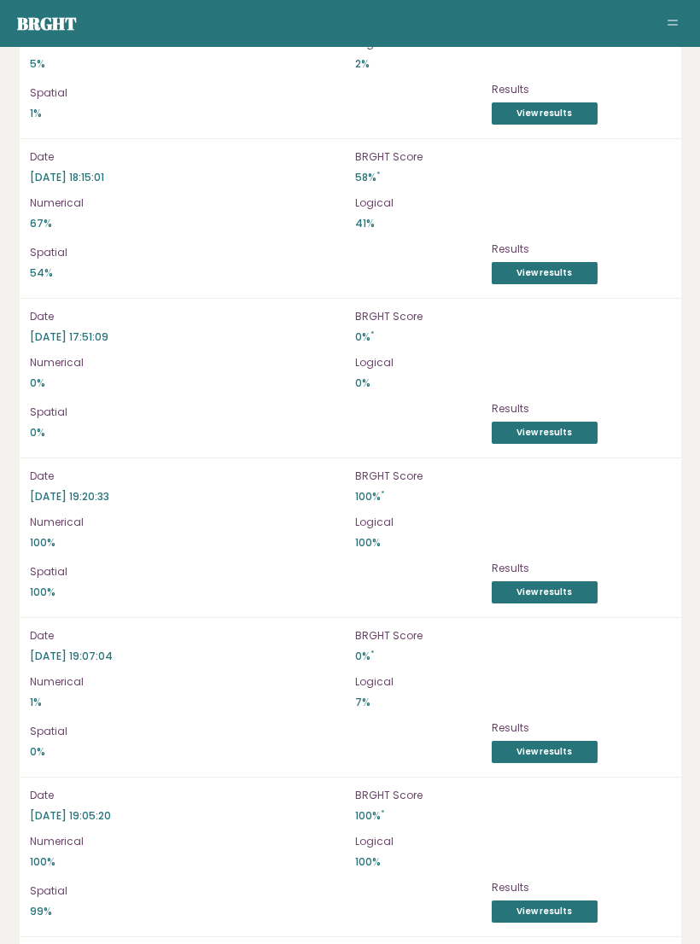
scroll to position [5243, 0]
click at [587, 263] on link "View results" at bounding box center [545, 274] width 106 height 22
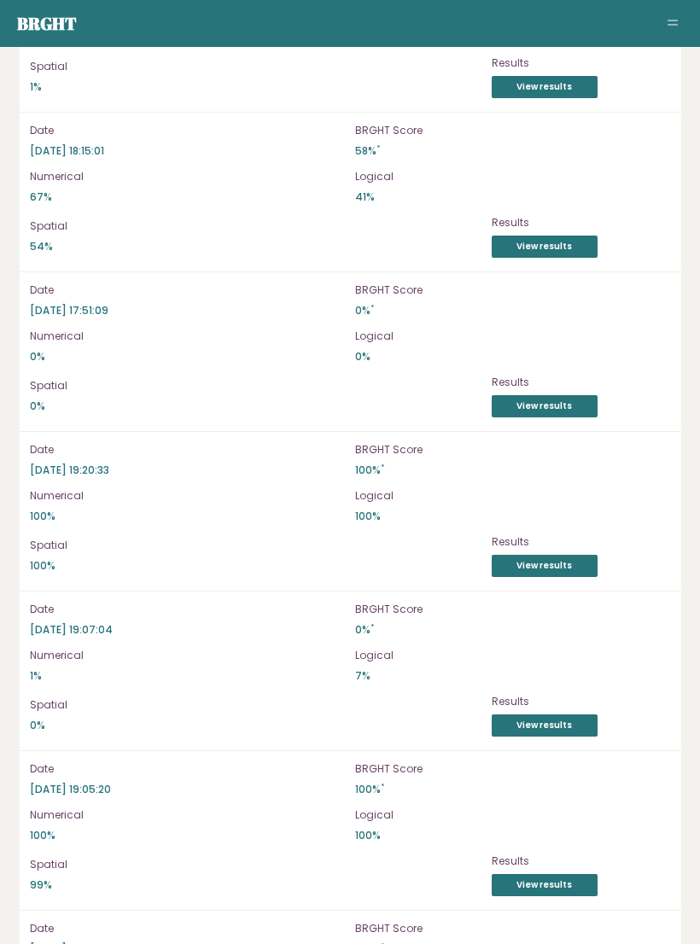
click at [586, 395] on link "View results" at bounding box center [545, 406] width 106 height 22
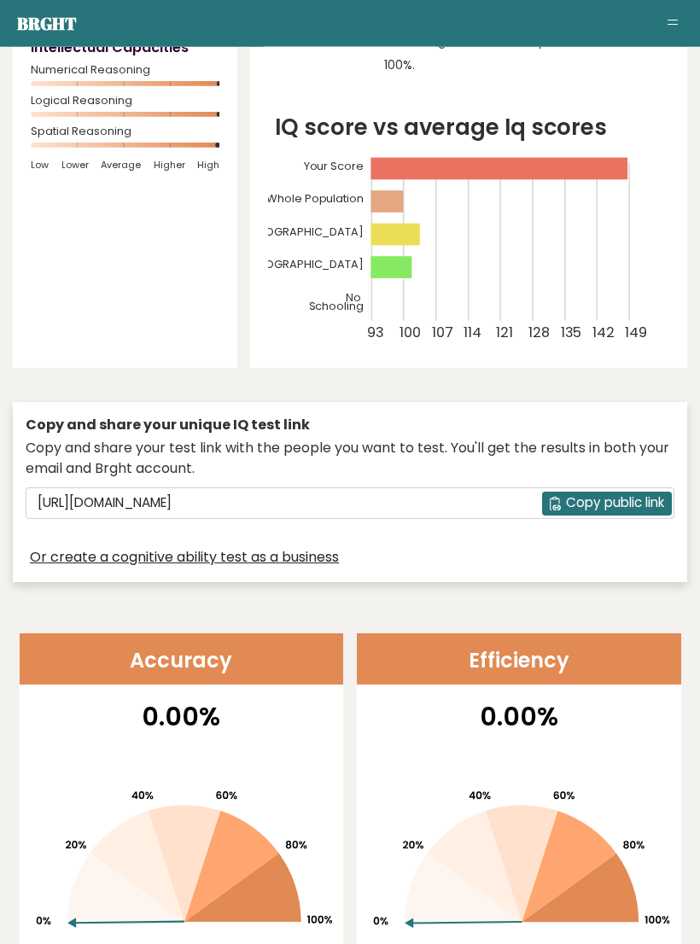
scroll to position [0, 0]
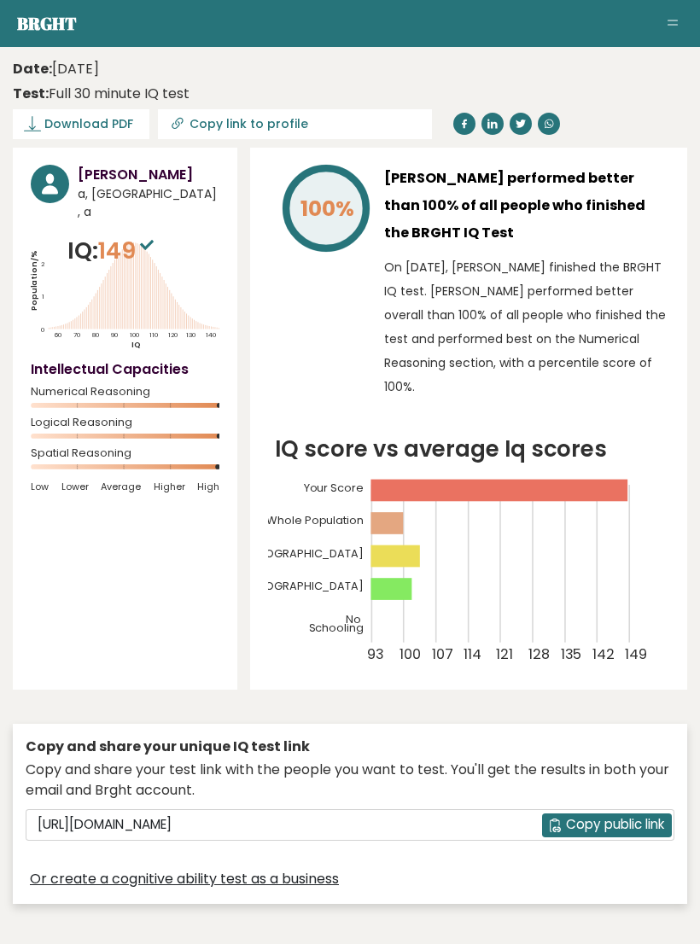
click at [671, 32] on button "Toggle navigation" at bounding box center [672, 24] width 20 height 20
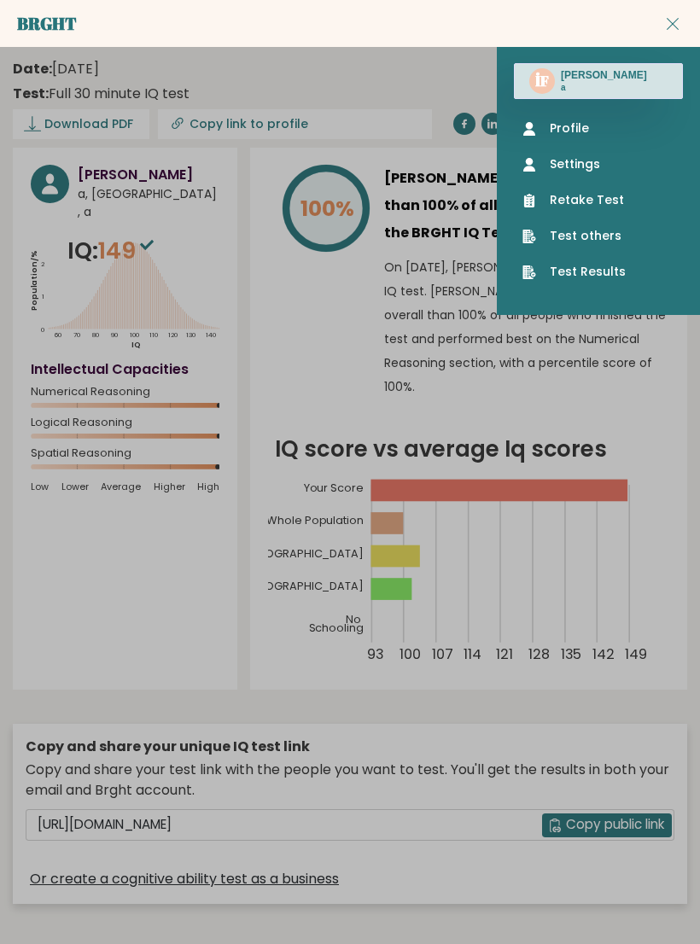
click at [610, 202] on link "Retake Test" at bounding box center [598, 200] width 152 height 18
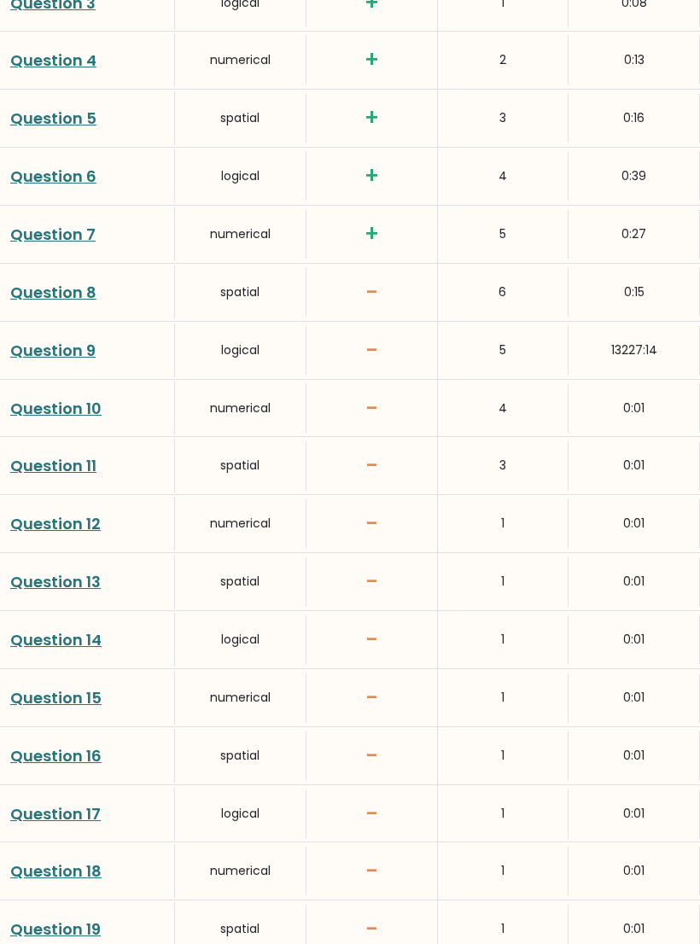
scroll to position [2394, 0]
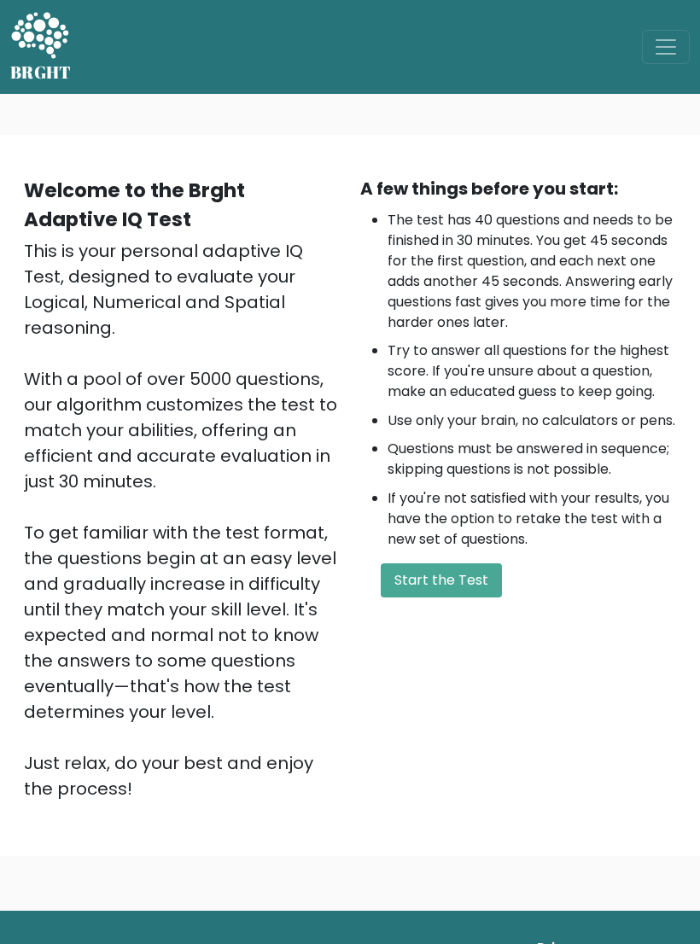
click at [470, 597] on button "Start the Test" at bounding box center [441, 580] width 121 height 34
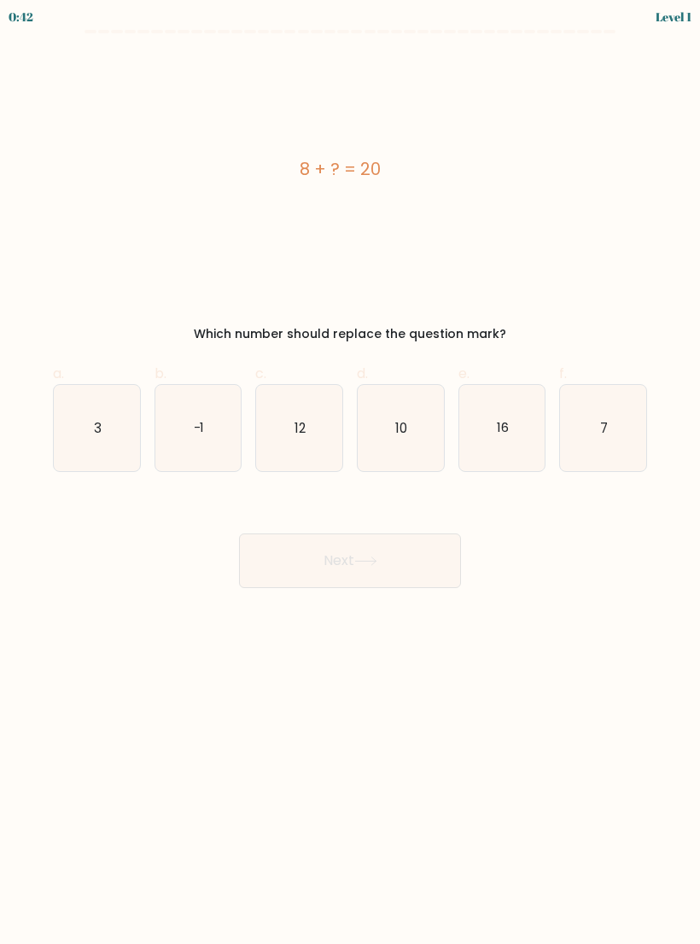
click at [297, 438] on icon "12" at bounding box center [299, 428] width 86 height 86
click at [350, 472] on input "c. 12" at bounding box center [350, 477] width 1 height 11
radio input "true"
click at [437, 563] on button "Next" at bounding box center [350, 560] width 222 height 55
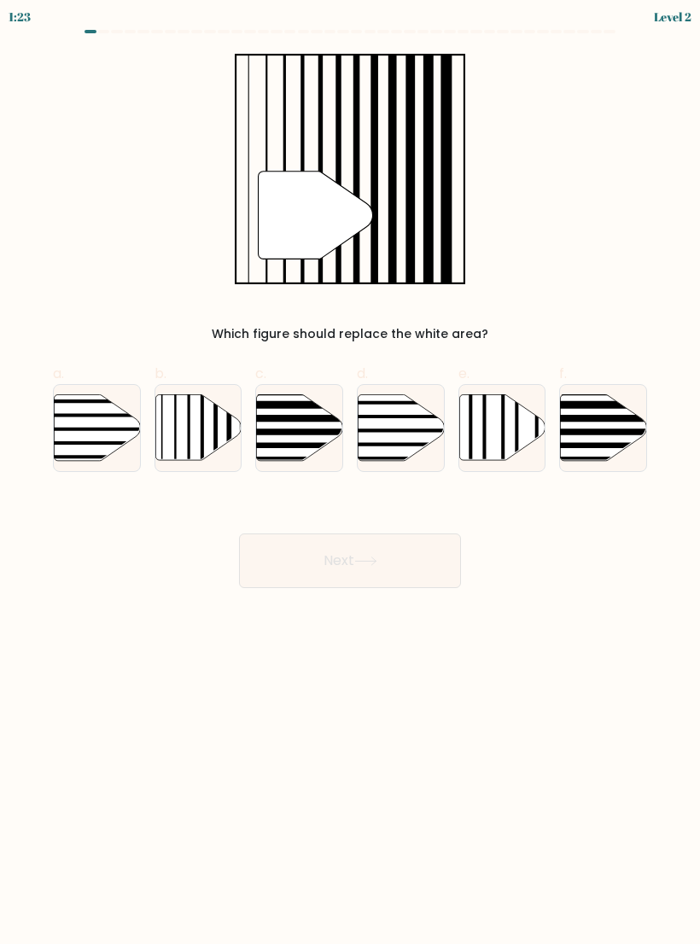
click at [202, 427] on line at bounding box center [202, 392] width 0 height 173
click at [350, 472] on input "b." at bounding box center [350, 477] width 1 height 11
radio input "true"
click at [421, 563] on button "Next" at bounding box center [350, 560] width 222 height 55
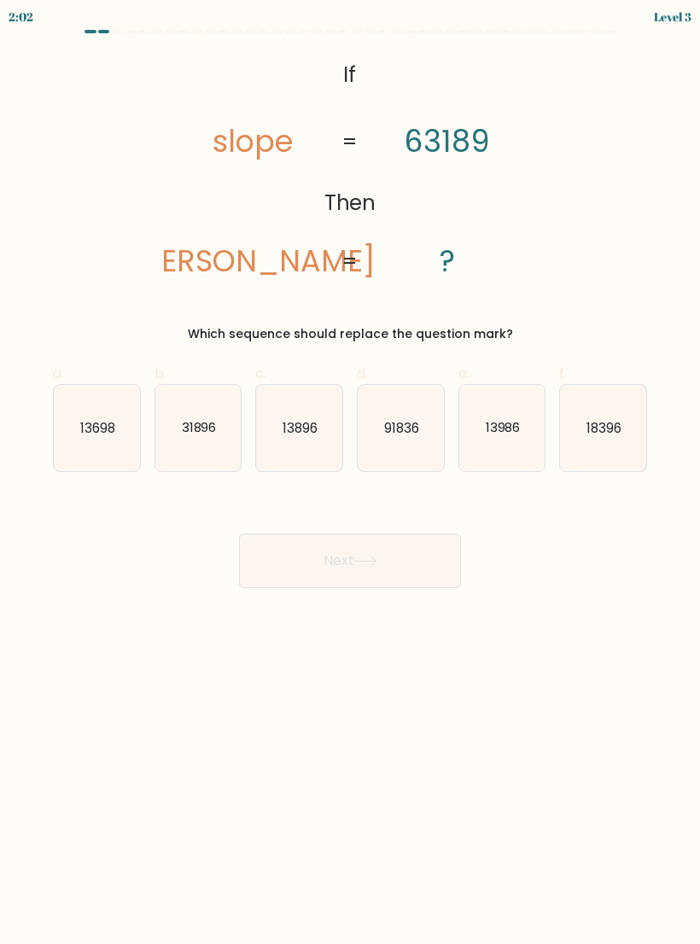
click at [201, 436] on text "31896" at bounding box center [198, 427] width 35 height 18
click at [350, 472] on input "b. 31896" at bounding box center [350, 477] width 1 height 11
radio input "true"
click at [432, 569] on button "Next" at bounding box center [350, 560] width 222 height 55
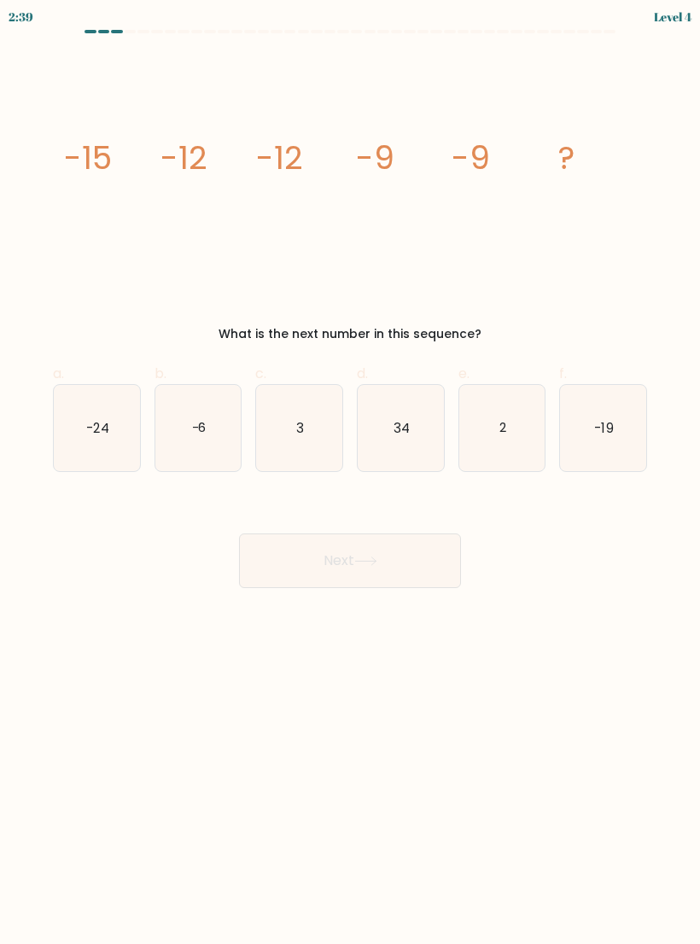
click at [204, 430] on text "-6" at bounding box center [198, 427] width 15 height 18
click at [350, 472] on input "b. -6" at bounding box center [350, 477] width 1 height 11
radio input "true"
click at [431, 553] on button "Next" at bounding box center [350, 560] width 222 height 55
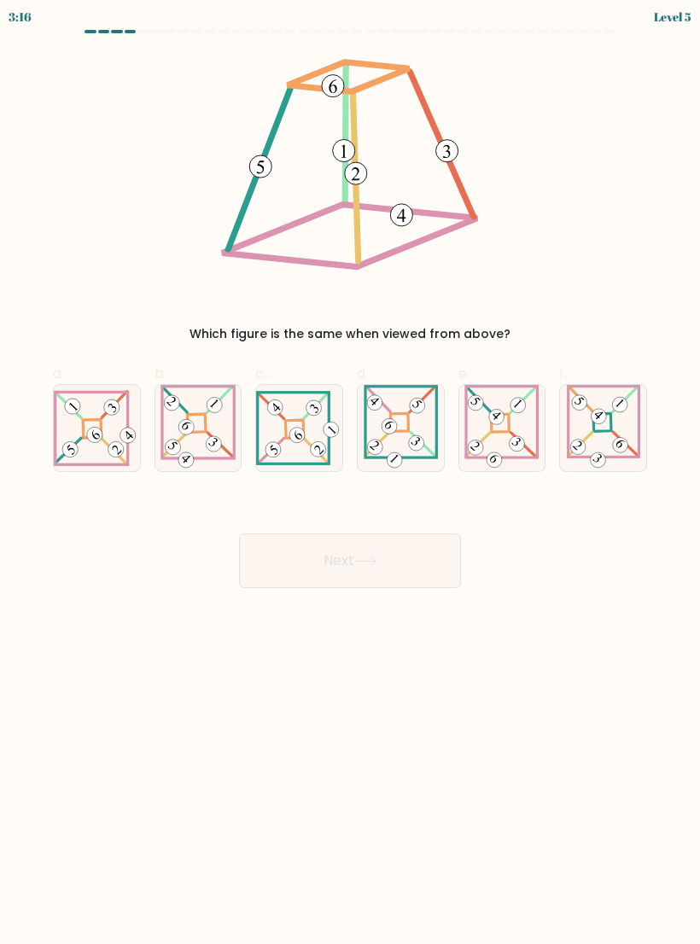
click at [99, 414] on icon at bounding box center [97, 428] width 86 height 77
click at [350, 472] on input "a." at bounding box center [350, 477] width 1 height 11
radio input "true"
click at [450, 557] on button "Next" at bounding box center [350, 560] width 222 height 55
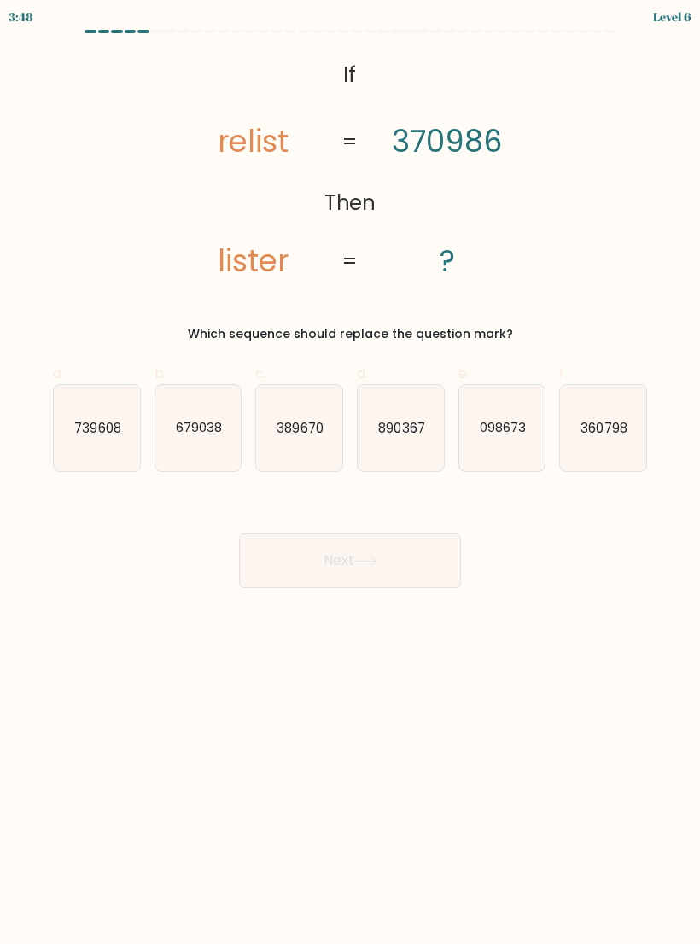
click at [513, 457] on icon "098673" at bounding box center [502, 428] width 86 height 86
click at [351, 472] on input "e. 098673" at bounding box center [350, 477] width 1 height 11
radio input "true"
click at [434, 574] on button "Next" at bounding box center [350, 560] width 222 height 55
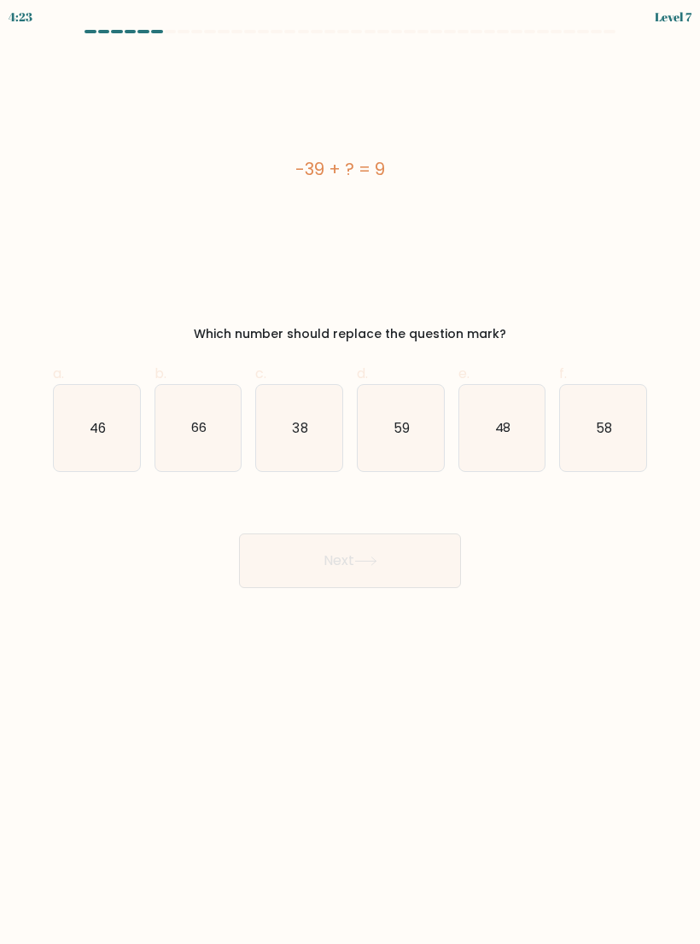
click at [523, 450] on icon "48" at bounding box center [502, 428] width 86 height 86
click at [351, 472] on input "e. 48" at bounding box center [350, 477] width 1 height 11
radio input "true"
click at [447, 556] on button "Next" at bounding box center [350, 560] width 222 height 55
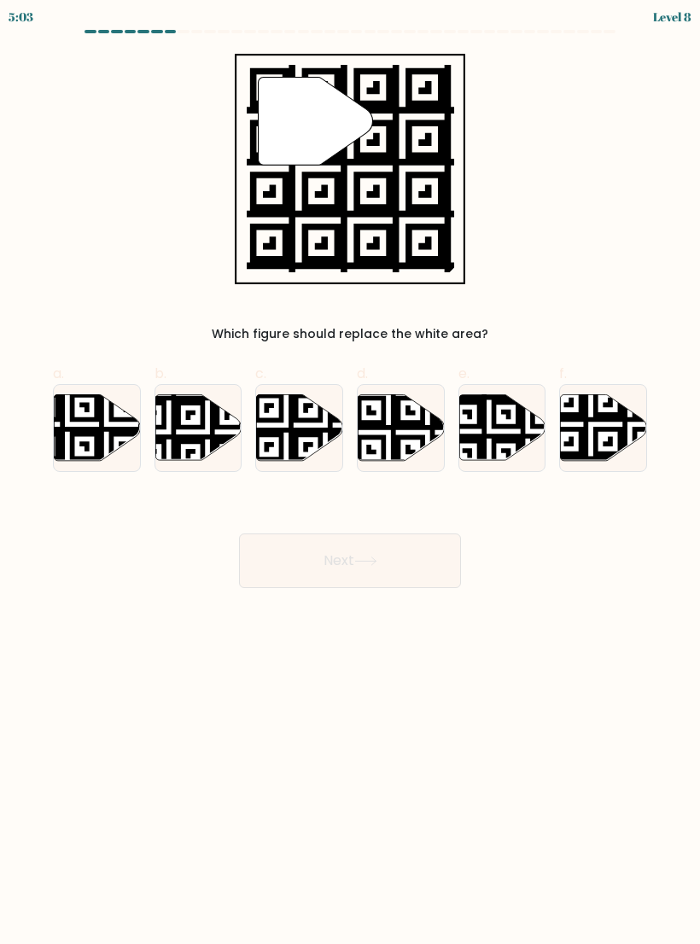
click at [613, 448] on icon at bounding box center [604, 427] width 86 height 66
click at [351, 472] on input "f." at bounding box center [350, 477] width 1 height 11
radio input "true"
click at [449, 570] on button "Next" at bounding box center [350, 560] width 222 height 55
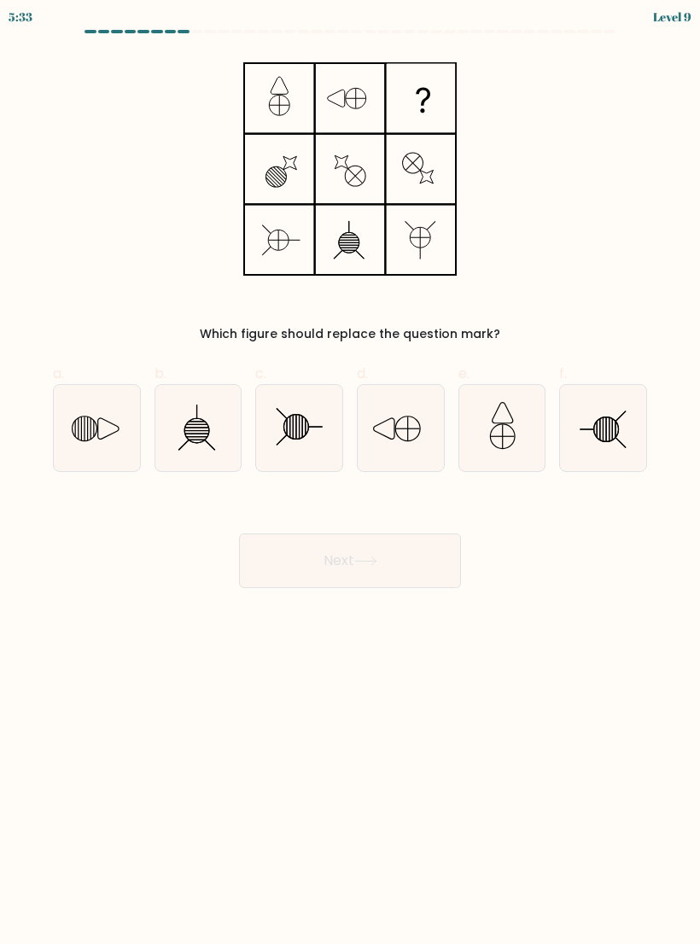
click at [96, 428] on icon at bounding box center [97, 428] width 86 height 86
click at [350, 472] on input "a." at bounding box center [350, 477] width 1 height 11
radio input "true"
click at [446, 571] on button "Next" at bounding box center [350, 560] width 222 height 55
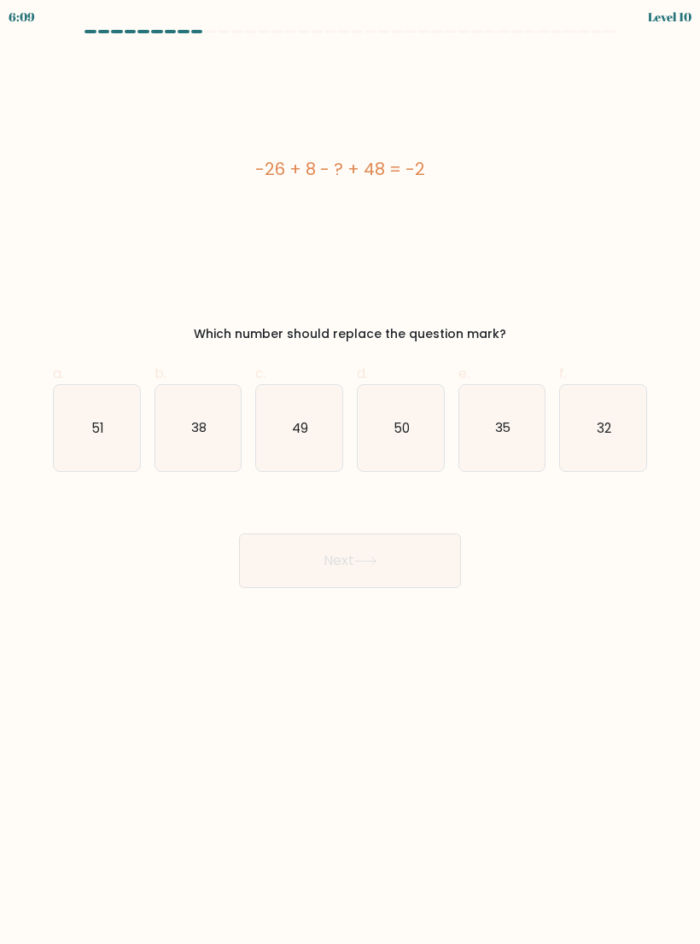
click at [591, 435] on icon "32" at bounding box center [603, 428] width 86 height 86
click at [351, 472] on input "f. 32" at bounding box center [350, 477] width 1 height 11
radio input "true"
click at [441, 557] on button "Next" at bounding box center [350, 560] width 222 height 55
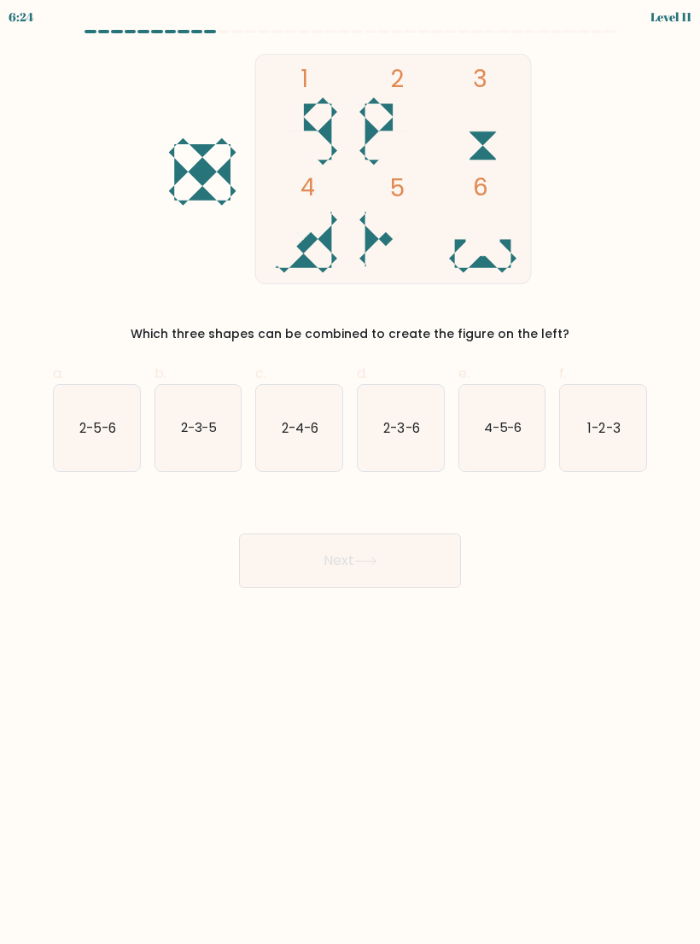
click at [617, 433] on text "1-2-3" at bounding box center [604, 427] width 32 height 18
click at [351, 472] on input "f. 1-2-3" at bounding box center [350, 477] width 1 height 11
radio input "true"
click at [449, 572] on button "Next" at bounding box center [350, 560] width 222 height 55
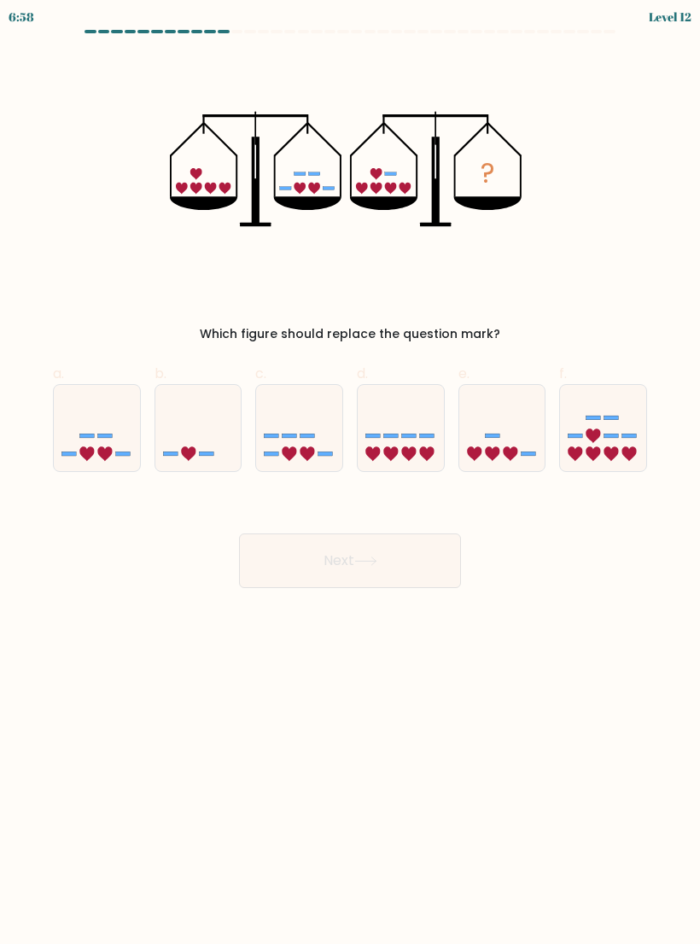
click at [301, 414] on icon at bounding box center [299, 428] width 86 height 71
click at [350, 472] on input "c." at bounding box center [350, 477] width 1 height 11
radio input "true"
click at [436, 564] on button "Next" at bounding box center [350, 560] width 222 height 55
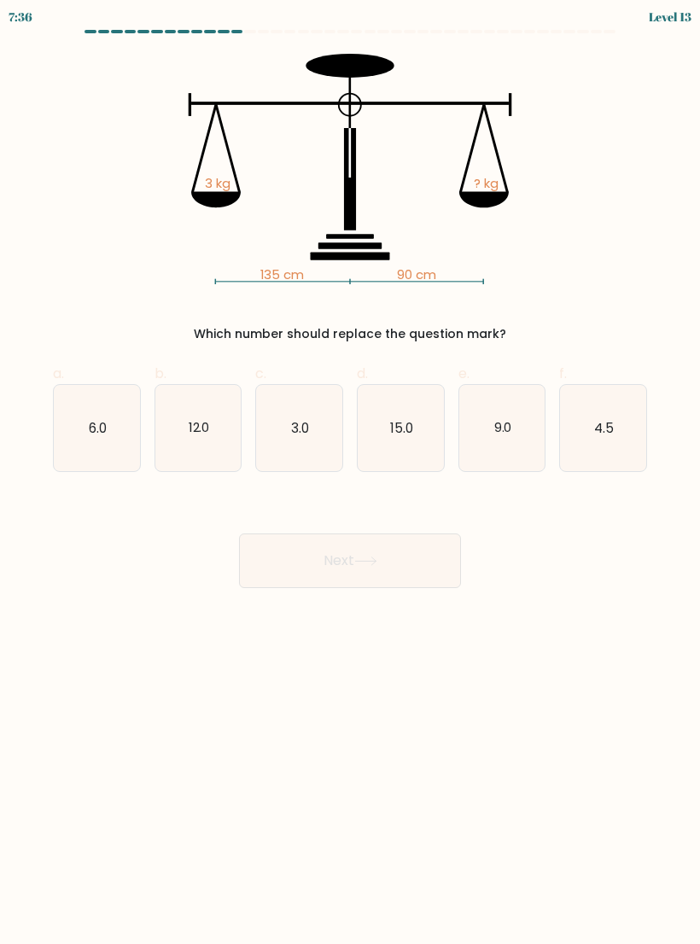
click at [600, 444] on icon "4.5" at bounding box center [603, 428] width 86 height 86
click at [351, 472] on input "f. 4.5" at bounding box center [350, 477] width 1 height 11
radio input "true"
click at [454, 574] on button "Next" at bounding box center [350, 560] width 222 height 55
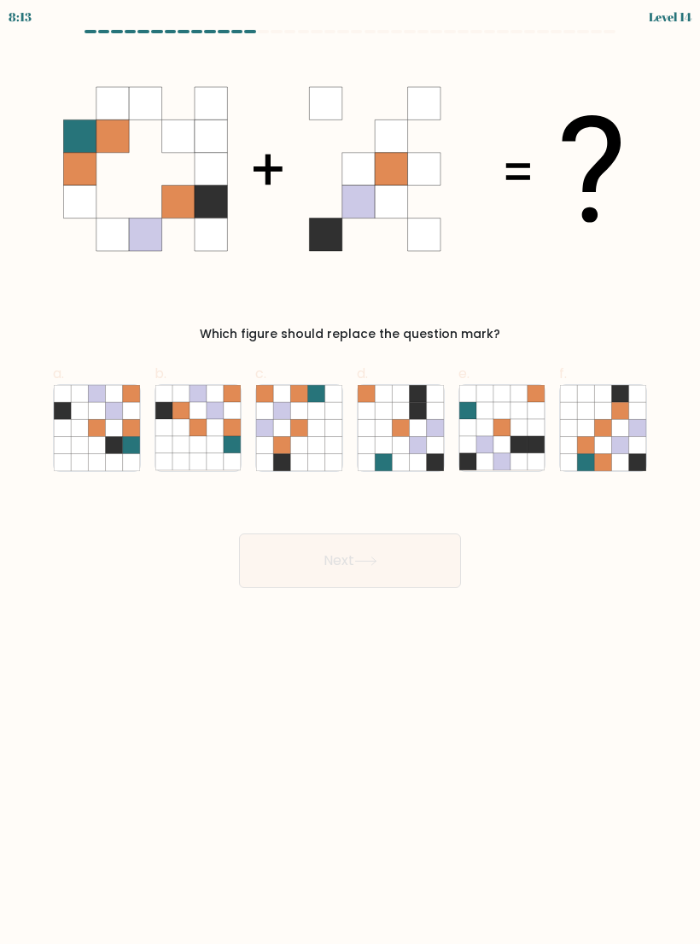
click at [619, 453] on icon at bounding box center [620, 444] width 17 height 17
click at [351, 472] on input "f." at bounding box center [350, 477] width 1 height 11
radio input "true"
click at [447, 568] on button "Next" at bounding box center [350, 560] width 222 height 55
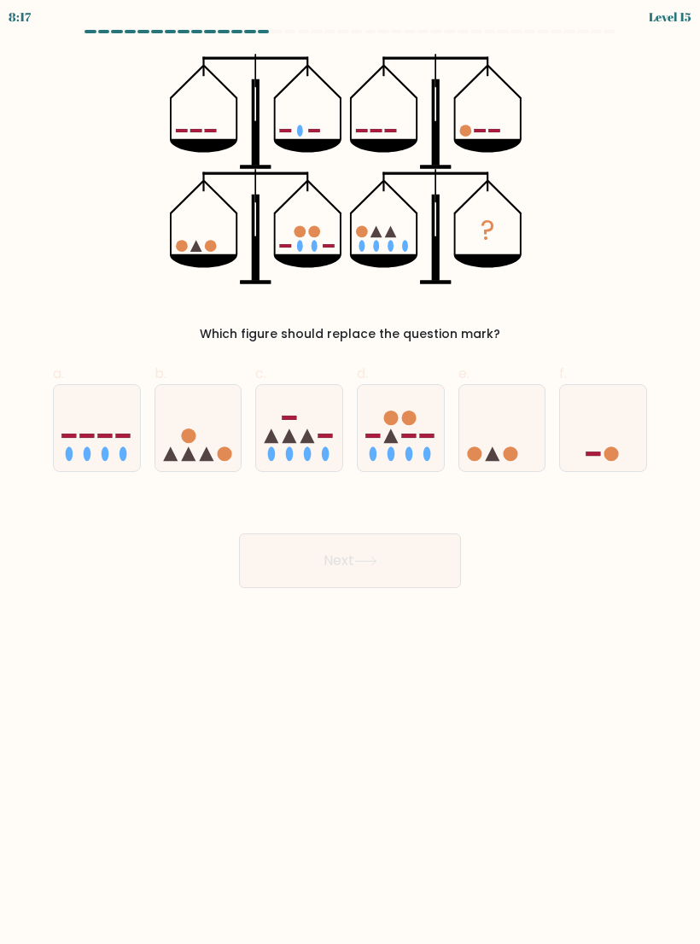
click at [414, 423] on circle at bounding box center [409, 418] width 15 height 15
click at [351, 472] on input "d." at bounding box center [350, 477] width 1 height 11
radio input "true"
click at [417, 560] on button "Next" at bounding box center [350, 560] width 222 height 55
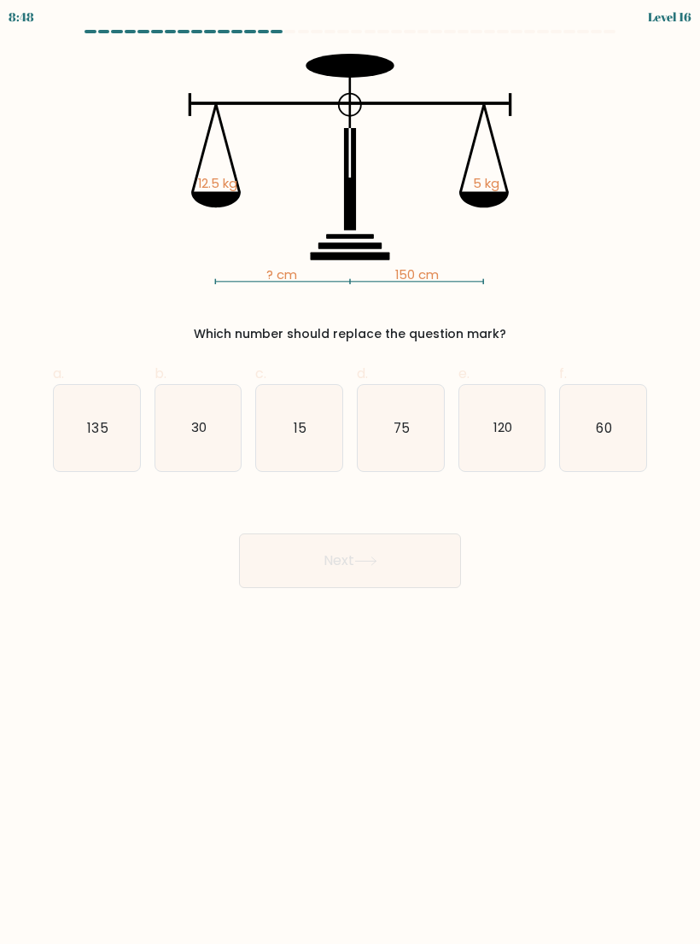
click at [608, 445] on icon "60" at bounding box center [603, 428] width 86 height 86
click at [351, 472] on input "f. 60" at bounding box center [350, 477] width 1 height 11
radio input "true"
click at [441, 564] on button "Next" at bounding box center [350, 560] width 222 height 55
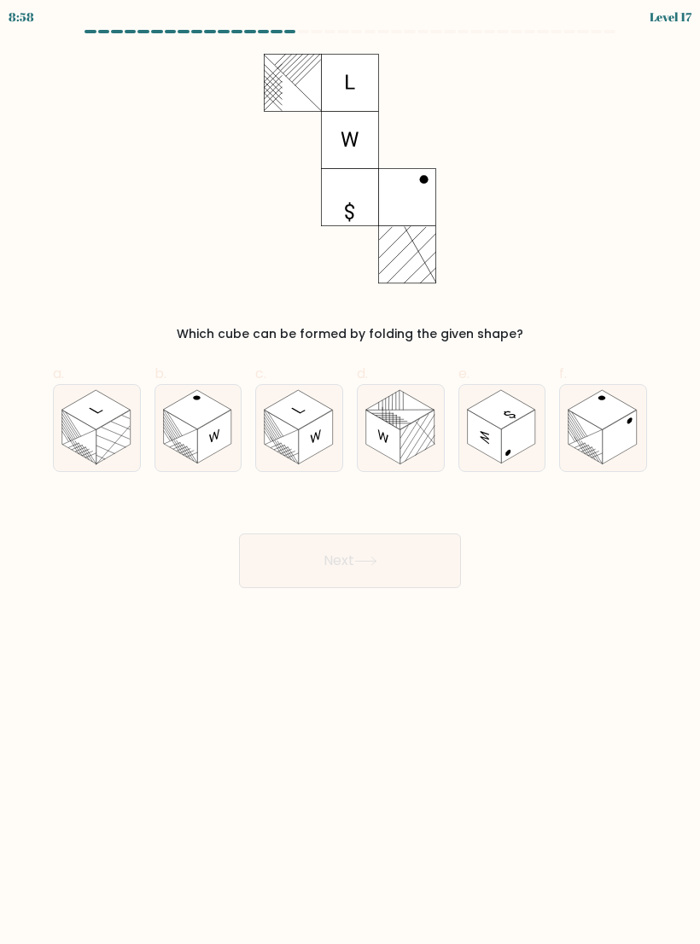
click at [93, 429] on rect at bounding box center [79, 437] width 34 height 54
click at [350, 472] on input "a." at bounding box center [350, 477] width 1 height 11
radio input "true"
click at [442, 563] on button "Next" at bounding box center [350, 560] width 222 height 55
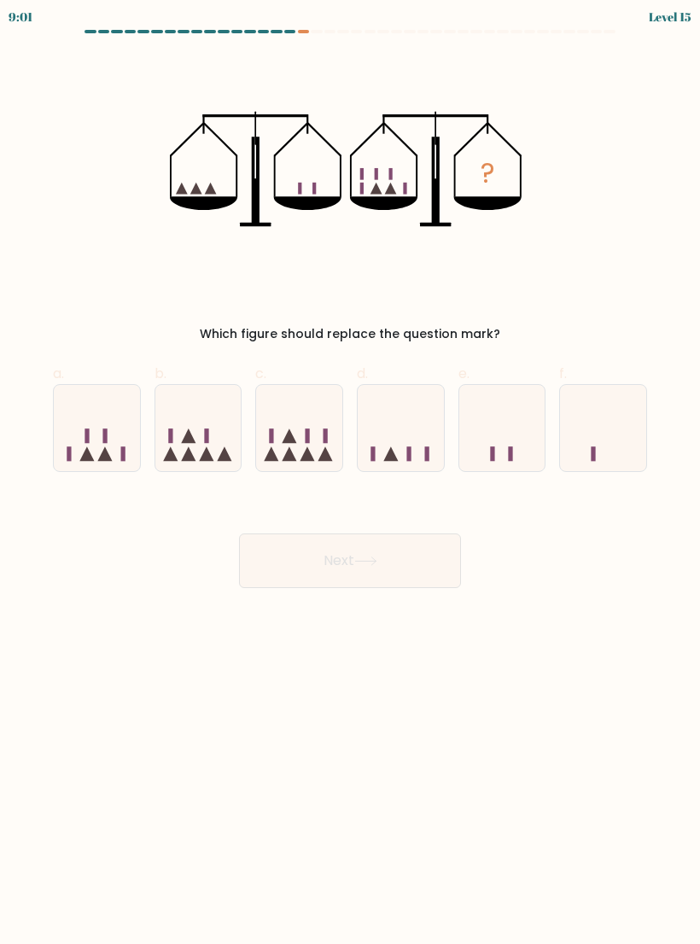
click at [304, 463] on icon at bounding box center [299, 428] width 86 height 71
click at [350, 472] on input "c." at bounding box center [350, 477] width 1 height 11
radio input "true"
click at [370, 569] on button "Next" at bounding box center [350, 560] width 222 height 55
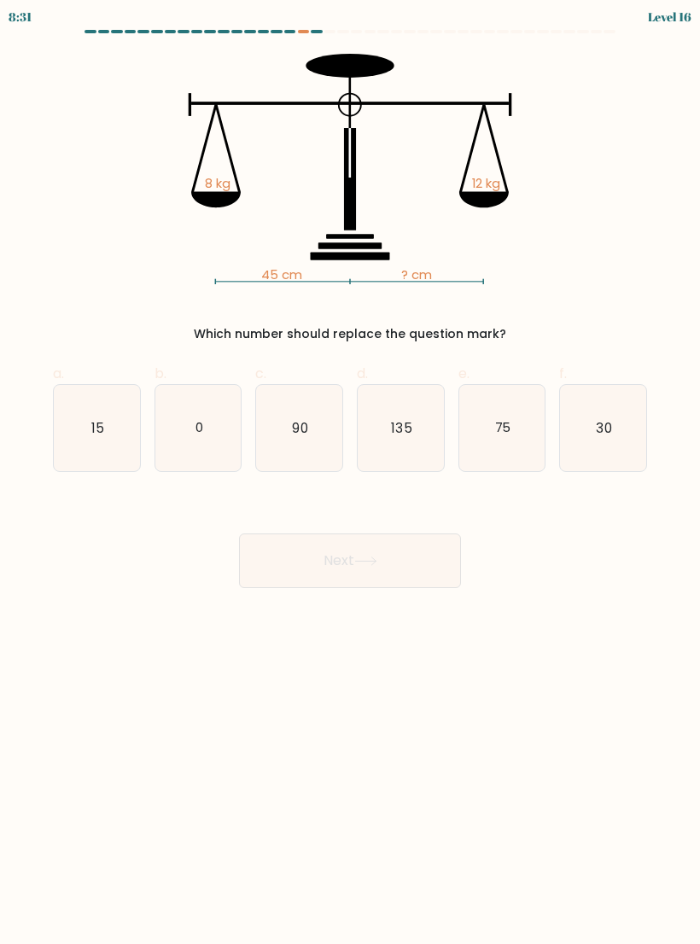
click at [615, 436] on icon "30" at bounding box center [603, 428] width 86 height 86
click at [351, 472] on input "f. 30" at bounding box center [350, 477] width 1 height 11
radio input "true"
click at [442, 568] on button "Next" at bounding box center [350, 560] width 222 height 55
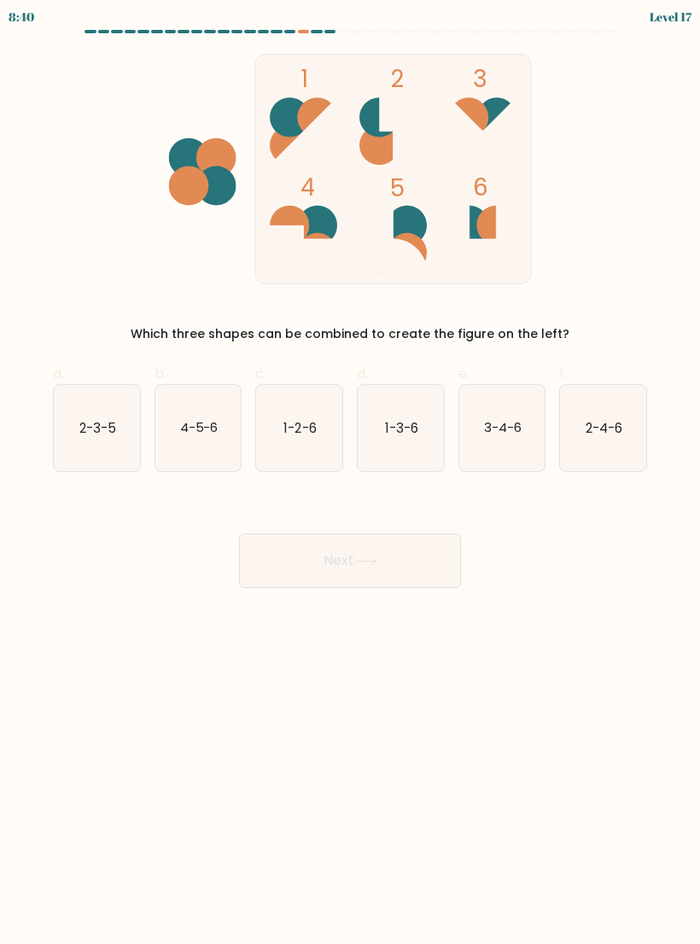
click at [612, 445] on icon "2-4-6" at bounding box center [603, 428] width 86 height 86
click at [351, 472] on input "f. 2-4-6" at bounding box center [350, 477] width 1 height 11
radio input "true"
click at [418, 575] on button "Next" at bounding box center [350, 560] width 222 height 55
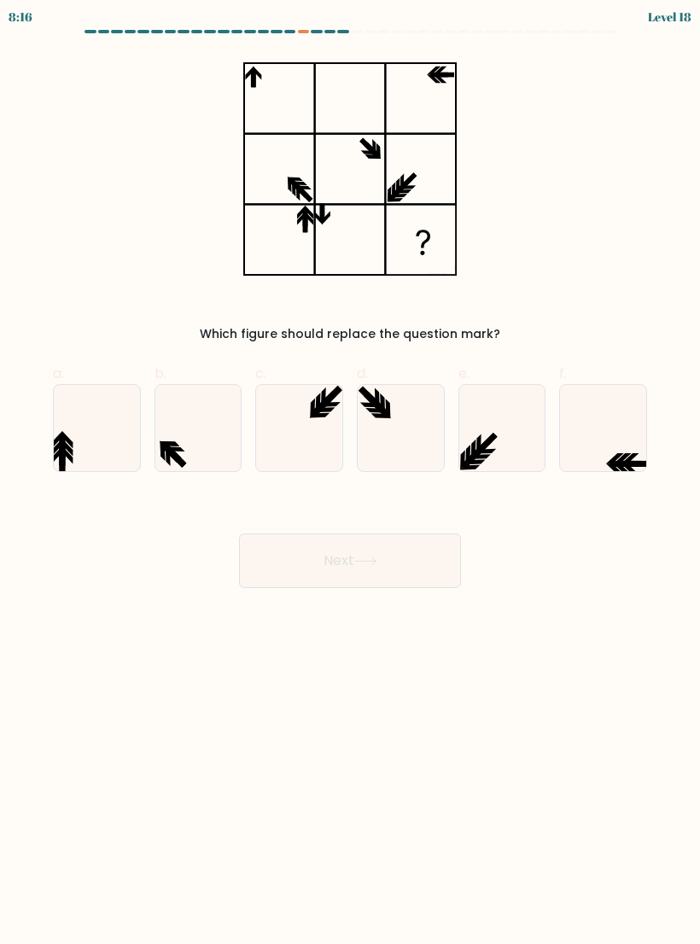
click at [621, 449] on icon at bounding box center [603, 428] width 86 height 86
click at [351, 472] on input "f." at bounding box center [350, 477] width 1 height 11
radio input "true"
click at [424, 568] on button "Next" at bounding box center [350, 560] width 222 height 55
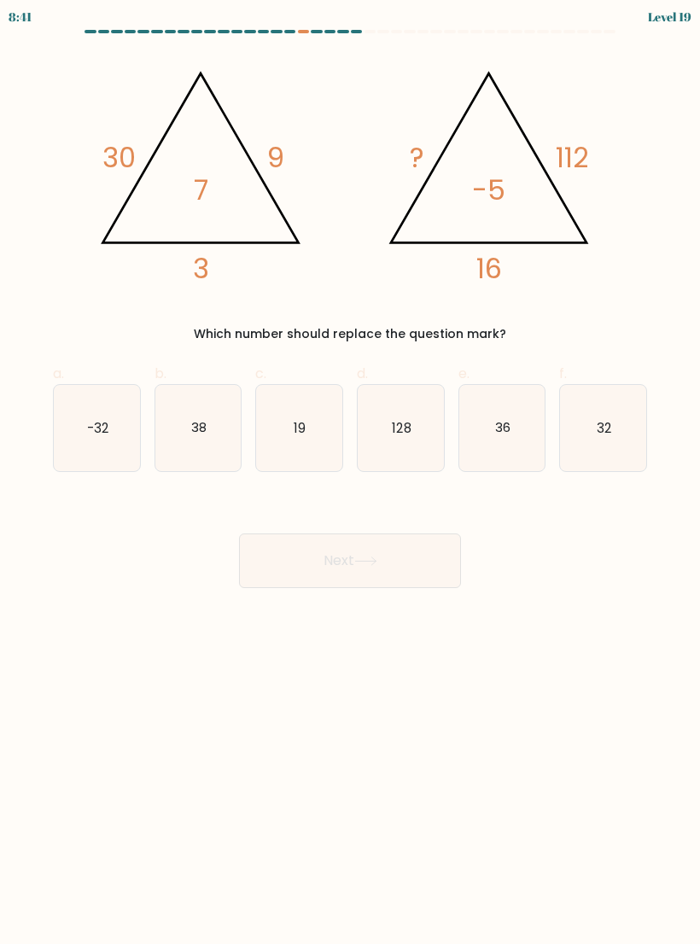
click at [600, 440] on icon "32" at bounding box center [603, 428] width 86 height 86
click at [351, 472] on input "f. 32" at bounding box center [350, 477] width 1 height 11
radio input "true"
click at [430, 562] on button "Next" at bounding box center [350, 560] width 222 height 55
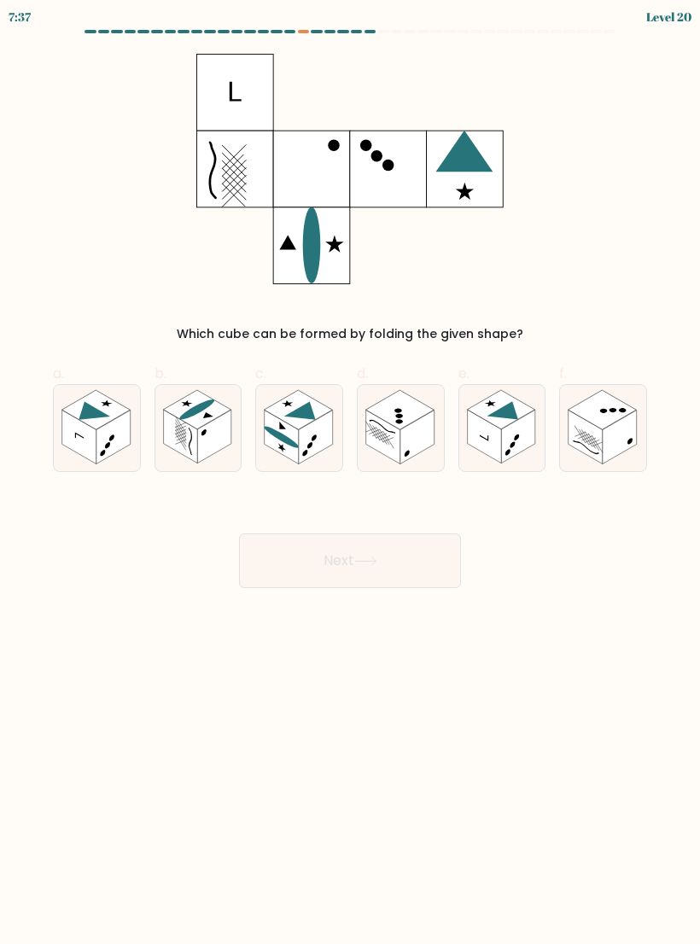
click at [91, 420] on rect at bounding box center [95, 409] width 68 height 39
click at [350, 472] on input "a." at bounding box center [350, 477] width 1 height 11
radio input "true"
click at [457, 567] on button "Next" at bounding box center [350, 560] width 222 height 55
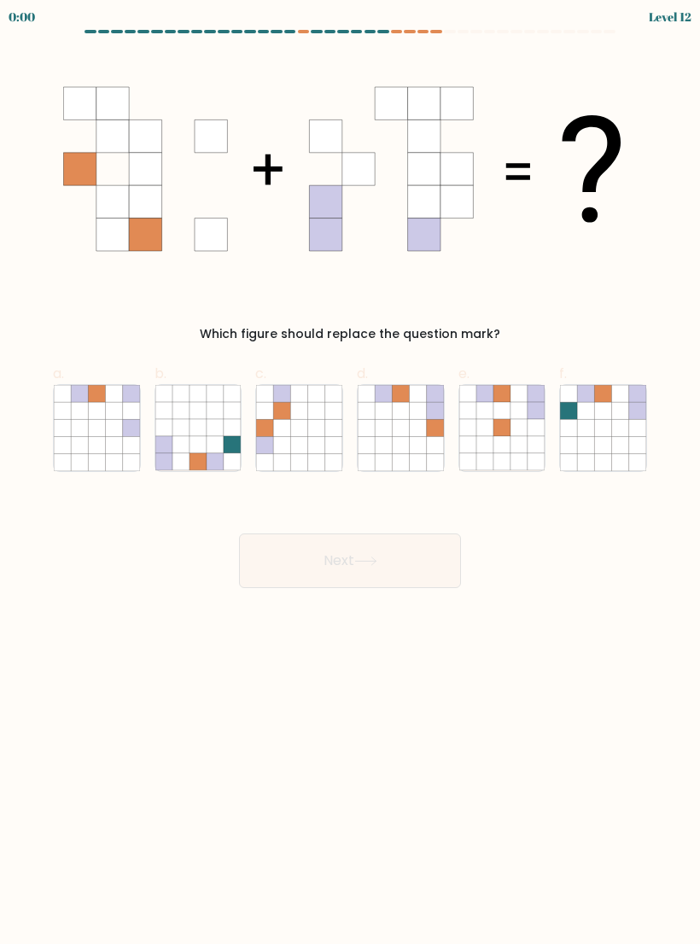
click at [207, 433] on icon at bounding box center [215, 427] width 17 height 17
click at [350, 472] on input "b." at bounding box center [350, 477] width 1 height 11
radio input "true"
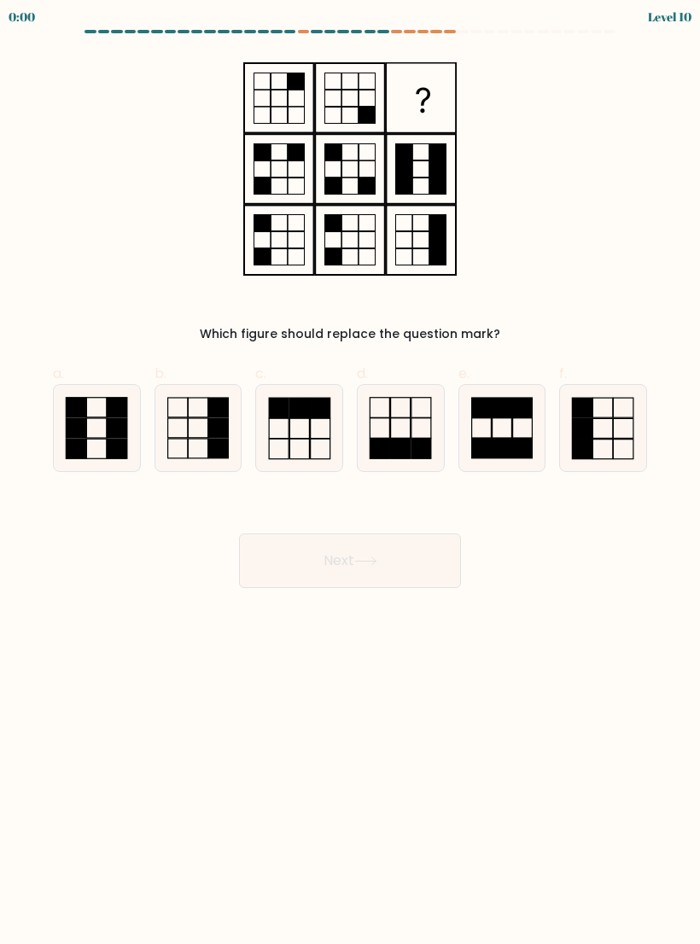
click at [207, 423] on icon at bounding box center [198, 428] width 86 height 86
click at [350, 472] on input "b." at bounding box center [350, 477] width 1 height 11
radio input "true"
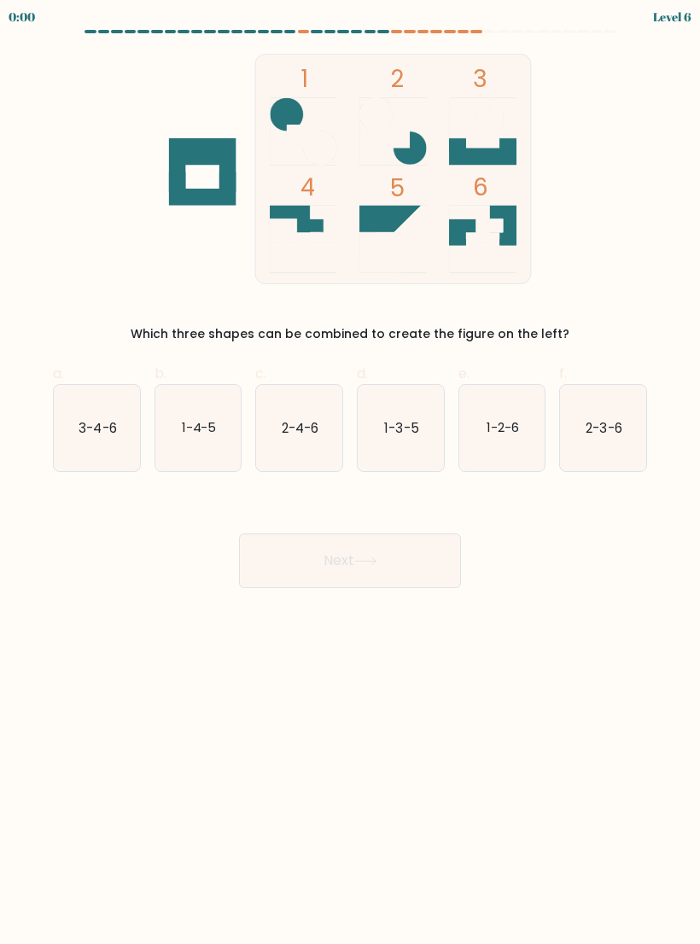
click at [389, 553] on button "Next" at bounding box center [350, 560] width 222 height 55
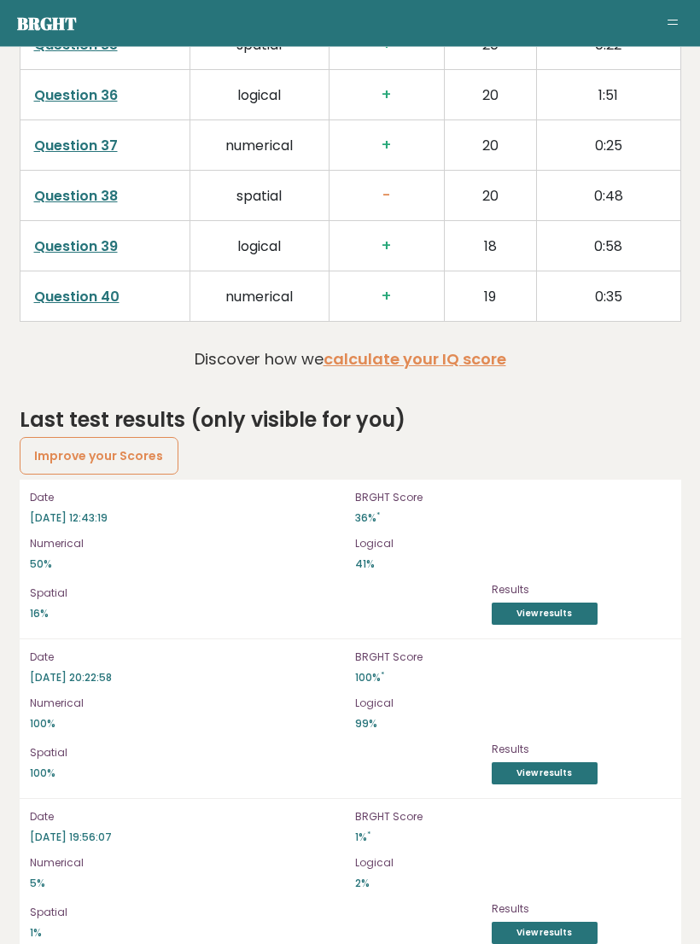
scroll to position [4766, 0]
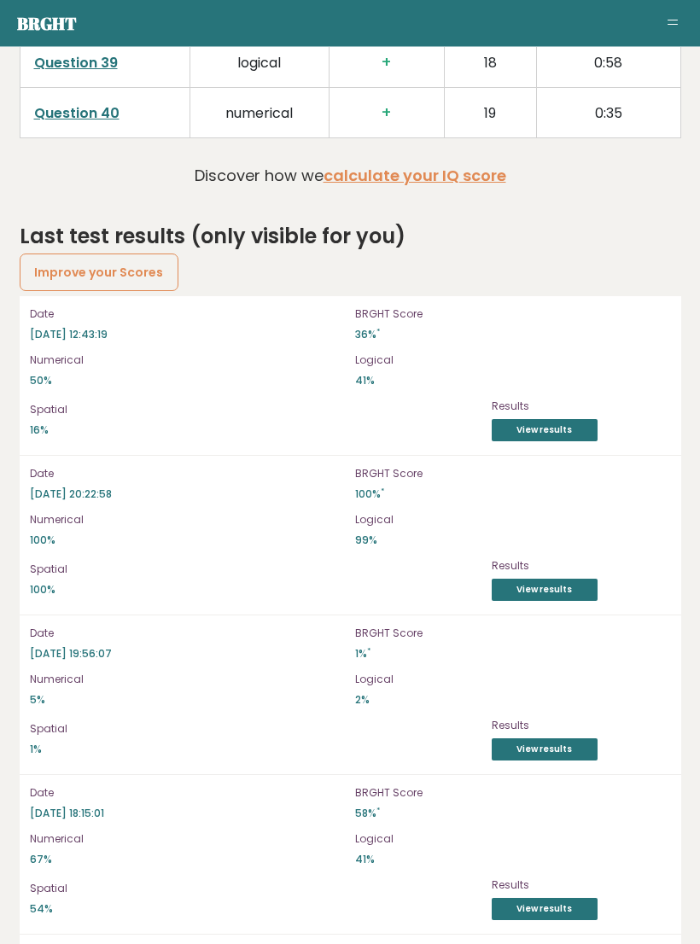
click at [580, 420] on link "View results" at bounding box center [545, 431] width 106 height 22
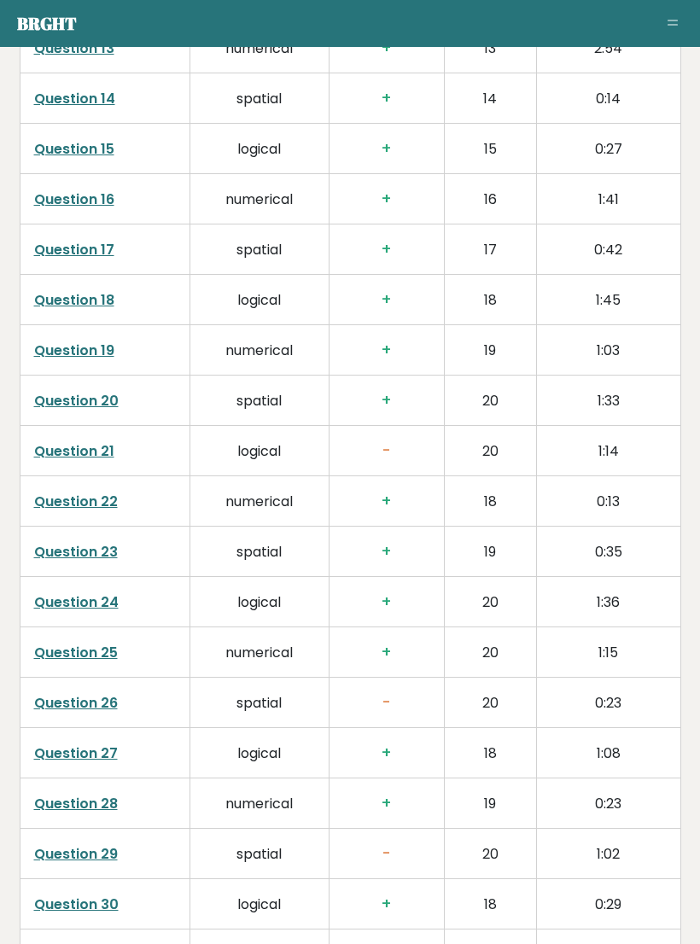
scroll to position [3476, 0]
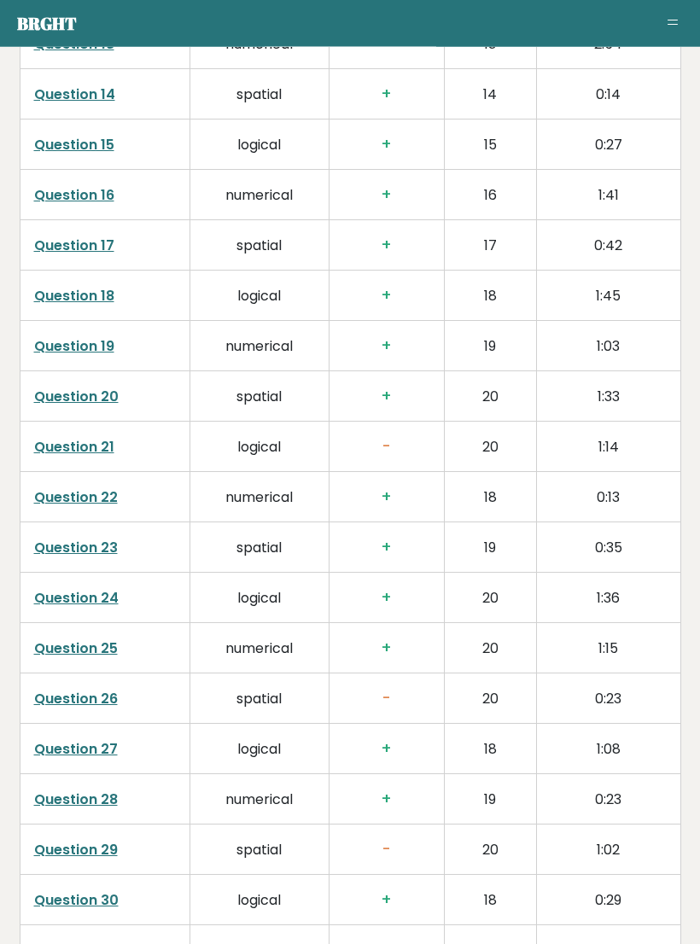
click at [76, 438] on link "Question 21" at bounding box center [74, 448] width 80 height 20
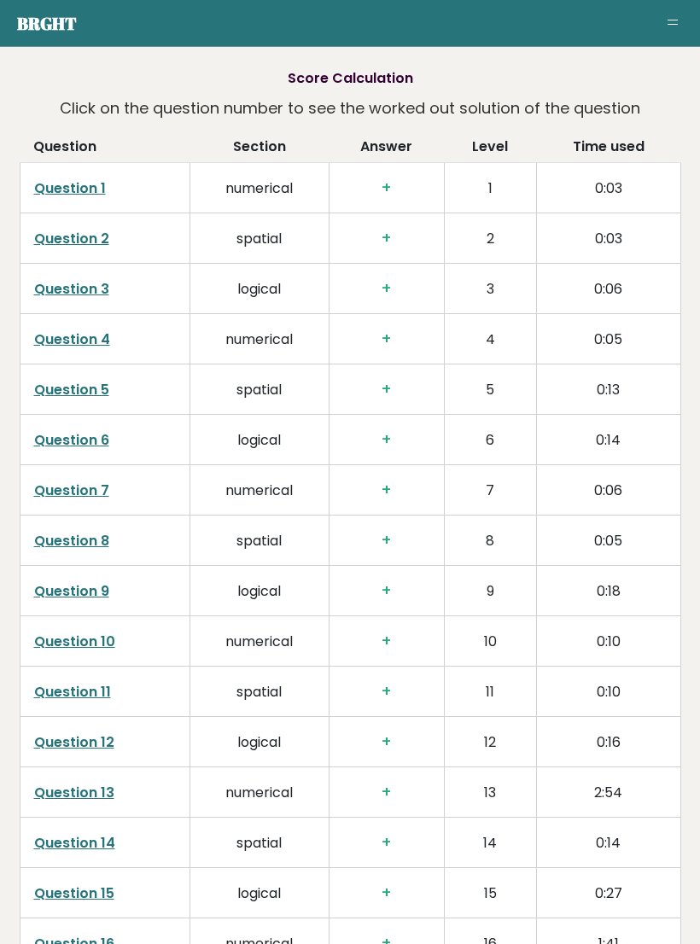
scroll to position [2655, 0]
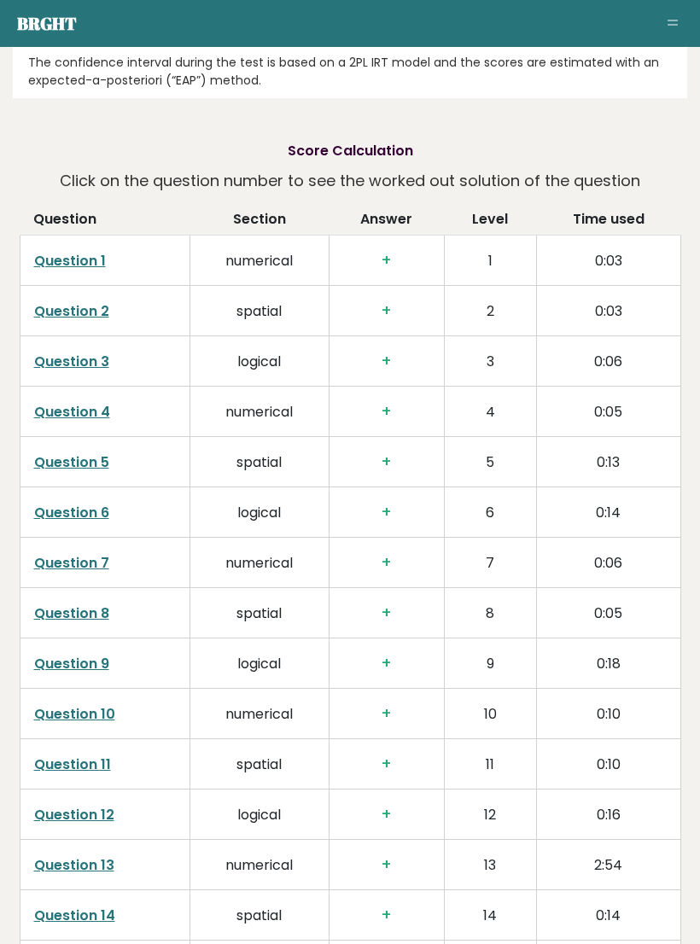
click at [64, 251] on link "Question 1" at bounding box center [70, 261] width 72 height 20
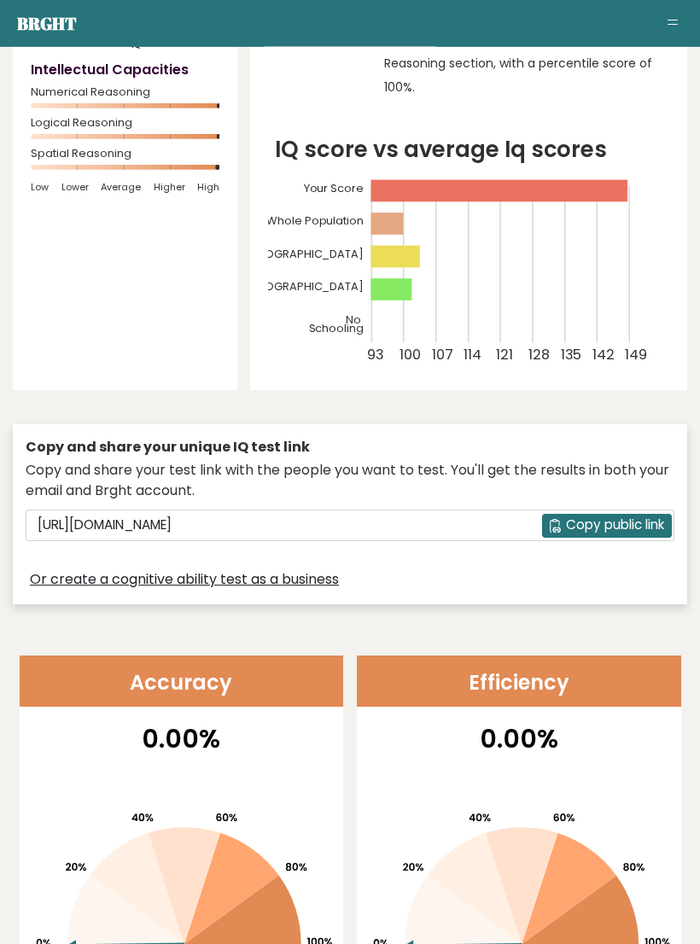
scroll to position [0, 0]
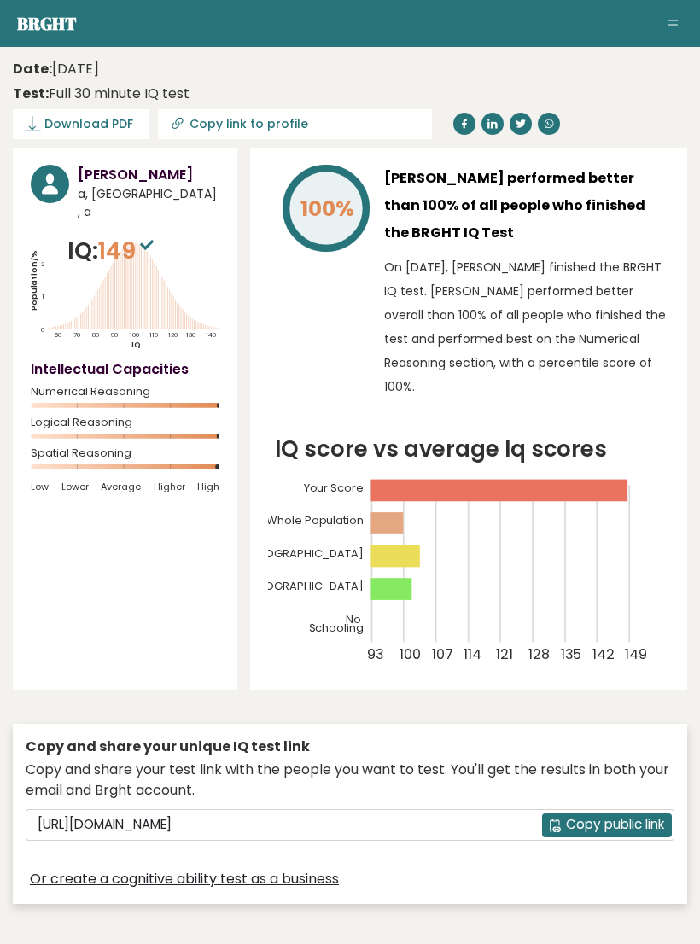
click at [669, 24] on span "Toggle navigation" at bounding box center [672, 24] width 10 height 1
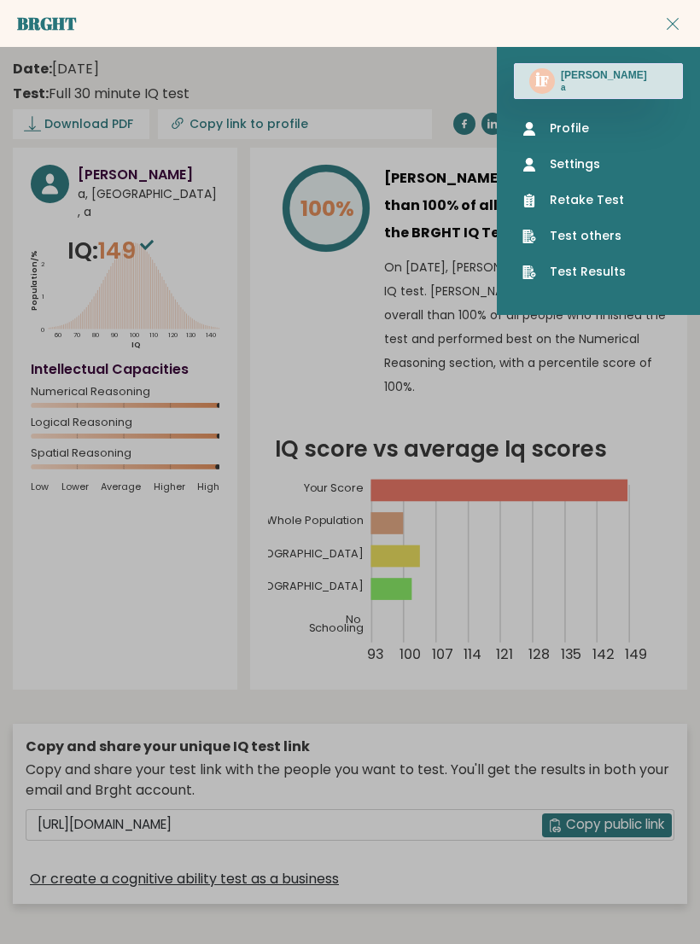
click at [584, 202] on link "Retake Test" at bounding box center [598, 200] width 152 height 18
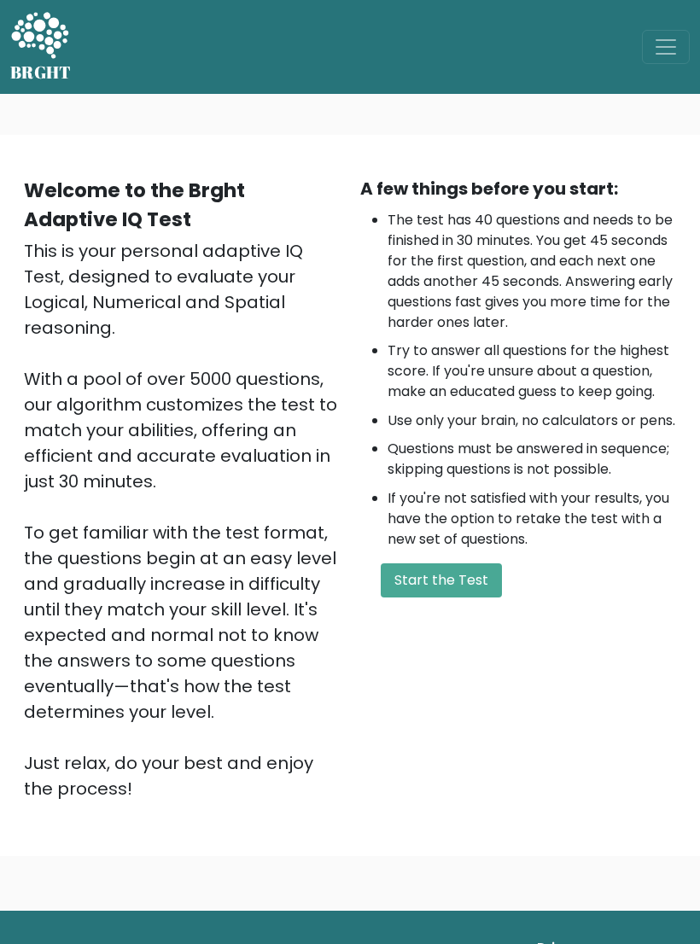
click at [473, 597] on button "Start the Test" at bounding box center [441, 580] width 121 height 34
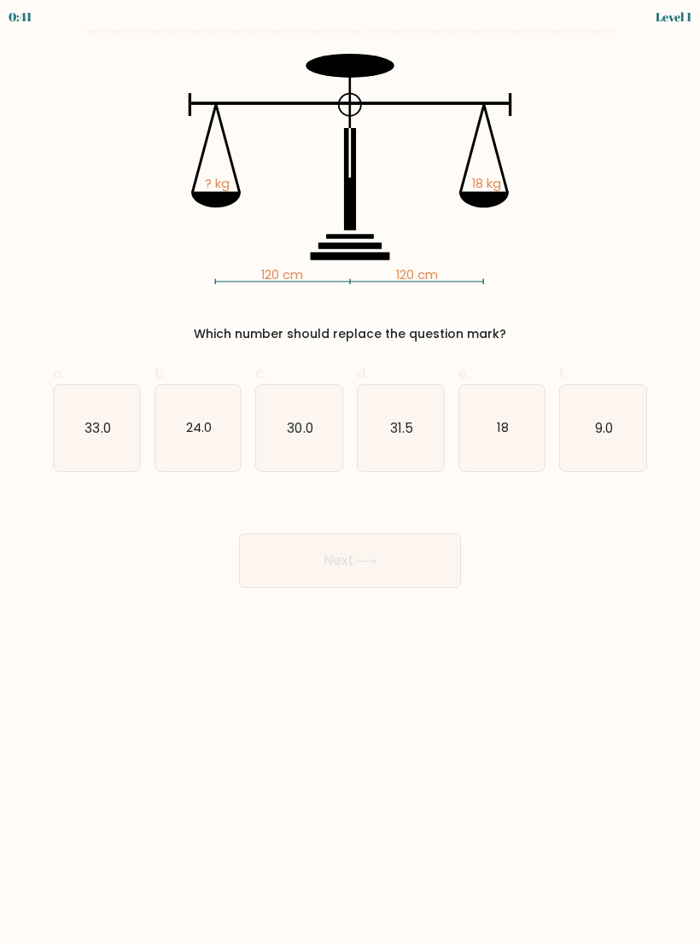
click at [515, 407] on icon "18" at bounding box center [502, 428] width 86 height 86
click at [351, 472] on input "e. 18" at bounding box center [350, 477] width 1 height 11
radio input "true"
click at [414, 568] on button "Next" at bounding box center [350, 560] width 222 height 55
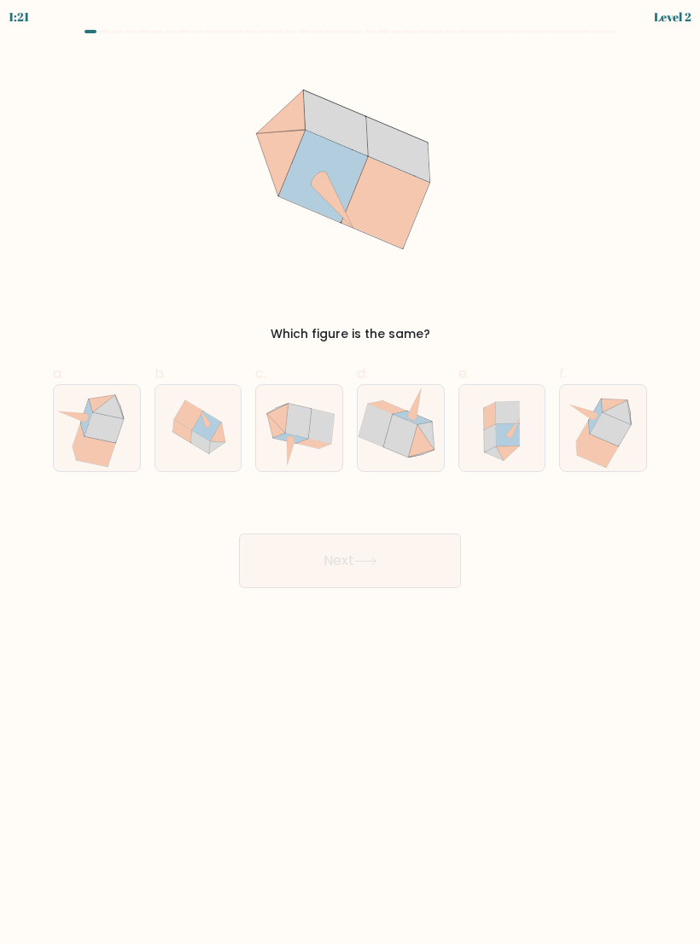
click at [423, 443] on icon at bounding box center [421, 441] width 26 height 32
click at [351, 472] on input "d." at bounding box center [350, 477] width 1 height 11
radio input "true"
click at [290, 430] on icon at bounding box center [298, 421] width 26 height 34
click at [350, 472] on input "c." at bounding box center [350, 477] width 1 height 11
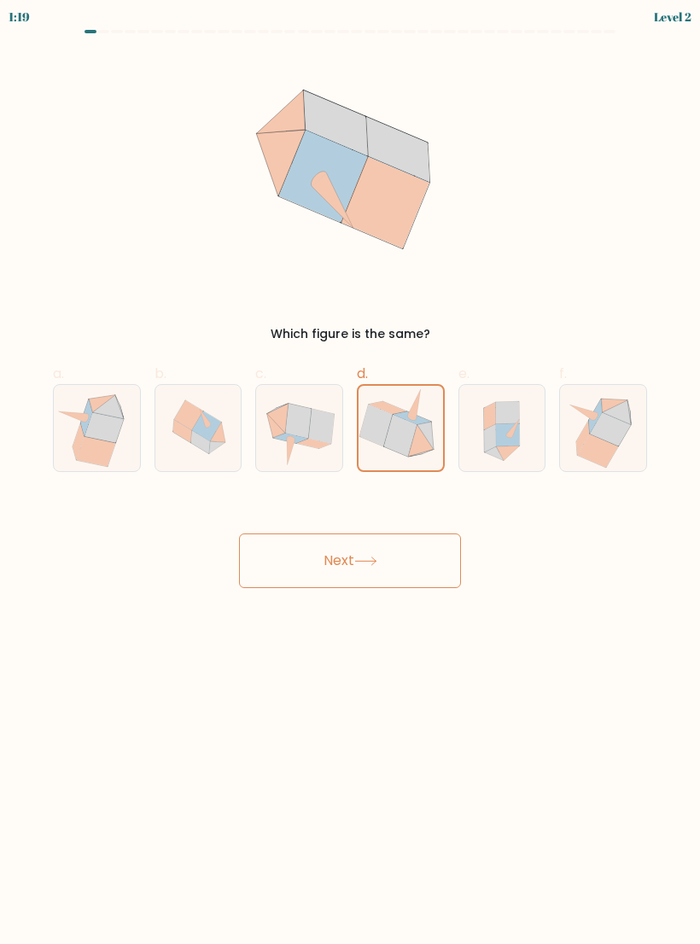
radio input "true"
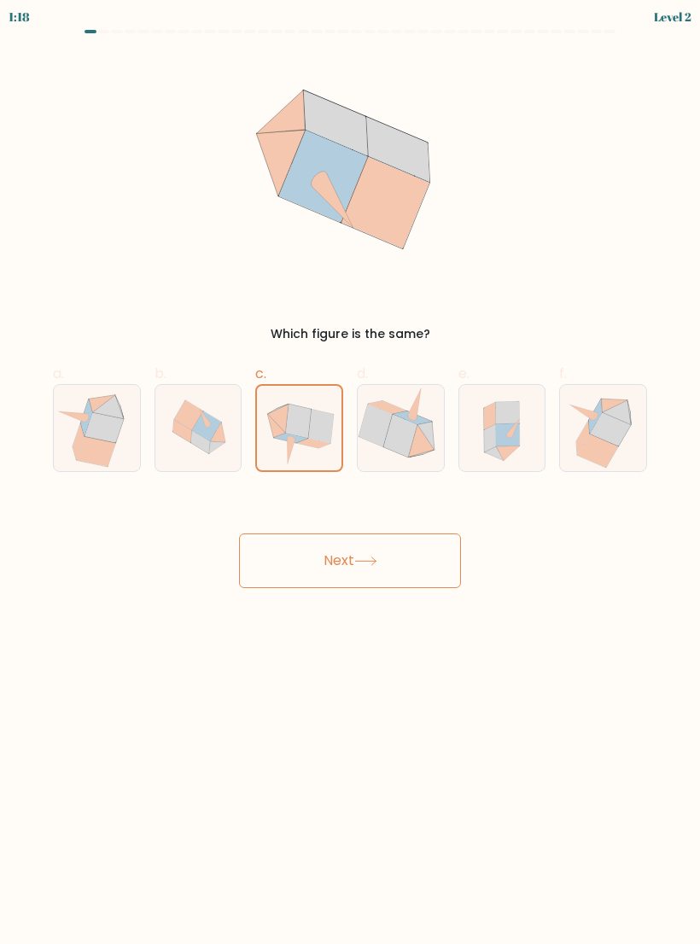
click at [432, 551] on button "Next" at bounding box center [350, 560] width 222 height 55
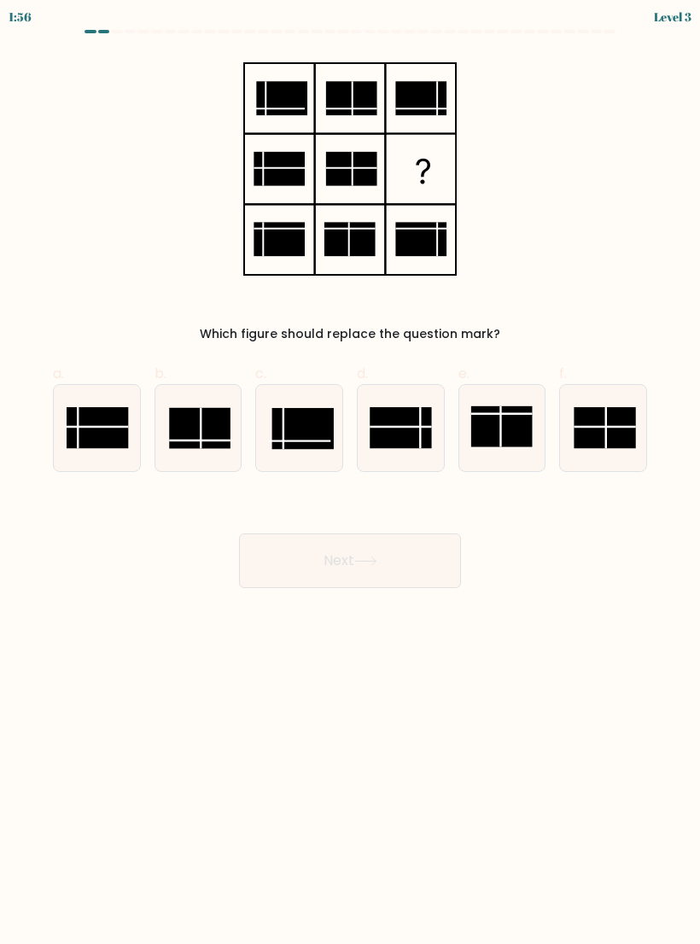
click at [398, 440] on rect at bounding box center [400, 427] width 61 height 41
click at [351, 472] on input "d." at bounding box center [350, 477] width 1 height 11
radio input "true"
click at [444, 573] on button "Next" at bounding box center [350, 560] width 222 height 55
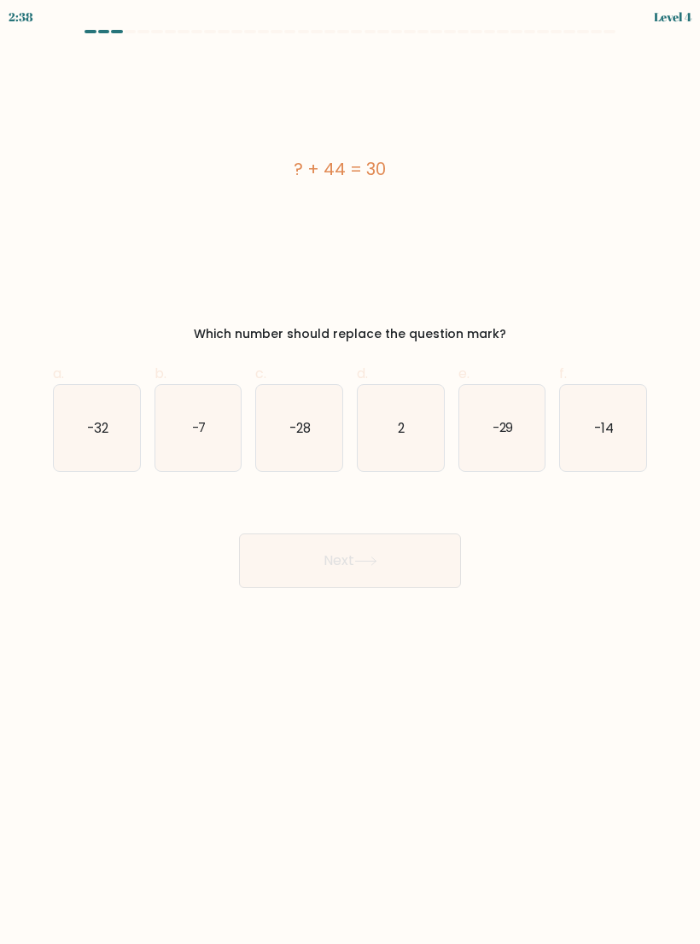
click at [601, 418] on icon "-14" at bounding box center [603, 428] width 86 height 86
click at [351, 472] on input "f. -14" at bounding box center [350, 477] width 1 height 11
radio input "true"
click at [417, 568] on button "Next" at bounding box center [350, 560] width 222 height 55
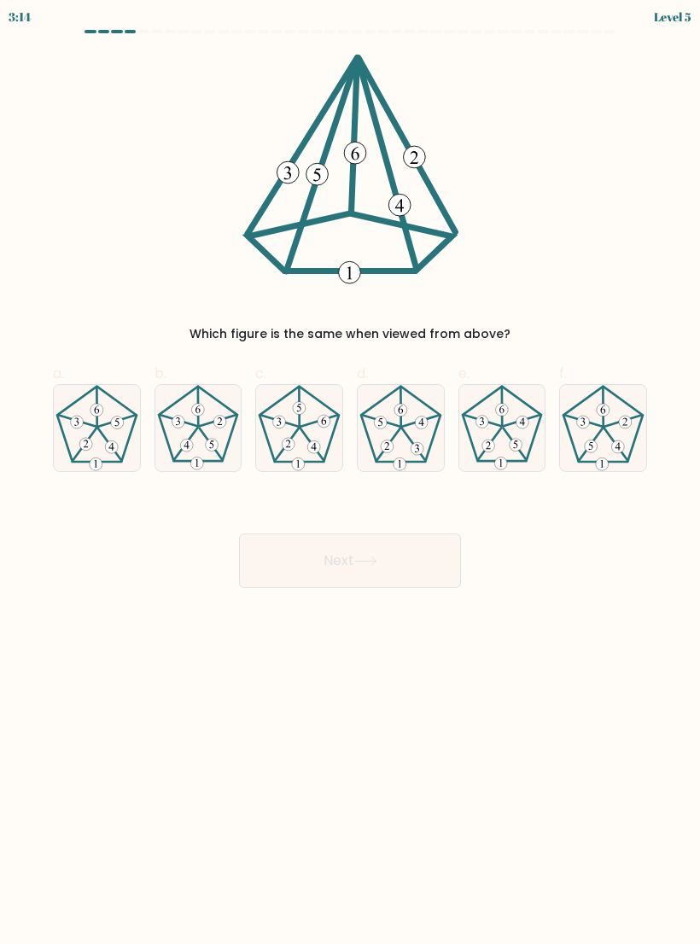
click at [609, 422] on icon at bounding box center [603, 428] width 86 height 86
click at [351, 472] on input "f." at bounding box center [350, 477] width 1 height 11
radio input "true"
click at [425, 566] on button "Next" at bounding box center [350, 560] width 222 height 55
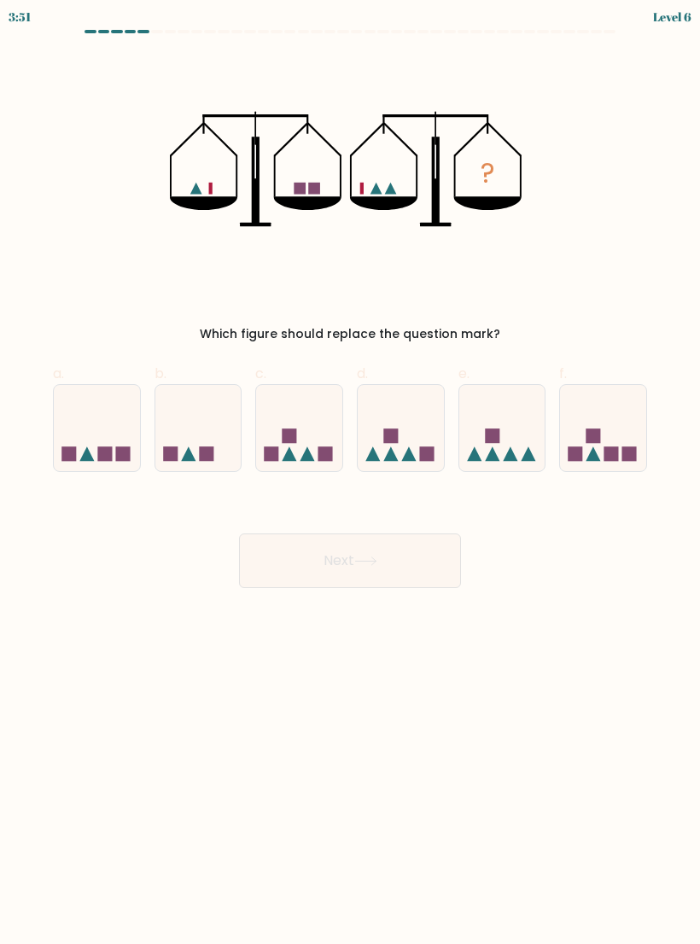
click at [197, 423] on icon at bounding box center [198, 428] width 86 height 71
click at [350, 472] on input "b." at bounding box center [350, 477] width 1 height 11
radio input "true"
click at [423, 548] on button "Next" at bounding box center [350, 560] width 222 height 55
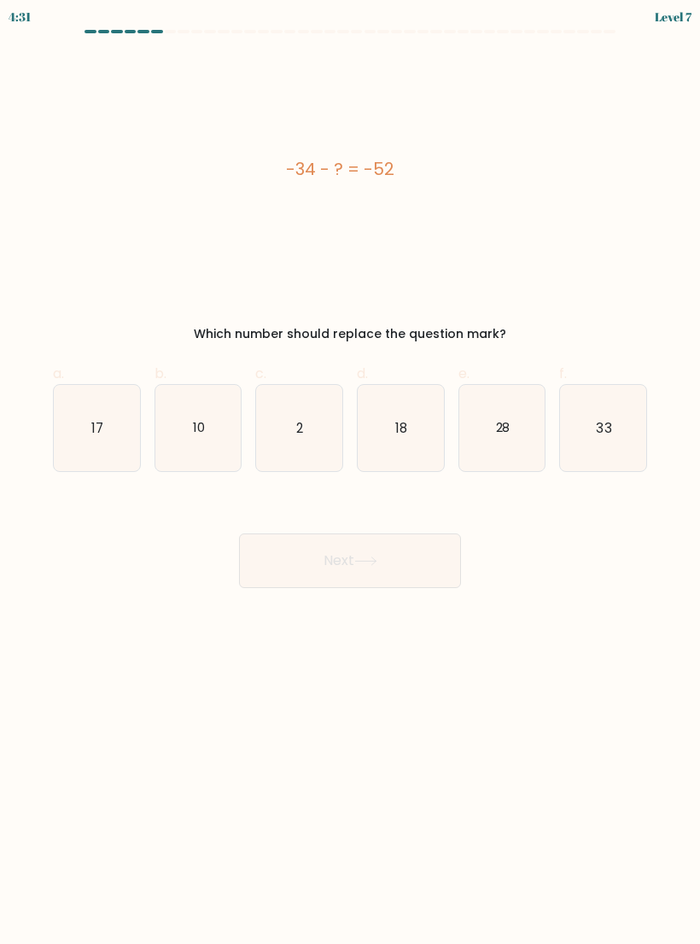
click at [427, 452] on icon "18" at bounding box center [401, 428] width 86 height 86
click at [351, 472] on input "d. 18" at bounding box center [350, 477] width 1 height 11
radio input "true"
click at [422, 565] on button "Next" at bounding box center [350, 560] width 222 height 55
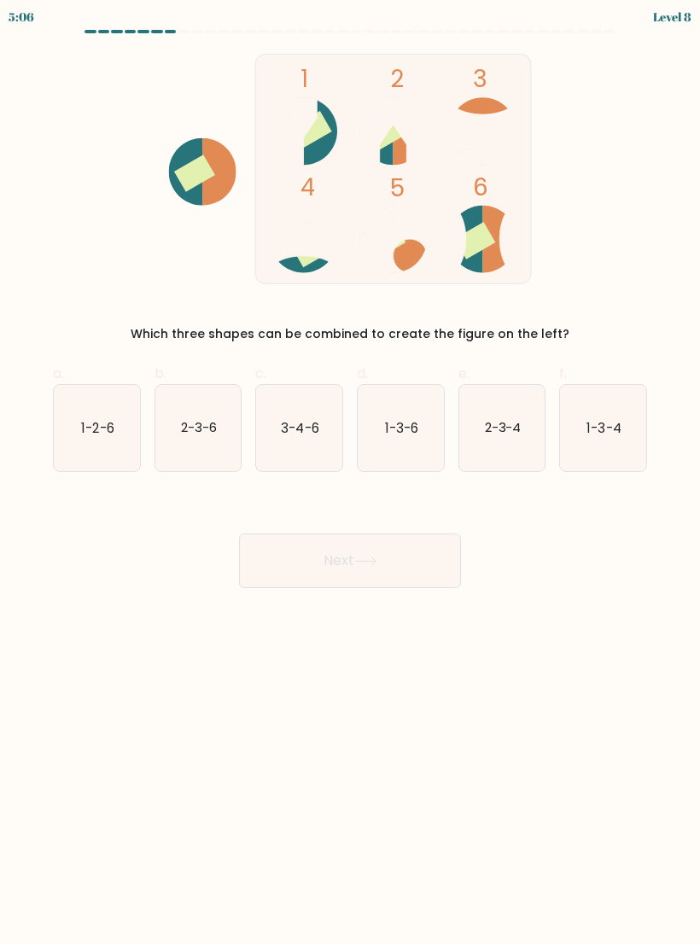
click at [310, 427] on text "3-4-6" at bounding box center [301, 427] width 38 height 18
click at [350, 472] on input "c. 3-4-6" at bounding box center [350, 477] width 1 height 11
radio input "true"
click at [364, 553] on button "Next" at bounding box center [350, 560] width 222 height 55
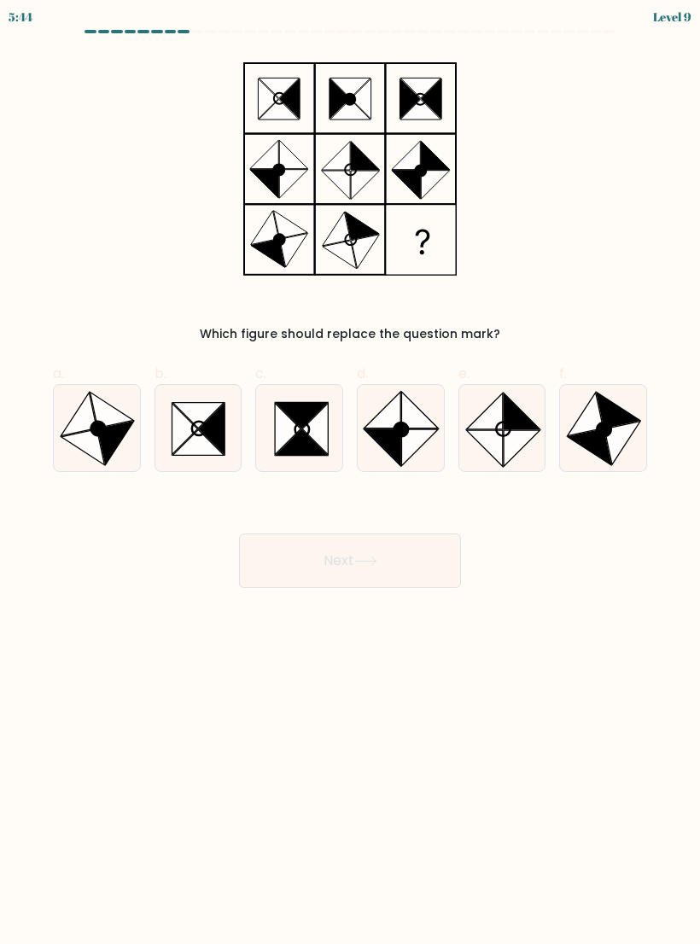
click at [596, 440] on icon at bounding box center [590, 447] width 44 height 36
click at [351, 472] on input "f." at bounding box center [350, 477] width 1 height 11
radio input "true"
click at [439, 561] on button "Next" at bounding box center [350, 560] width 222 height 55
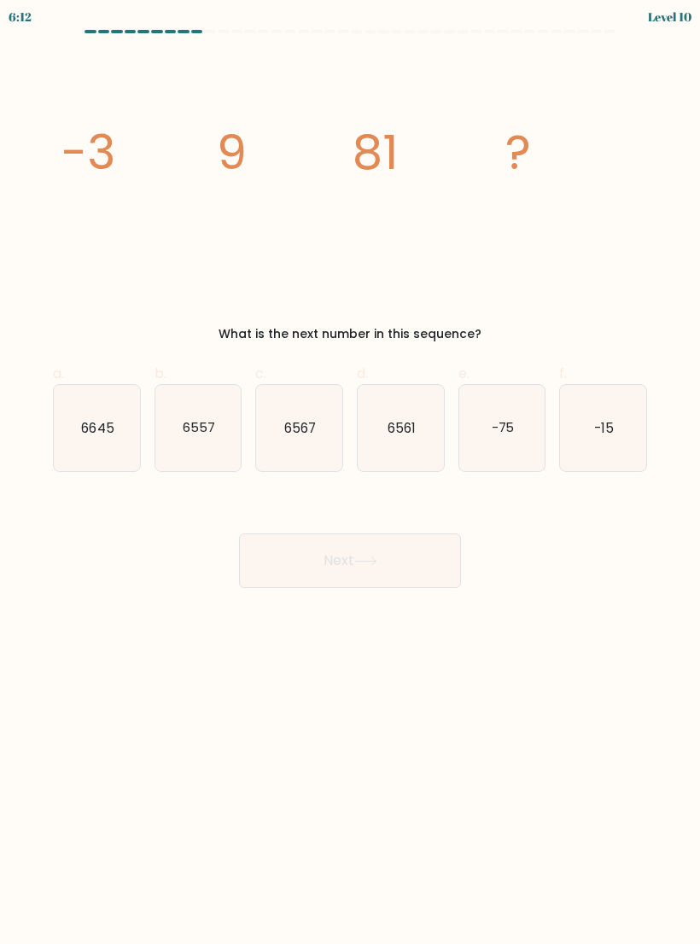
click at [415, 430] on text "6561" at bounding box center [402, 427] width 28 height 18
click at [351, 472] on input "d. 6561" at bounding box center [350, 477] width 1 height 11
radio input "true"
click at [434, 574] on button "Next" at bounding box center [350, 560] width 222 height 55
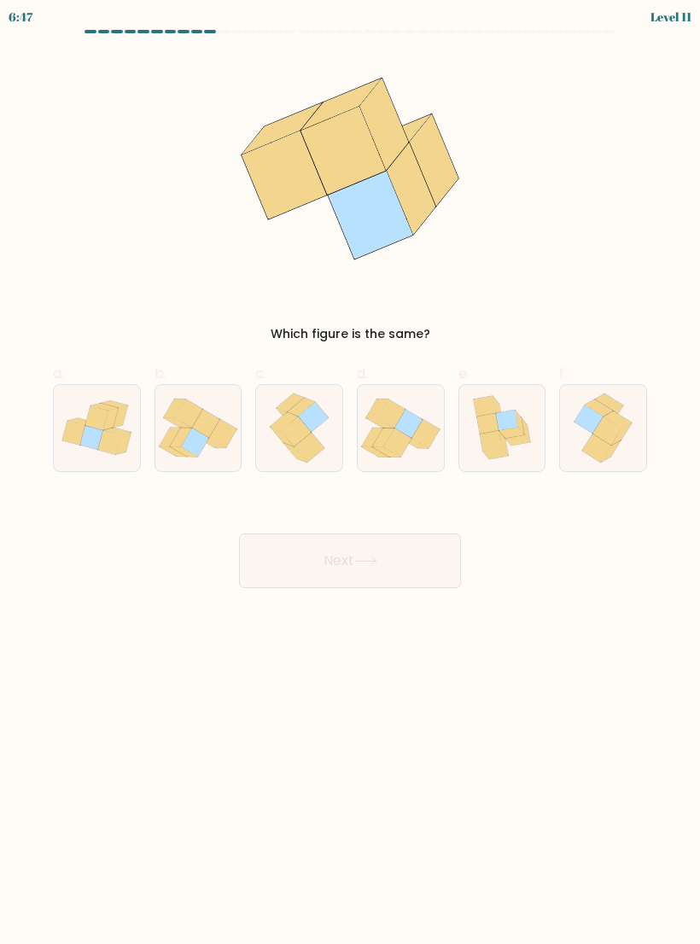
click at [611, 435] on icon at bounding box center [607, 431] width 29 height 28
click at [351, 472] on input "f." at bounding box center [350, 477] width 1 height 11
radio input "true"
click at [428, 586] on button "Next" at bounding box center [350, 560] width 222 height 55
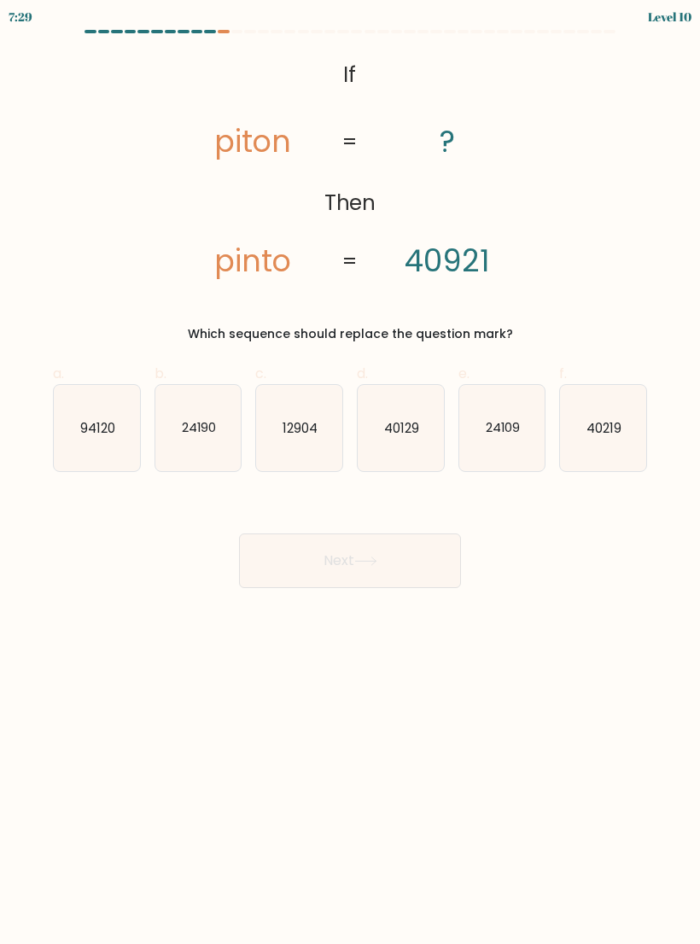
scroll to position [26, 0]
